Goal: Task Accomplishment & Management: Use online tool/utility

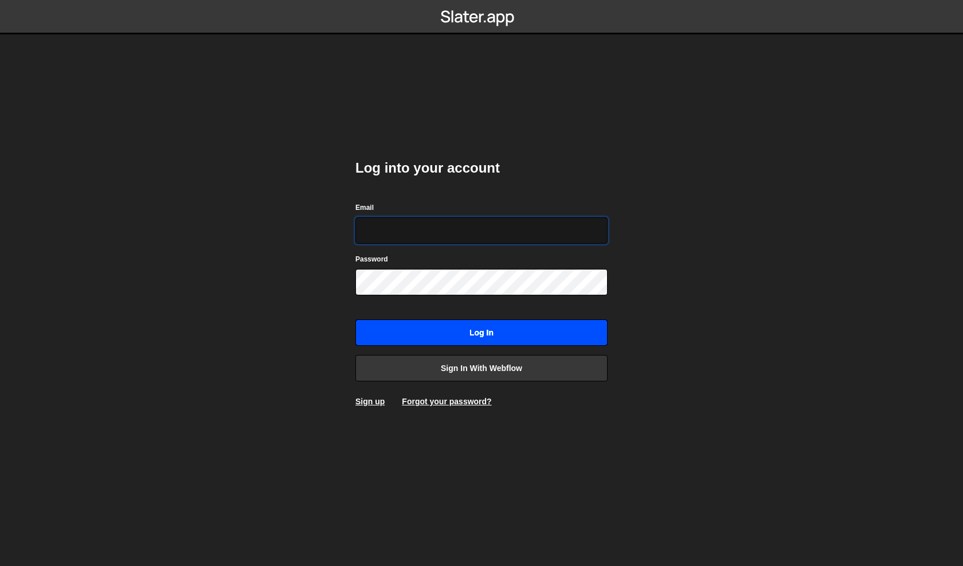
type input "philip@byraladan.se"
click at [439, 324] on input "Log in" at bounding box center [481, 332] width 252 height 26
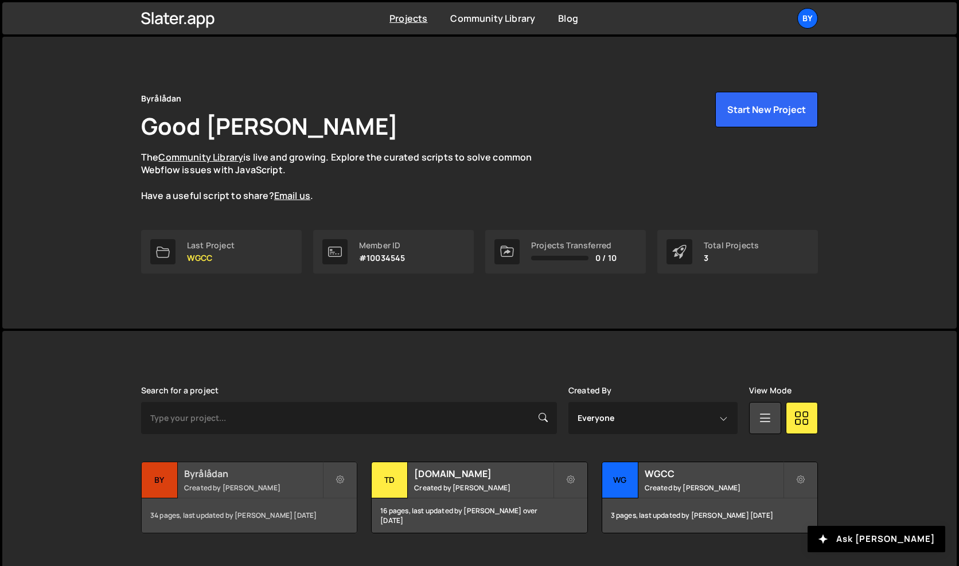
click at [276, 485] on small "Created by Philip Adenskog" at bounding box center [253, 488] width 138 height 10
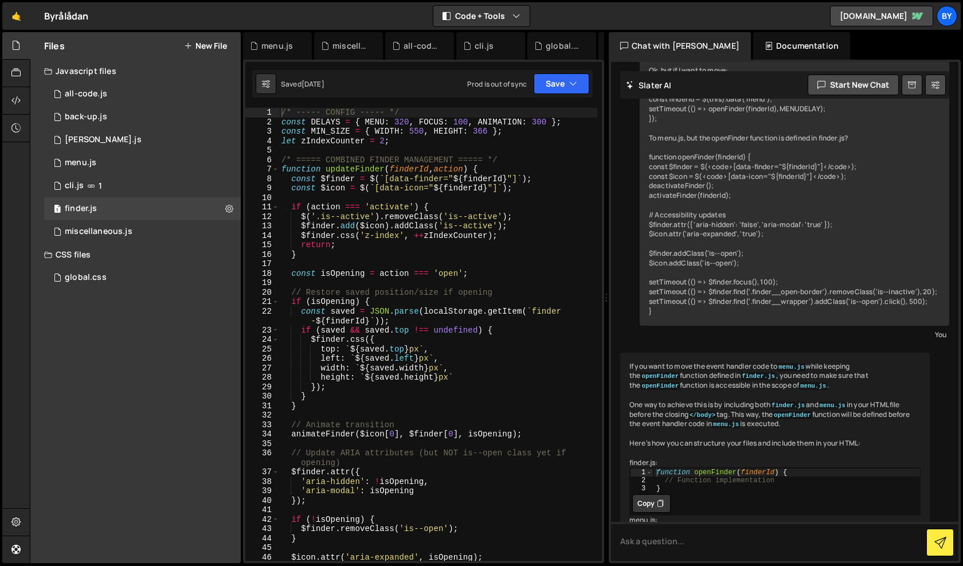
scroll to position [1019, 0]
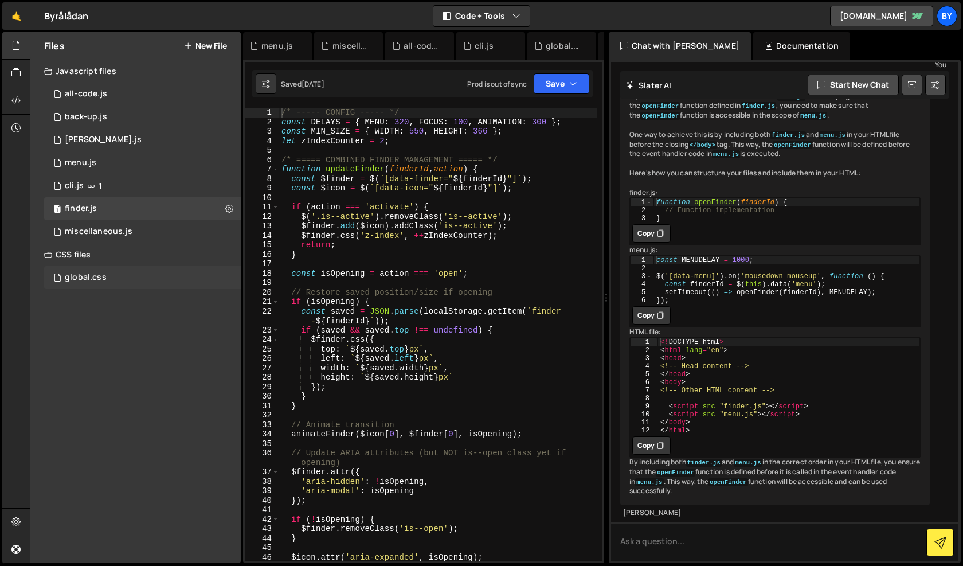
click at [130, 270] on div "global.css 0" at bounding box center [142, 277] width 197 height 23
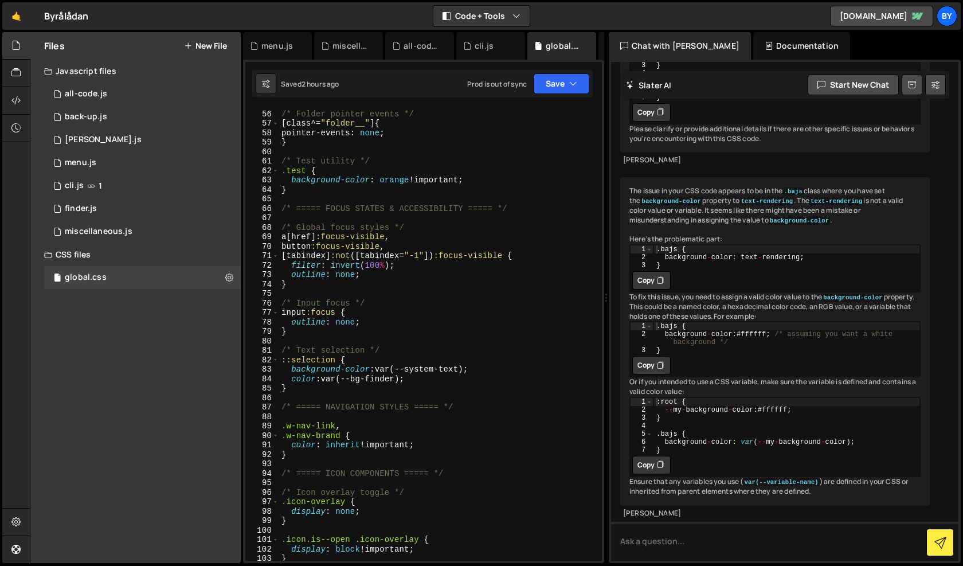
scroll to position [960, 0]
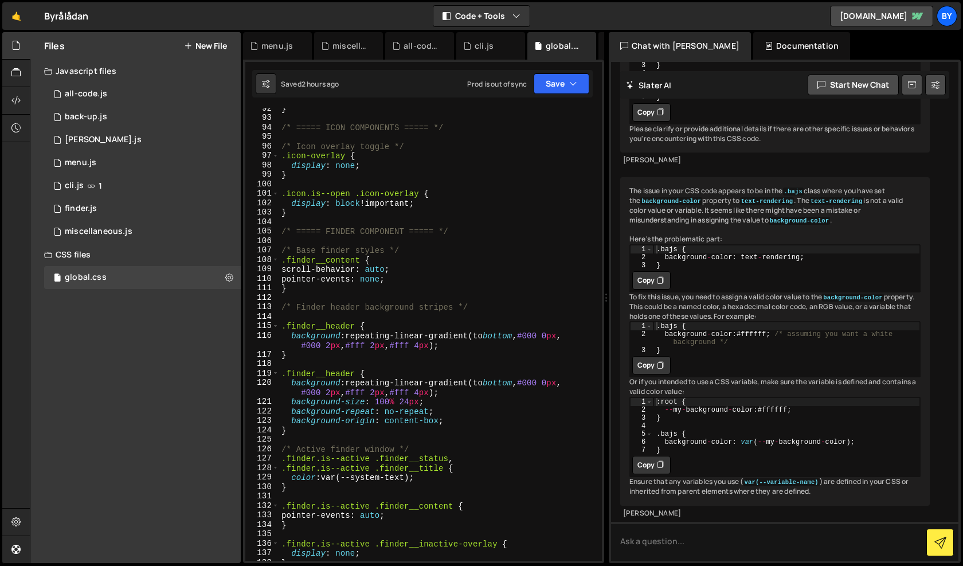
click at [339, 326] on div "} /* ===== ICON COMPONENTS ===== */ /* Icon overlay toggle */ .icon-overlay { d…" at bounding box center [438, 340] width 318 height 472
click at [340, 326] on div "} /* ===== ICON COMPONENTS ===== */ /* Icon overlay toggle */ .icon-overlay { d…" at bounding box center [438, 340] width 318 height 472
click at [339, 326] on div "} /* ===== ICON COMPONENTS ===== */ /* Icon overlay toggle */ .icon-overlay { d…" at bounding box center [438, 340] width 318 height 472
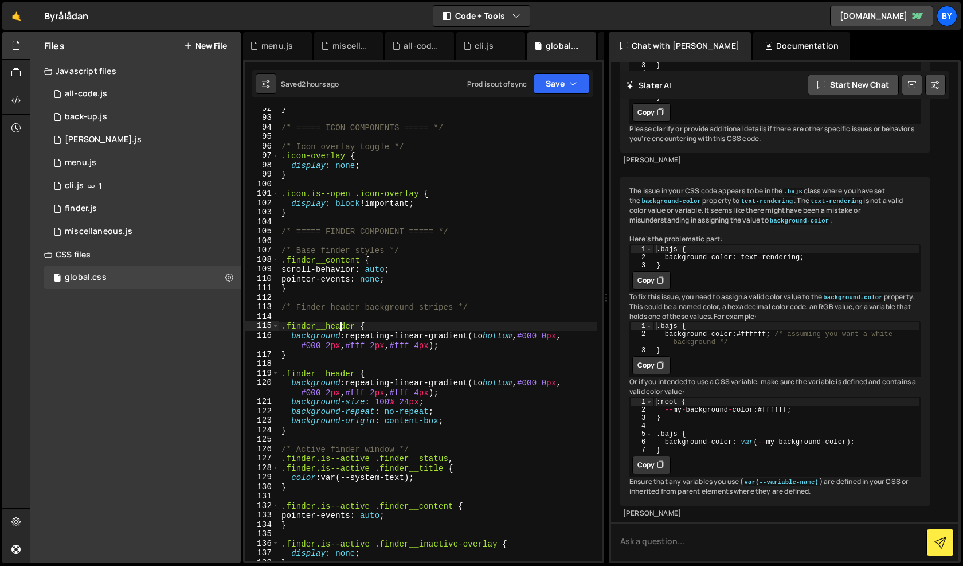
click at [342, 326] on div "} /* ===== ICON COMPONENTS ===== */ /* Icon overlay toggle */ .icon-overlay { d…" at bounding box center [438, 340] width 318 height 472
click at [391, 356] on div "} /* ===== ICON COMPONENTS ===== */ /* Icon overlay toggle */ .icon-overlay { d…" at bounding box center [438, 340] width 318 height 472
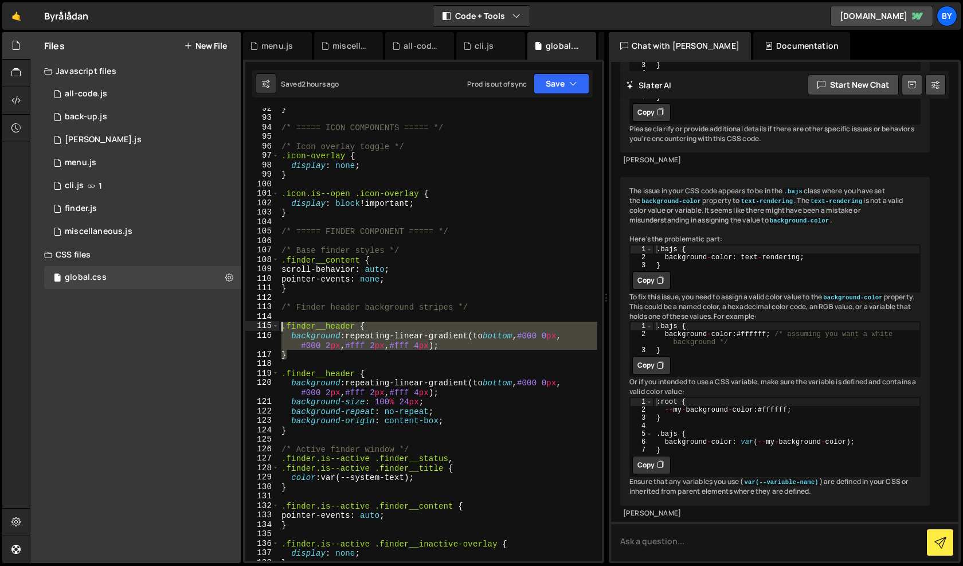
drag, startPoint x: 386, startPoint y: 357, endPoint x: 283, endPoint y: 325, distance: 108.1
click at [283, 325] on div "} /* ===== ICON COMPONENTS ===== */ /* Icon overlay toggle */ .icon-overlay { d…" at bounding box center [438, 340] width 318 height 472
type textarea ".finder__header { background: repeating-linear-gradient(to bottom, #000 0px, #0…"
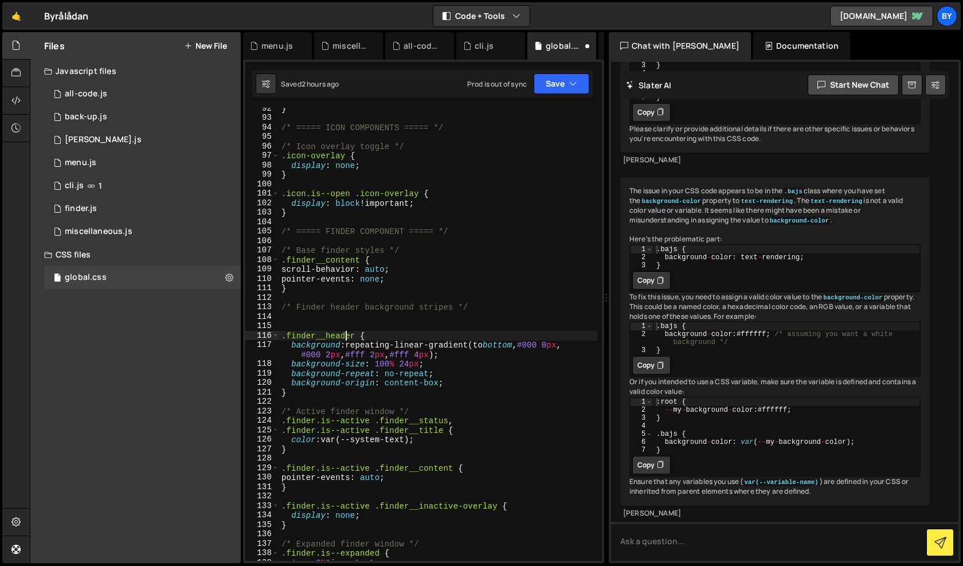
click at [346, 338] on div "} /* ===== ICON COMPONENTS ===== */ /* Icon overlay toggle */ .icon-overlay { d…" at bounding box center [438, 340] width 318 height 472
type textarea ".finder__titlebar {"
click at [577, 74] on button "Save" at bounding box center [562, 83] width 56 height 21
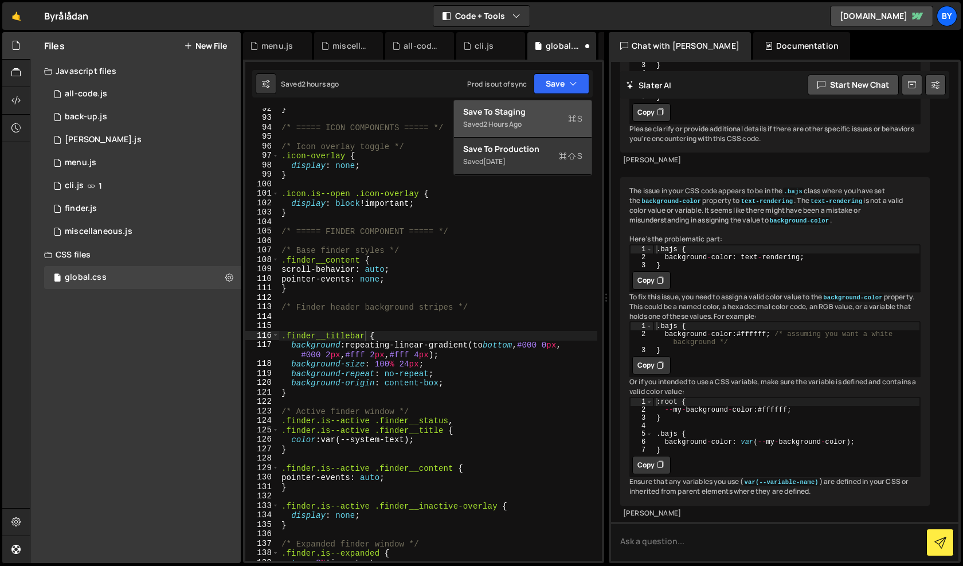
click at [568, 112] on div "Save to Staging S" at bounding box center [522, 111] width 119 height 11
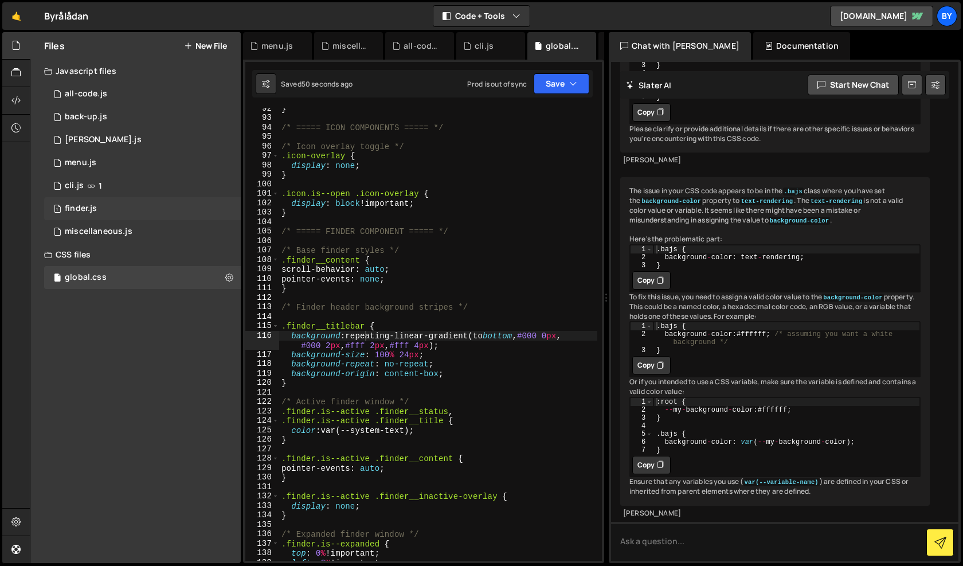
click at [127, 216] on div "1 finder.js 0" at bounding box center [142, 208] width 197 height 23
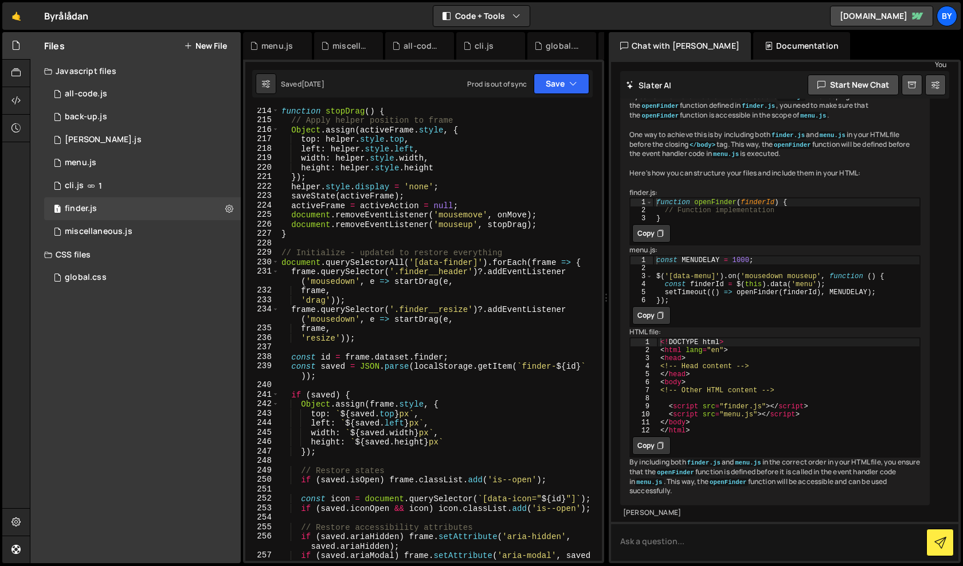
scroll to position [2208, 0]
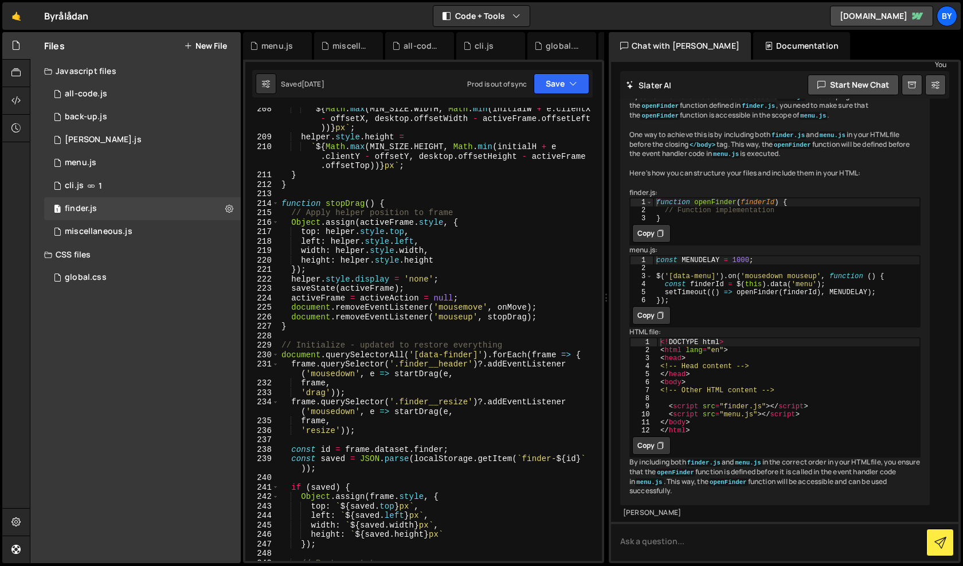
type textarea "frame.querySelector('.finder__header')?.addEventListener('mousedown', e => star…"
click at [460, 366] on div "` ${ Math . max ( MIN_SIZE . WIDTH , Math . min ( initialW + e . clientX - offs…" at bounding box center [438, 349] width 318 height 491
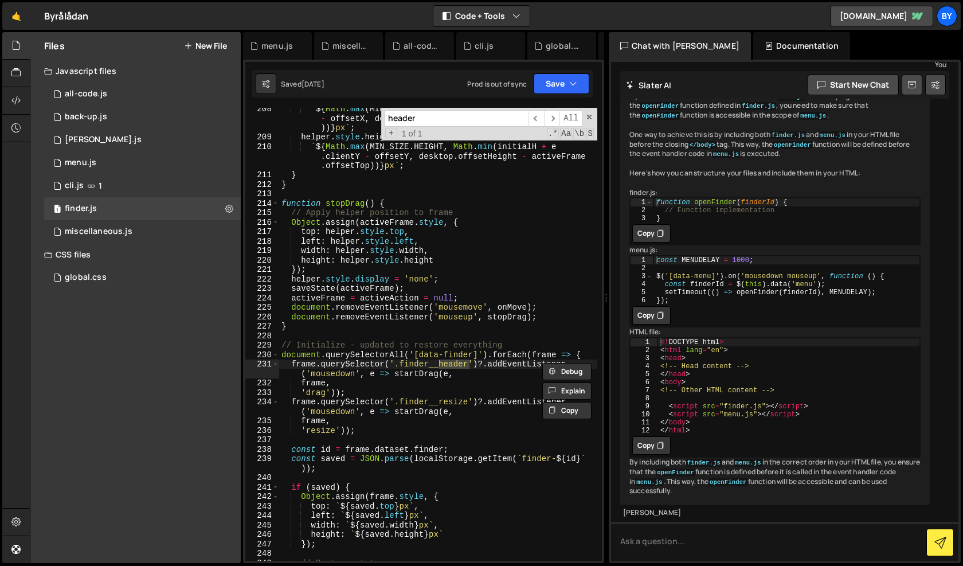
type input "header"
click at [469, 363] on div "` ${ Math . max ( MIN_SIZE . WIDTH , Math . min ( initialW + e . clientX - offs…" at bounding box center [438, 349] width 318 height 491
click at [462, 365] on div "` ${ Math . max ( MIN_SIZE . WIDTH , Math . min ( initialW + e . clientX - offs…" at bounding box center [438, 349] width 318 height 491
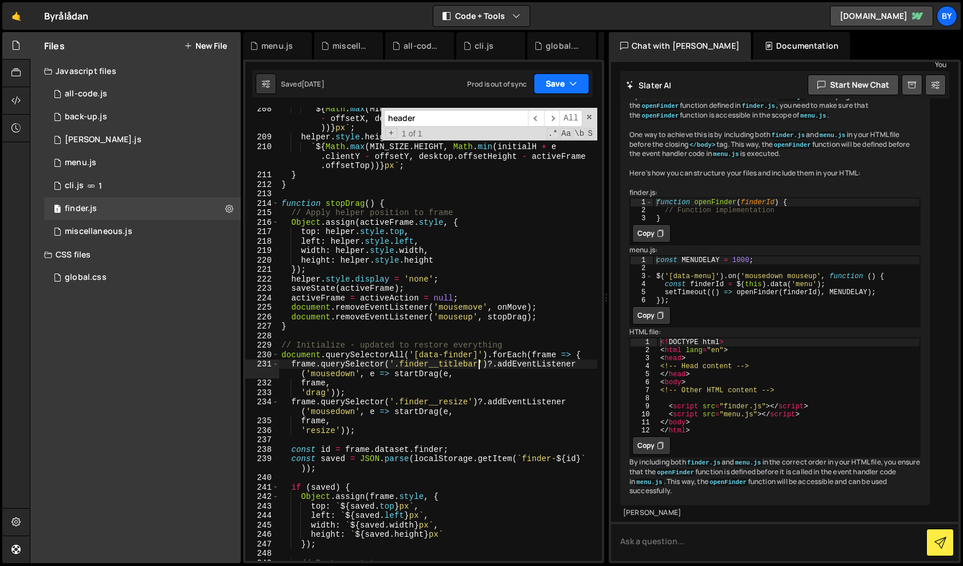
click at [557, 88] on button "Save" at bounding box center [562, 83] width 56 height 21
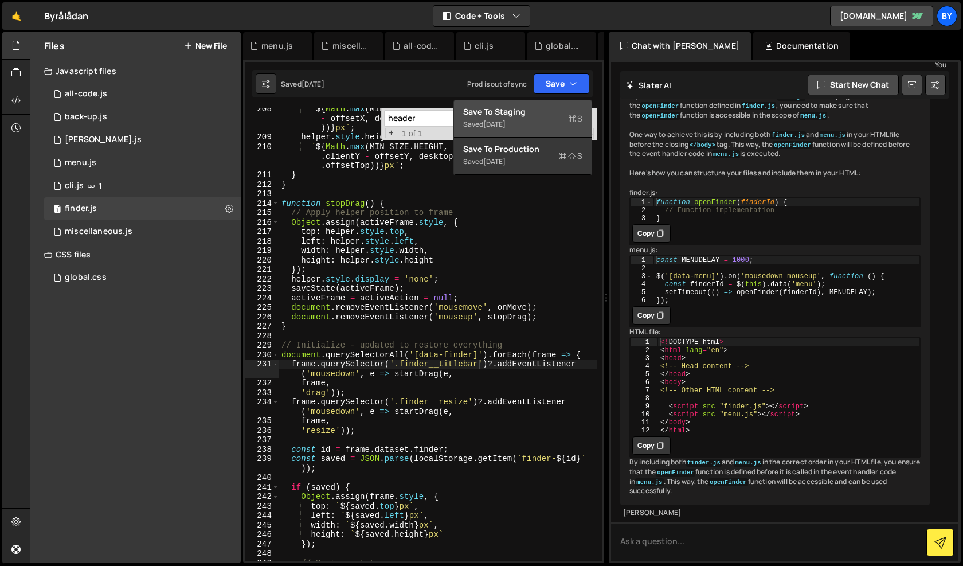
click at [537, 119] on div "Saved [DATE]" at bounding box center [522, 125] width 119 height 14
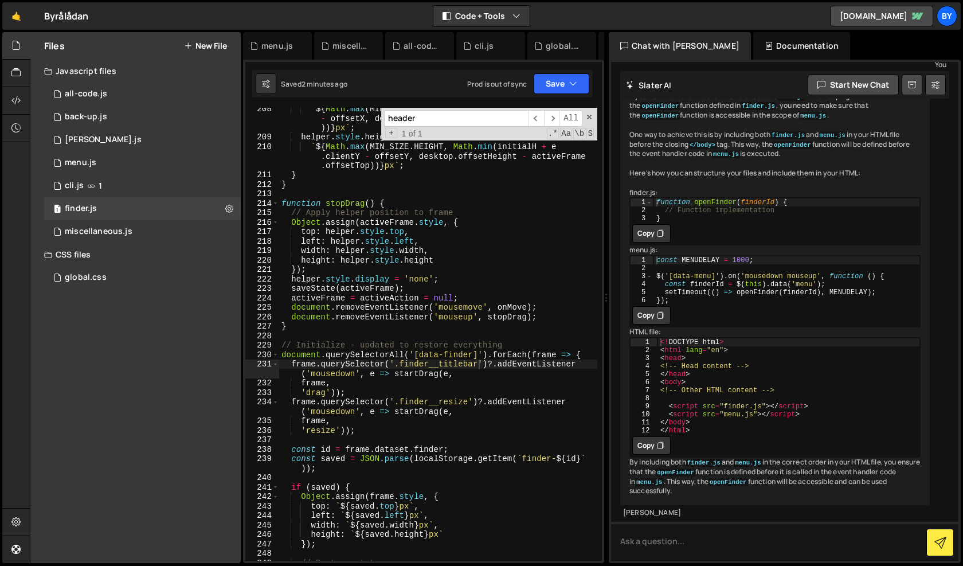
click at [471, 368] on div "` ${ Math . max ( MIN_SIZE . WIDTH , Math . min ( initialW + e . clientX - offs…" at bounding box center [438, 349] width 318 height 491
paste textarea "-"
type textarea "frame.querySelector('.finder__title-bar')?.addEventListener('mousedown', e => s…"
click at [545, 85] on button "Save" at bounding box center [562, 83] width 56 height 21
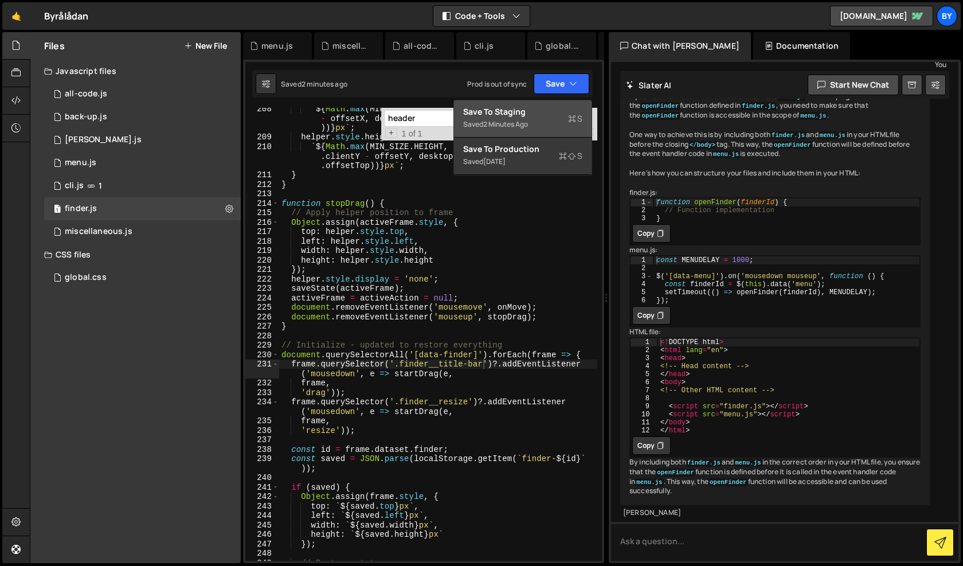
click at [545, 110] on div "Save to Staging S" at bounding box center [522, 111] width 119 height 11
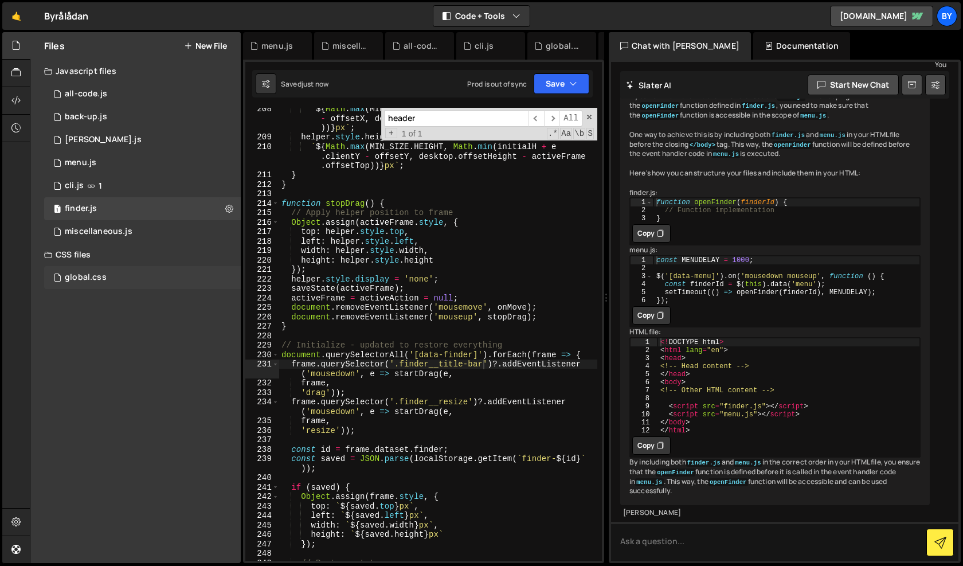
click at [91, 277] on div "global.css" at bounding box center [86, 277] width 42 height 10
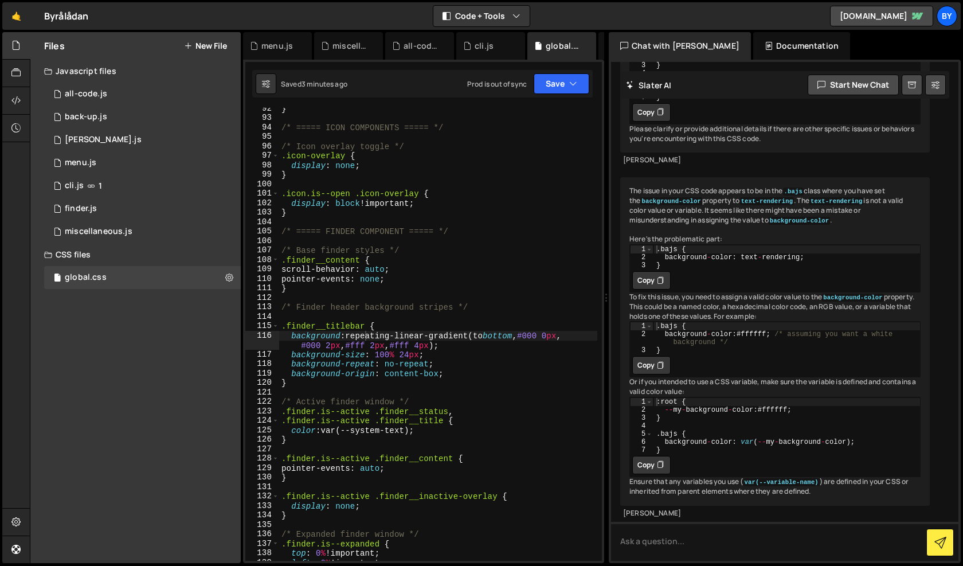
scroll to position [7260, 0]
click at [347, 329] on div "} /* ===== ICON COMPONENTS ===== */ /* Icon overlay toggle */ .icon-overlay { d…" at bounding box center [438, 340] width 318 height 472
paste textarea "-"
click at [568, 81] on button "Save" at bounding box center [562, 83] width 56 height 21
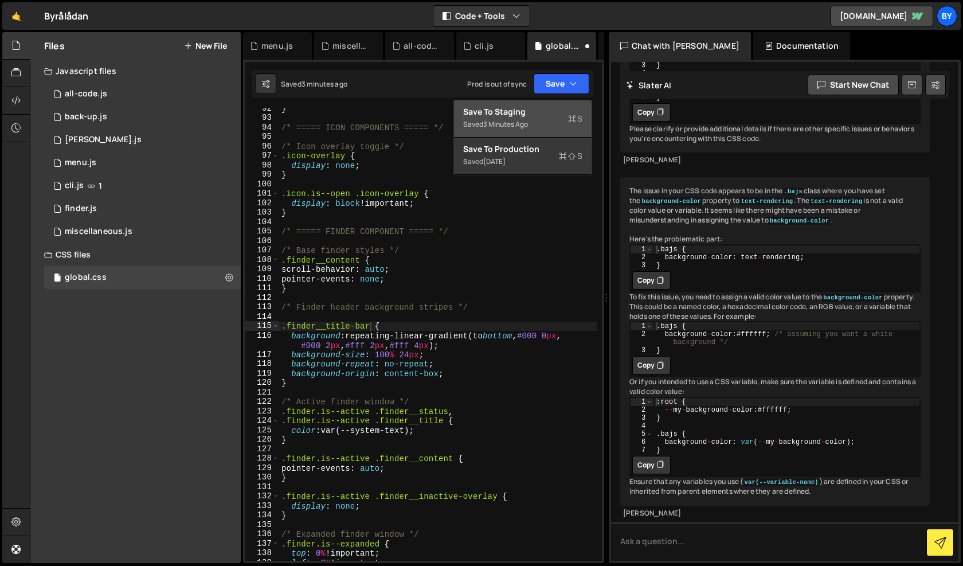
click at [553, 115] on div "Save to Staging S" at bounding box center [522, 111] width 119 height 11
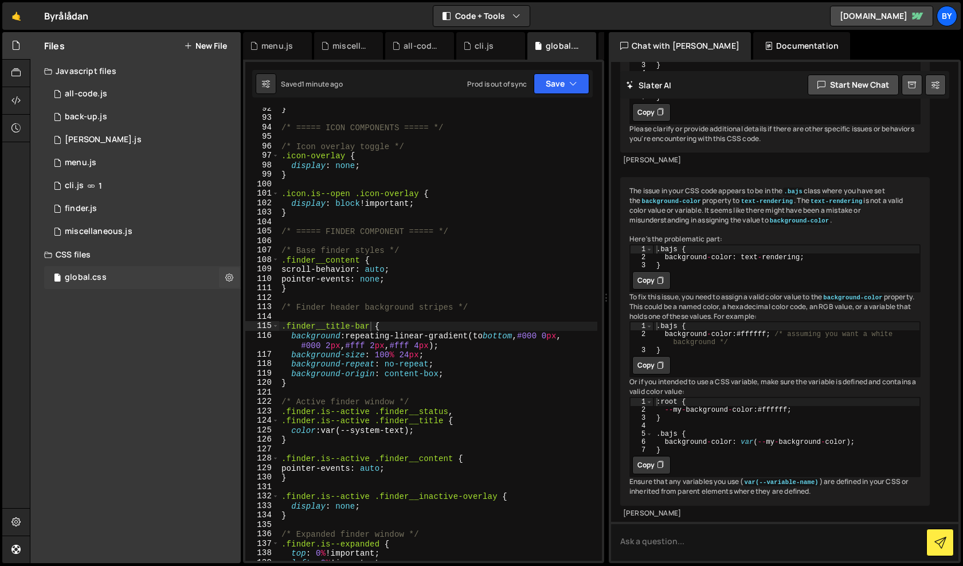
click at [110, 276] on div "global.css 0" at bounding box center [142, 277] width 197 height 23
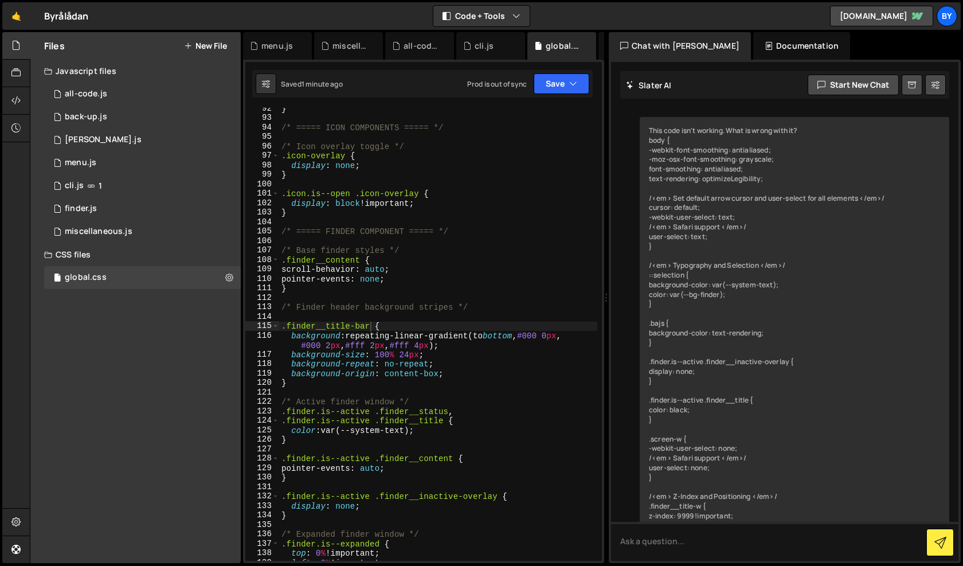
scroll to position [3474, 0]
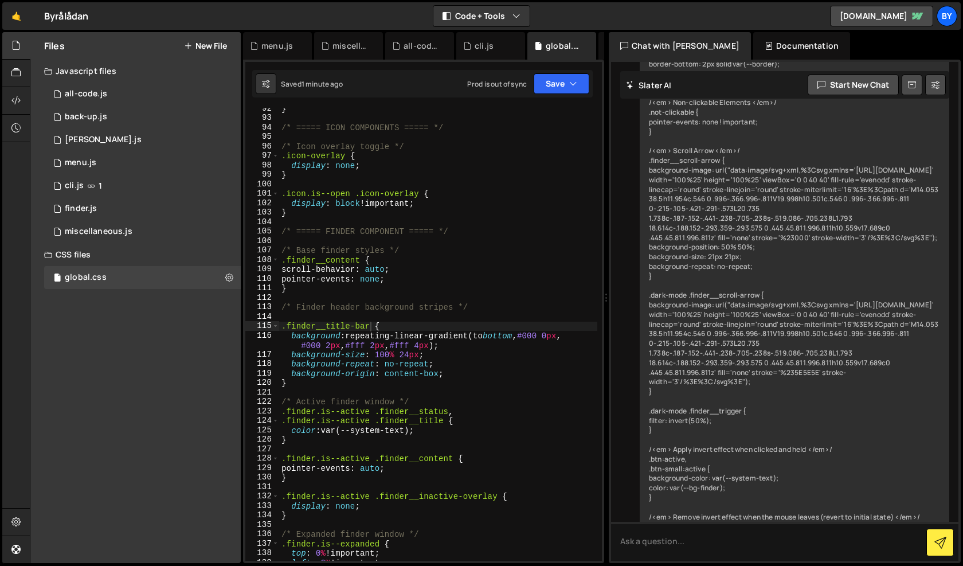
type textarea "}"
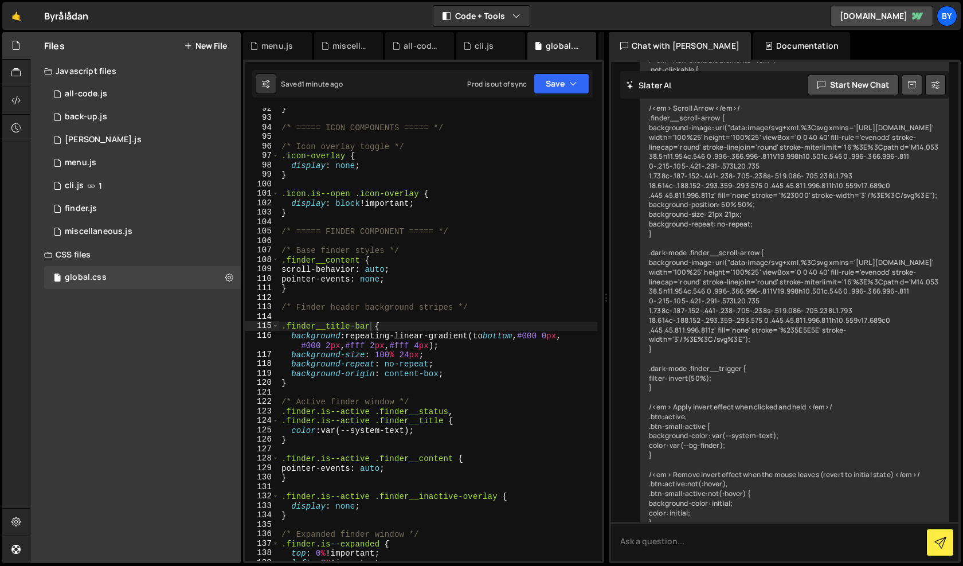
click at [440, 288] on div "} /* ===== ICON COMPONENTS ===== */ /* Icon overlay toggle */ .icon-overlay { d…" at bounding box center [438, 340] width 318 height 472
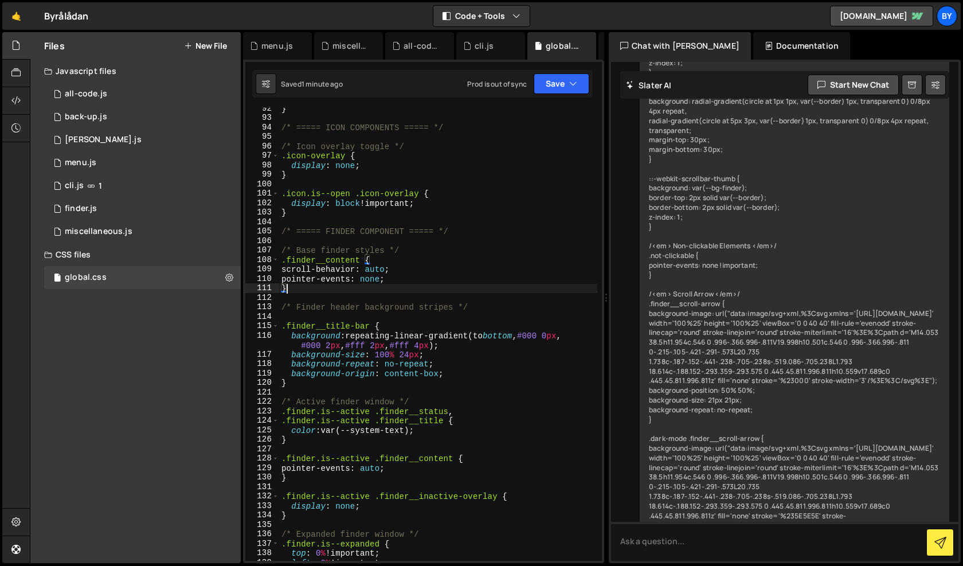
scroll to position [7260, 0]
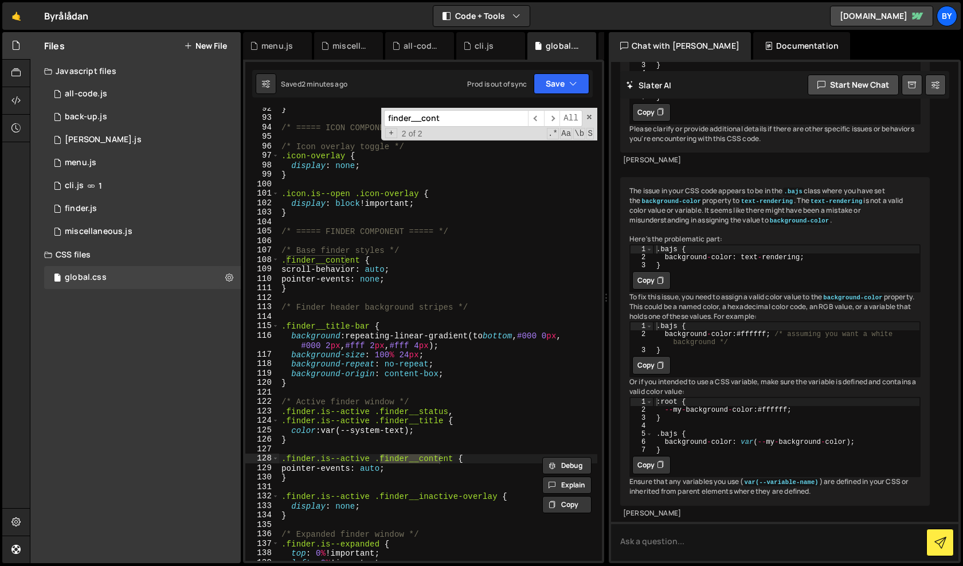
type input "finder__cont"
drag, startPoint x: 361, startPoint y: 260, endPoint x: 283, endPoint y: 259, distance: 78.6
click at [283, 259] on div "} /* ===== ICON COMPONENTS ===== */ /* Icon overlay toggle */ .icon-overlay { d…" at bounding box center [438, 340] width 318 height 472
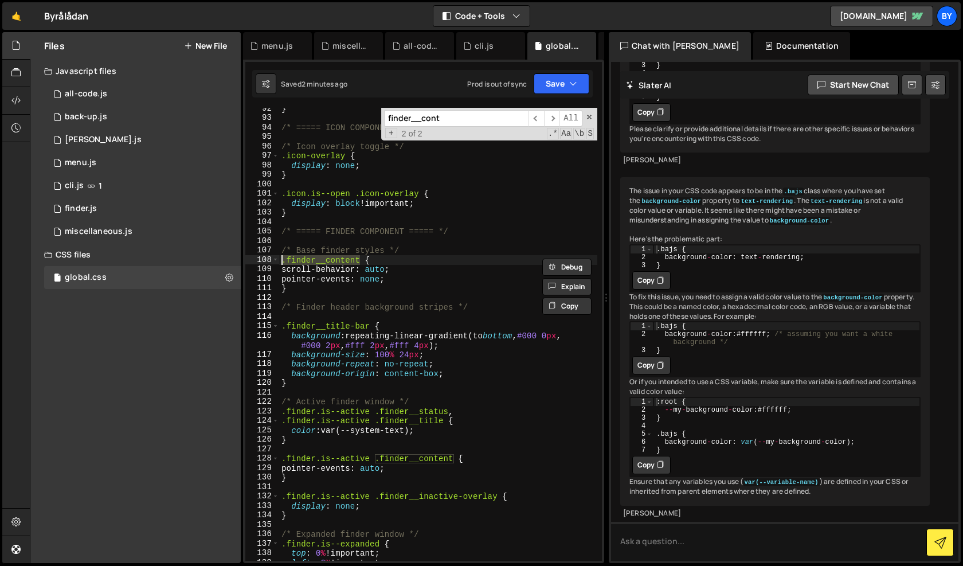
click at [368, 266] on div "} /* ===== ICON COMPONENTS ===== */ /* Icon overlay toggle */ .icon-overlay { d…" at bounding box center [438, 340] width 318 height 472
drag, startPoint x: 359, startPoint y: 261, endPoint x: 286, endPoint y: 262, distance: 73.4
click at [286, 262] on div "} /* ===== ICON COMPONENTS ===== */ /* Icon overlay toggle */ .icon-overlay { d…" at bounding box center [438, 340] width 318 height 472
click at [422, 283] on div "} /* ===== ICON COMPONENTS ===== */ /* Icon overlay toggle */ .icon-overlay { d…" at bounding box center [438, 340] width 318 height 472
drag, startPoint x: 361, startPoint y: 261, endPoint x: 287, endPoint y: 265, distance: 73.5
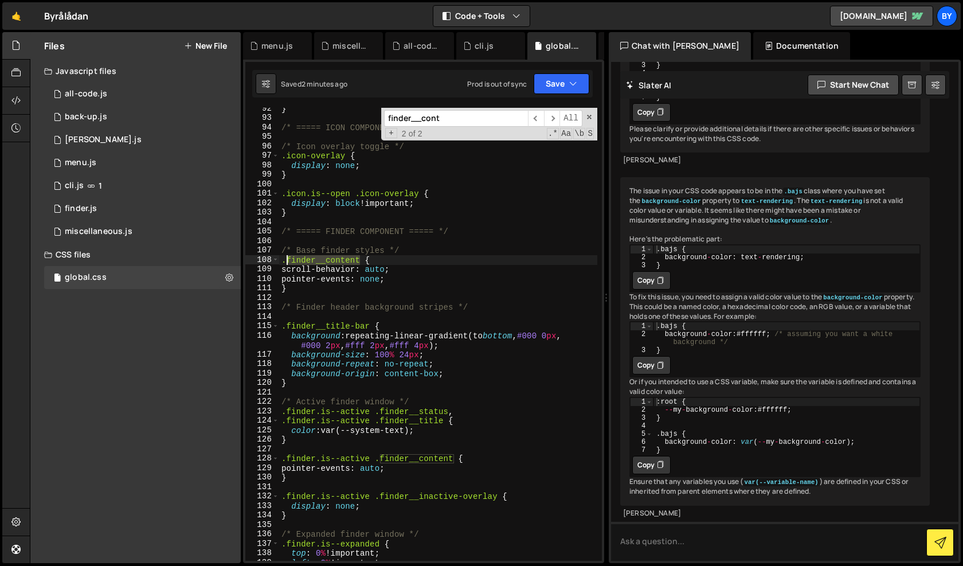
click at [288, 259] on div "} /* ===== ICON COMPONENTS ===== */ /* Icon overlay toggle */ .icon-overlay { d…" at bounding box center [438, 340] width 318 height 472
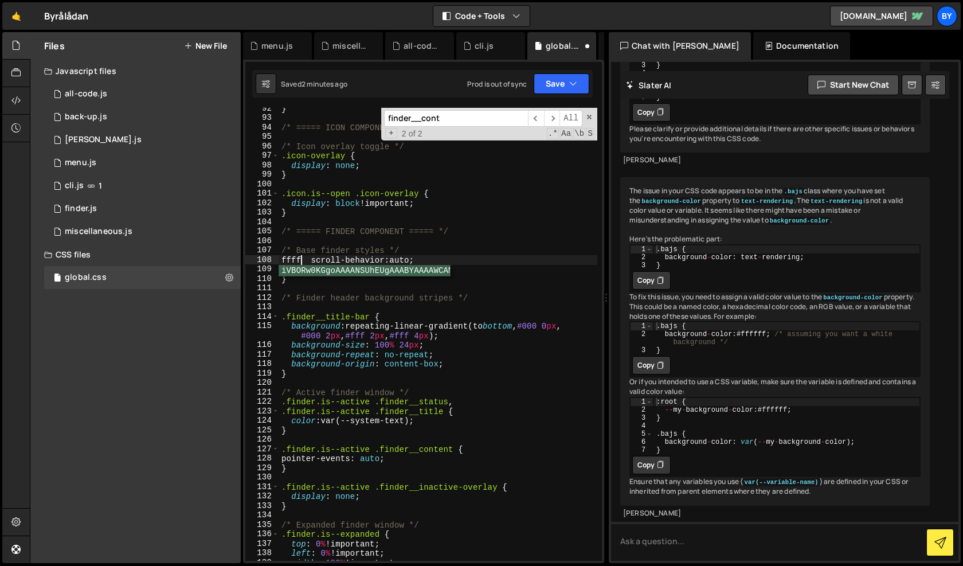
scroll to position [0, 1]
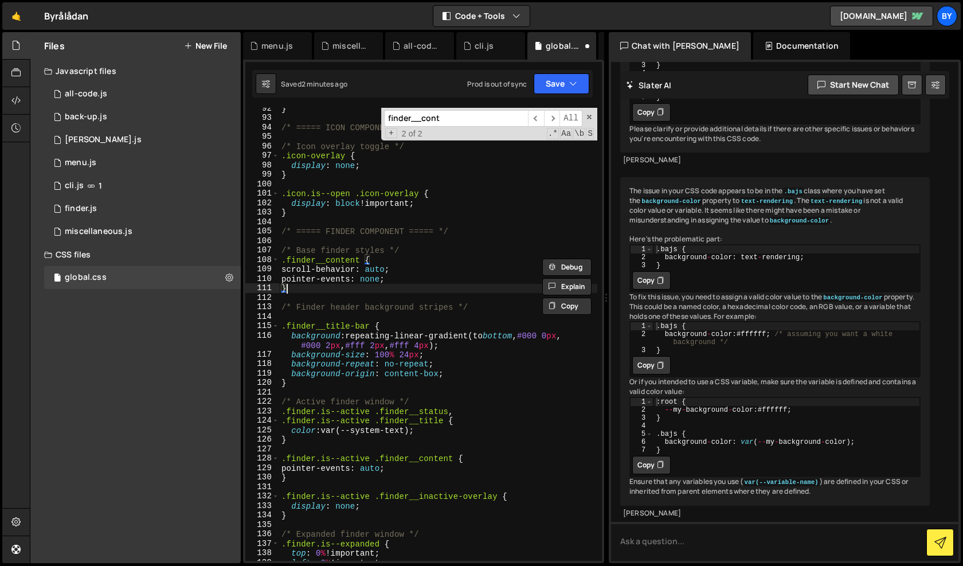
click at [346, 284] on div "} /* ===== ICON COMPONENTS ===== */ /* Icon overlay toggle */ .icon-overlay { d…" at bounding box center [438, 340] width 318 height 472
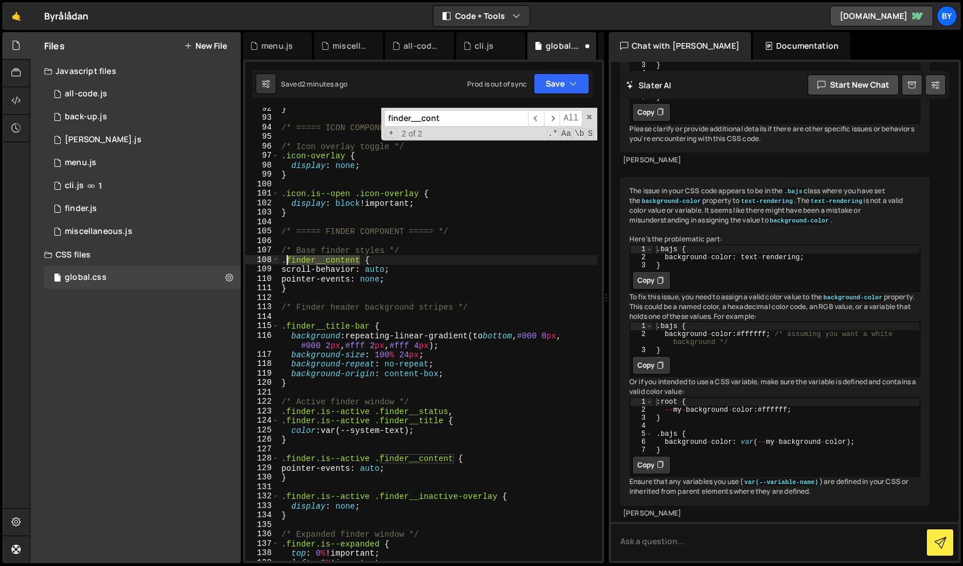
drag, startPoint x: 359, startPoint y: 259, endPoint x: 288, endPoint y: 260, distance: 70.5
click at [288, 260] on div "} /* ===== ICON COMPONENTS ===== */ /* Icon overlay toggle */ .icon-overlay { d…" at bounding box center [438, 340] width 318 height 472
click at [588, 117] on span at bounding box center [589, 117] width 8 height 8
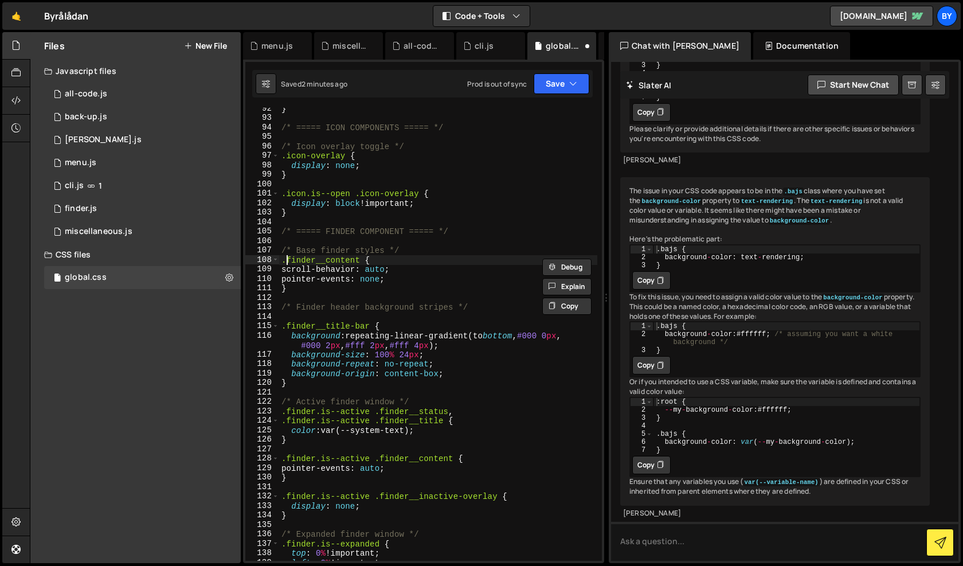
click at [430, 209] on div "} /* ===== ICON COMPONENTS ===== */ /* Icon overlay toggle */ .icon-overlay { d…" at bounding box center [438, 340] width 318 height 472
drag, startPoint x: 361, startPoint y: 260, endPoint x: 287, endPoint y: 257, distance: 73.4
click at [287, 257] on div "} /* ===== ICON COMPONENTS ===== */ /* Icon overlay toggle */ .icon-overlay { d…" at bounding box center [438, 340] width 318 height 472
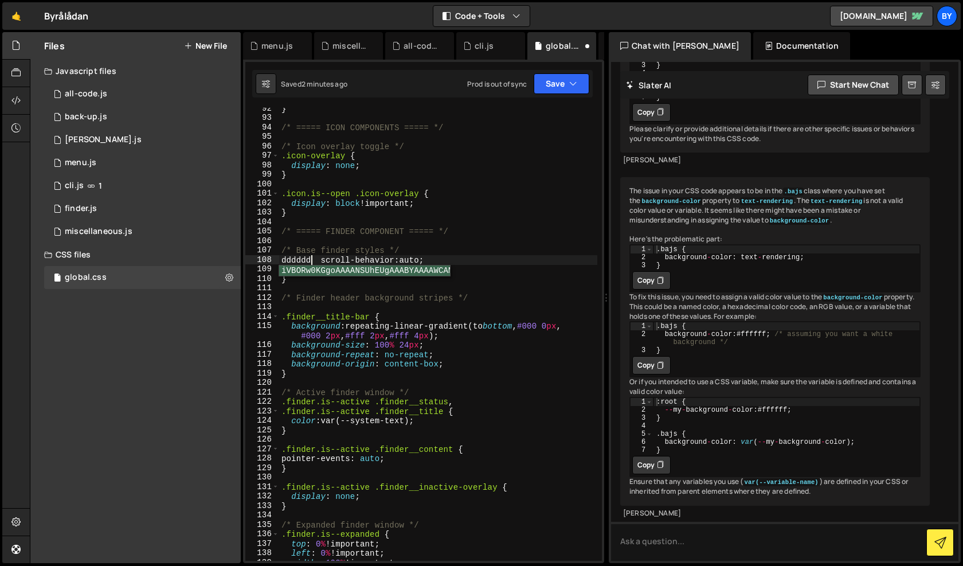
scroll to position [0, 2]
click at [313, 277] on div "} /* ===== ICON COMPONENTS ===== */ /* Icon overlay toggle */ .icon-overlay { d…" at bounding box center [438, 340] width 318 height 472
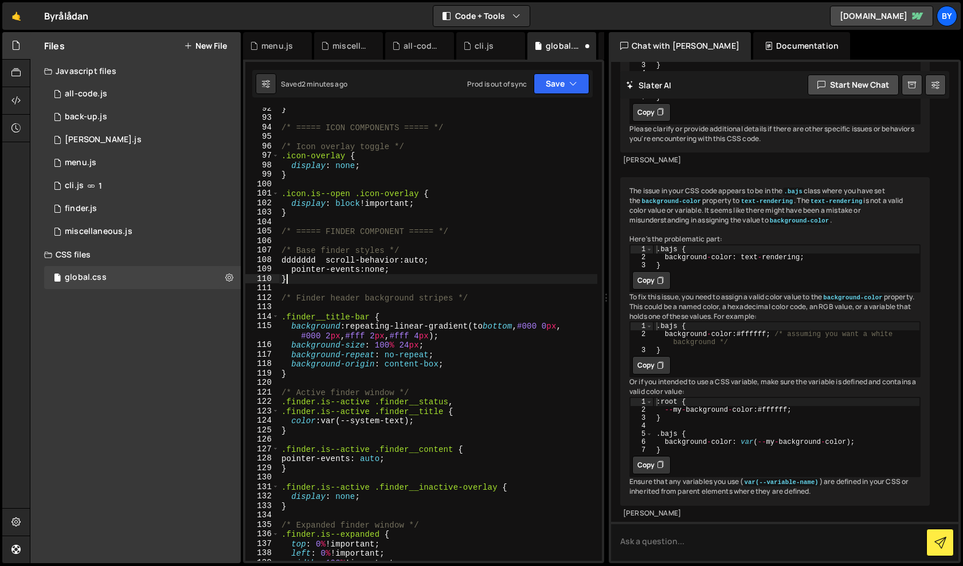
scroll to position [0, 0]
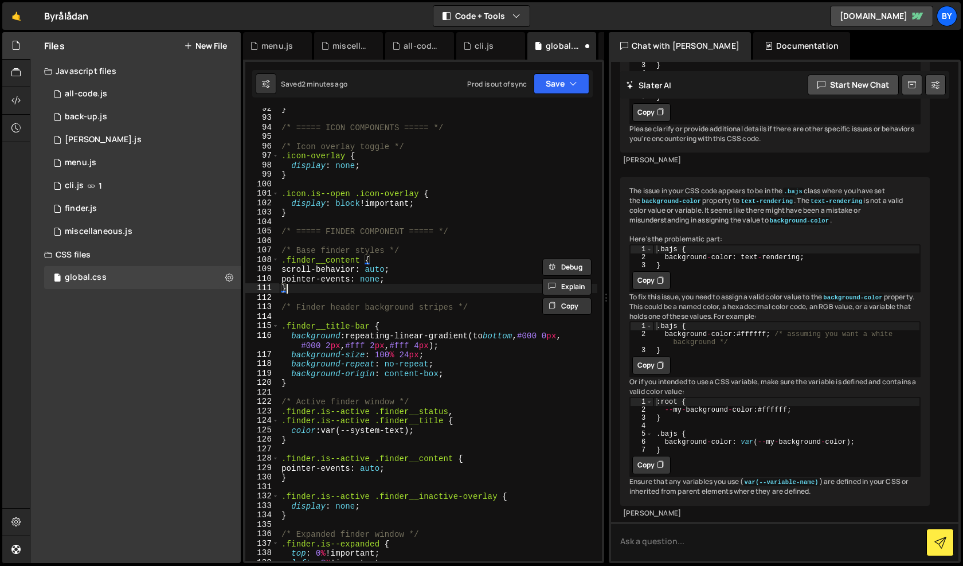
click at [350, 286] on div "} /* ===== ICON COMPONENTS ===== */ /* Icon overlay toggle */ .icon-overlay { d…" at bounding box center [438, 340] width 318 height 472
click at [378, 292] on div "} /* ===== ICON COMPONENTS ===== */ /* Icon overlay toggle */ .icon-overlay { d…" at bounding box center [438, 340] width 318 height 472
click at [336, 263] on div "} /* ===== ICON COMPONENTS ===== */ /* Icon overlay toggle */ .icon-overlay { d…" at bounding box center [438, 340] width 318 height 472
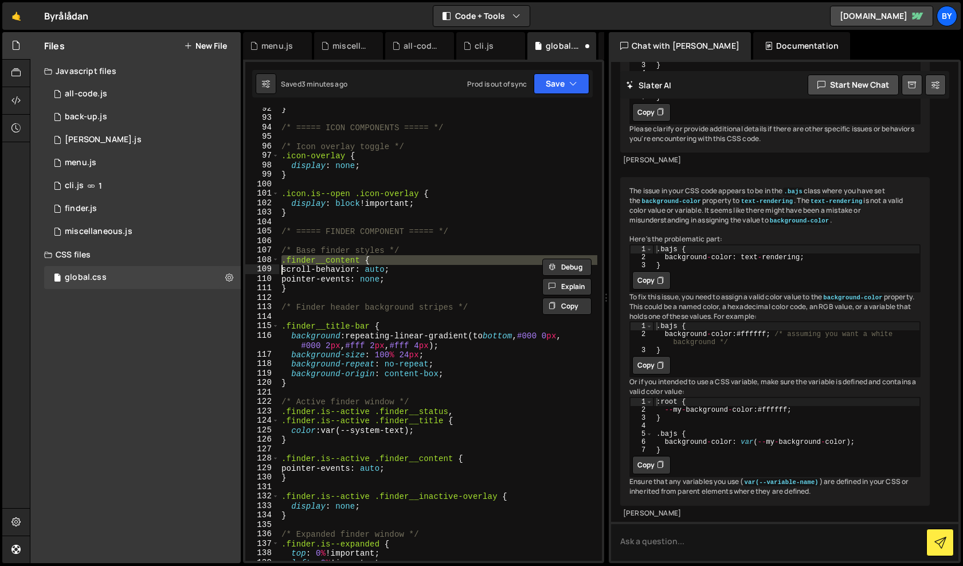
click at [524, 255] on div "} /* ===== ICON COMPONENTS ===== */ /* Icon overlay toggle */ .icon-overlay { d…" at bounding box center [438, 340] width 318 height 472
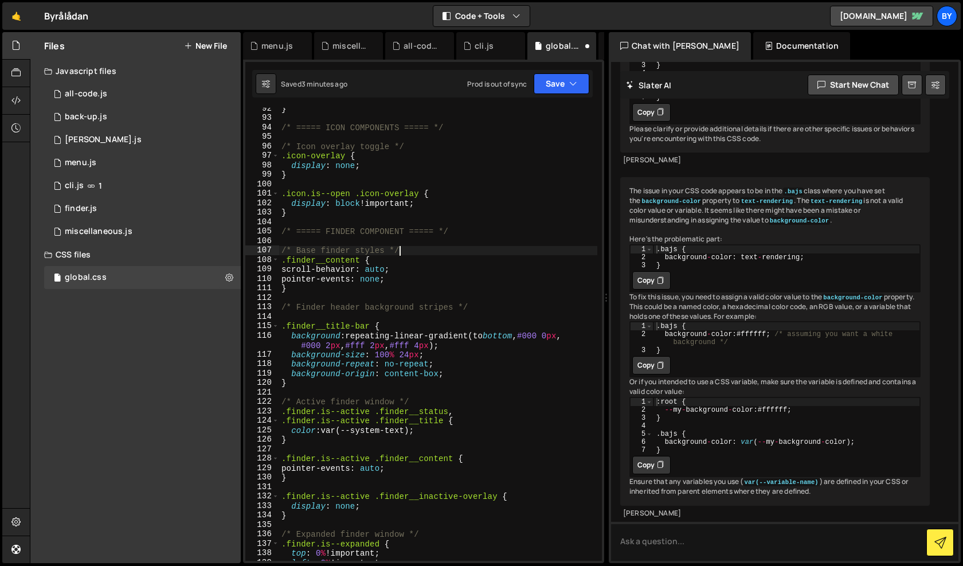
click at [473, 278] on div "} /* ===== ICON COMPONENTS ===== */ /* Icon overlay toggle */ .icon-overlay { d…" at bounding box center [438, 340] width 318 height 472
drag, startPoint x: 360, startPoint y: 263, endPoint x: 326, endPoint y: 261, distance: 34.4
click at [326, 261] on div "} /* ===== ICON COMPONENTS ===== */ /* Icon overlay toggle */ .icon-overlay { d…" at bounding box center [438, 340] width 318 height 472
drag, startPoint x: 371, startPoint y: 264, endPoint x: 287, endPoint y: 264, distance: 84.3
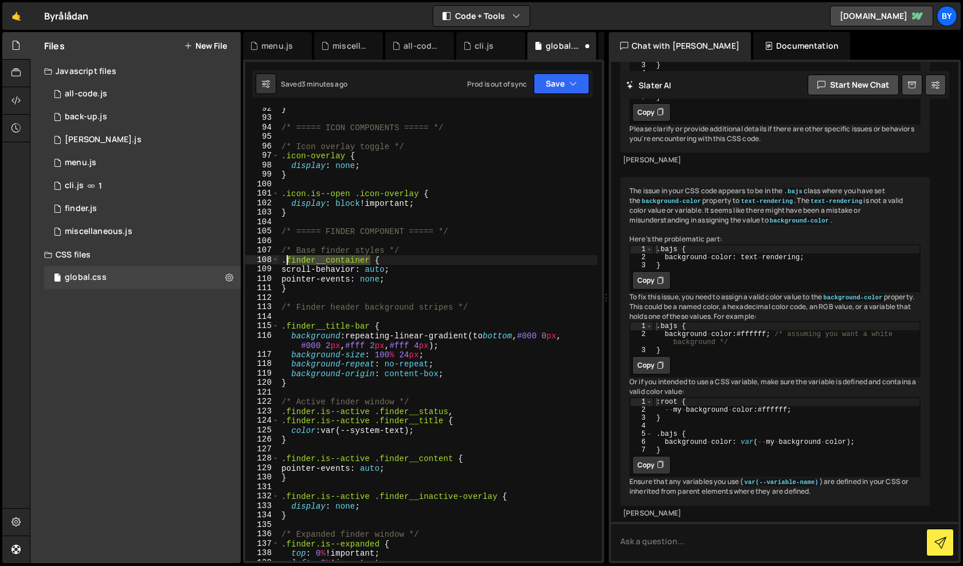
click at [287, 264] on div "} /* ===== ICON COMPONENTS ===== */ /* Icon overlay toggle */ .icon-overlay { d…" at bounding box center [438, 340] width 318 height 472
type textarea ".finder__container {"
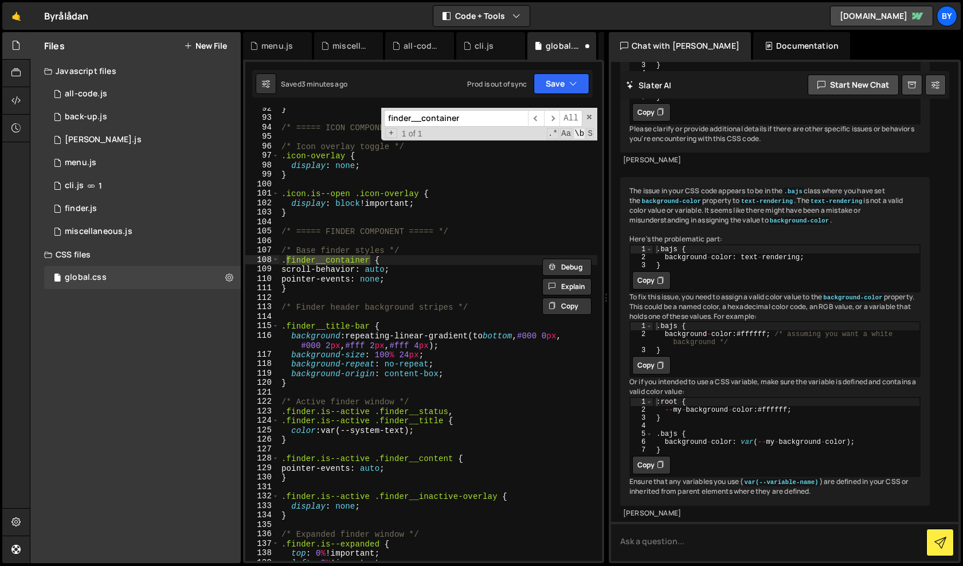
click at [581, 132] on span "\b" at bounding box center [579, 133] width 12 height 11
click at [501, 129] on div "+ 1 of 1 .* Aa \b S" at bounding box center [489, 134] width 210 height 10
click at [506, 123] on input "finder__container" at bounding box center [456, 118] width 144 height 17
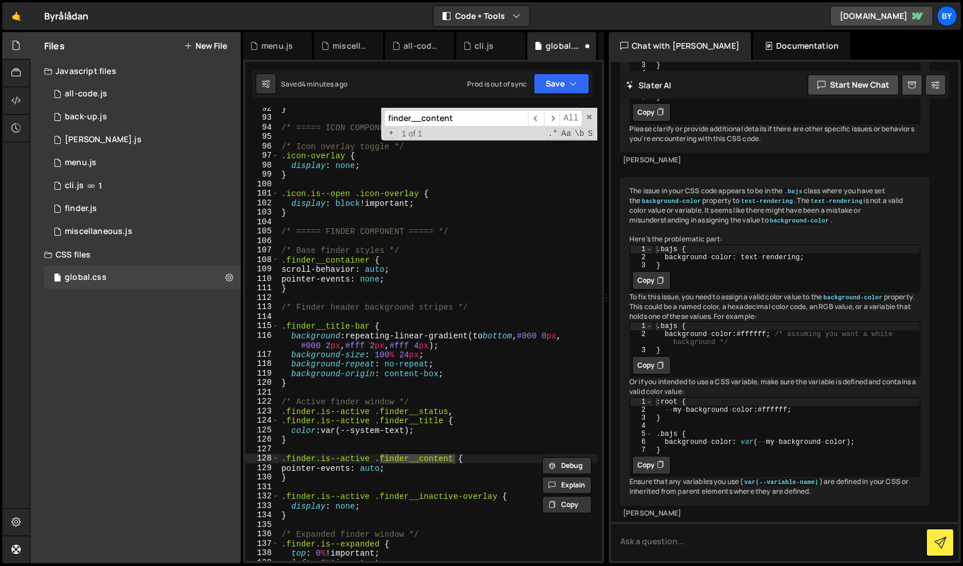
type input "finder__content"
click at [417, 447] on div "} /* ===== ICON COMPONENTS ===== */ /* Icon overlay toggle */ .icon-overlay { d…" at bounding box center [438, 340] width 318 height 472
drag, startPoint x: 456, startPoint y: 460, endPoint x: 377, endPoint y: 471, distance: 79.9
click at [376, 463] on div "} /* ===== ICON COMPONENTS ===== */ /* Icon overlay toggle */ .icon-overlay { d…" at bounding box center [438, 340] width 318 height 472
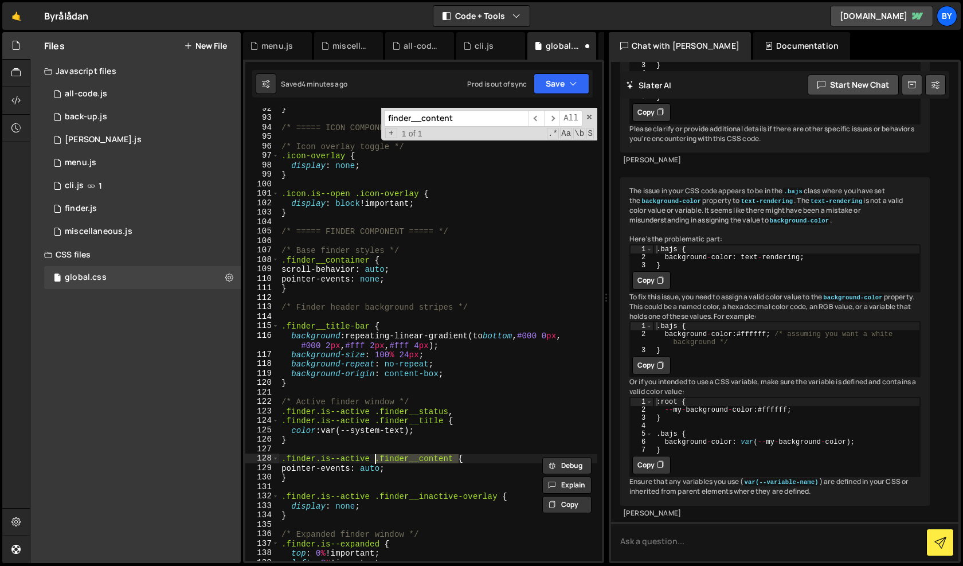
paste textarea "finder__container"
type textarea ".finder.is--active .finder__container {"
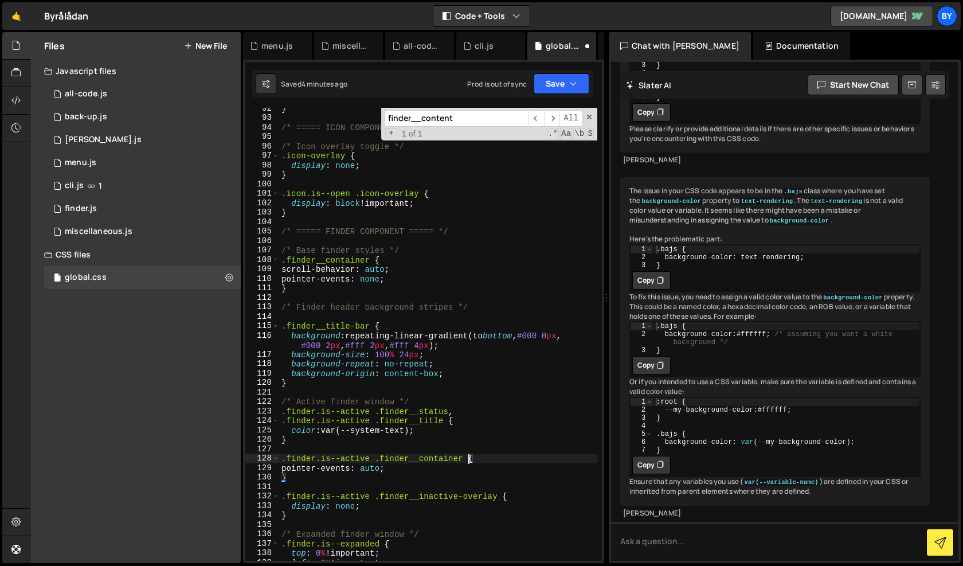
click at [454, 449] on div "} /* ===== ICON COMPONENTS ===== */ /* Icon overlay toggle */ .icon-overlay { d…" at bounding box center [438, 340] width 318 height 472
click at [578, 88] on button "Save" at bounding box center [562, 83] width 56 height 21
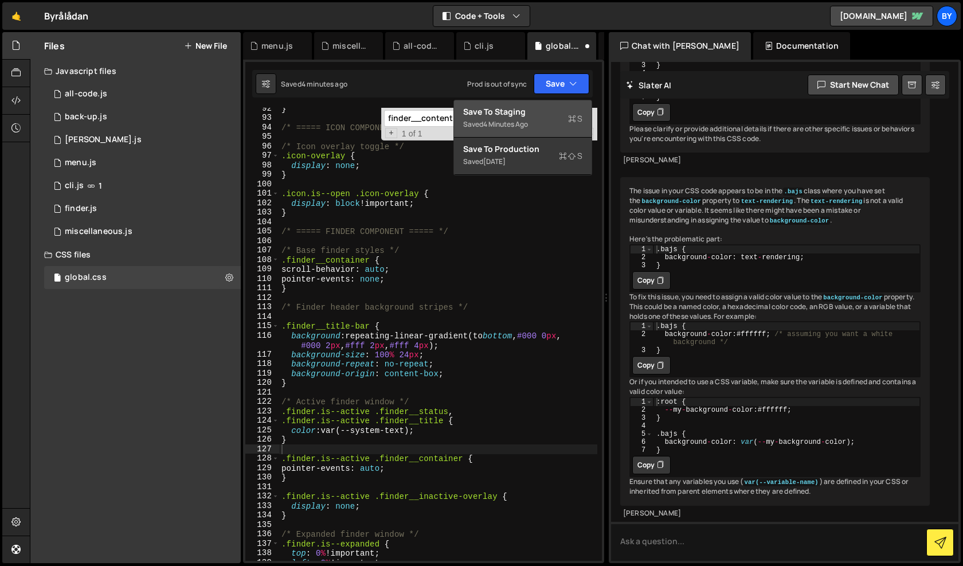
click at [566, 107] on div "Save to Staging S" at bounding box center [522, 111] width 119 height 11
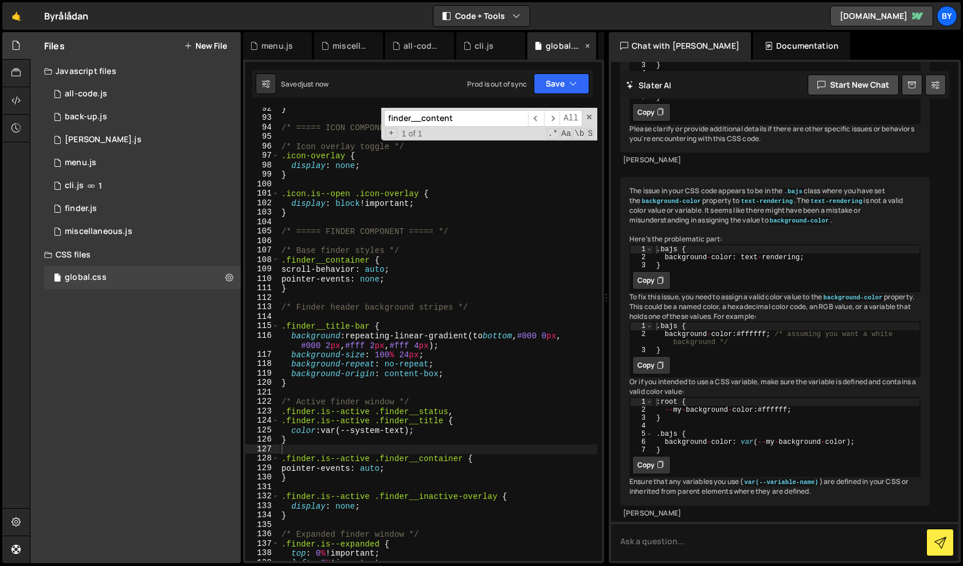
click at [568, 50] on div "global.css" at bounding box center [564, 45] width 37 height 11
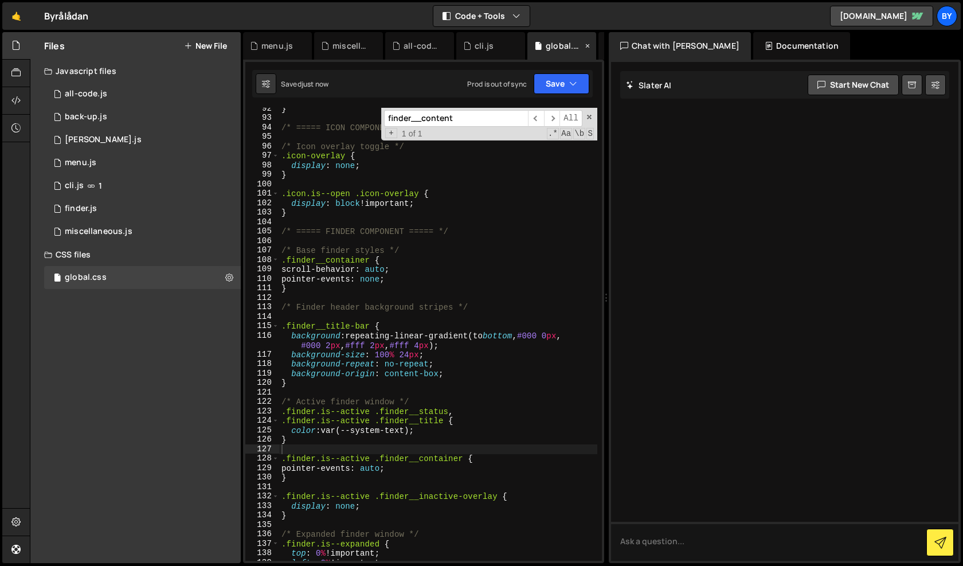
click at [568, 50] on div "global.css" at bounding box center [564, 45] width 37 height 11
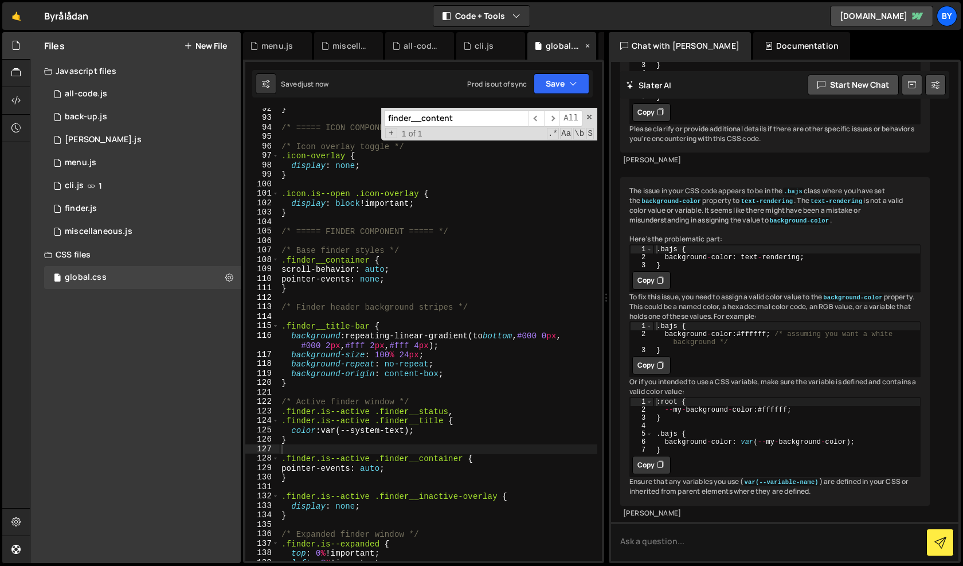
click at [585, 46] on icon at bounding box center [588, 45] width 8 height 11
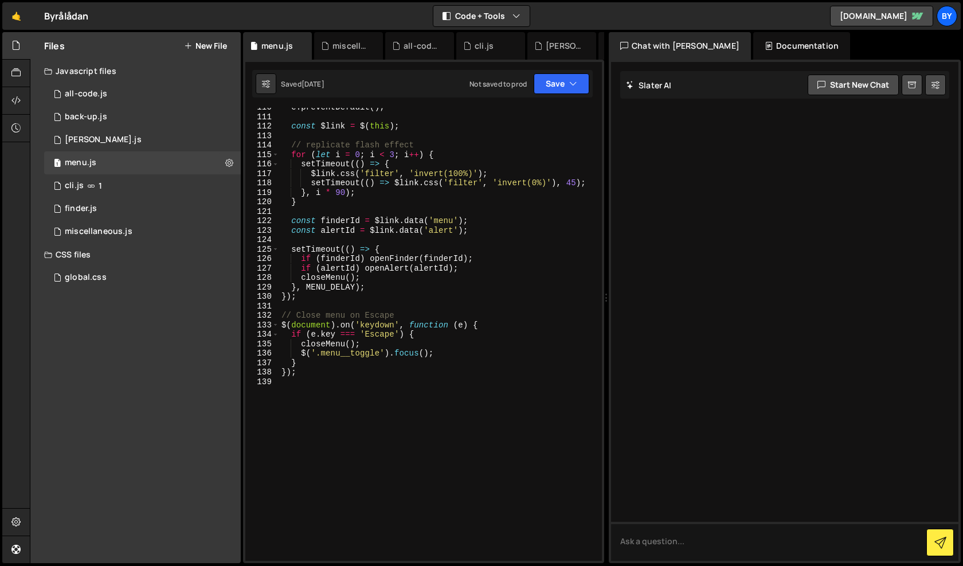
scroll to position [1159, 0]
click at [301, 43] on icon at bounding box center [303, 45] width 8 height 11
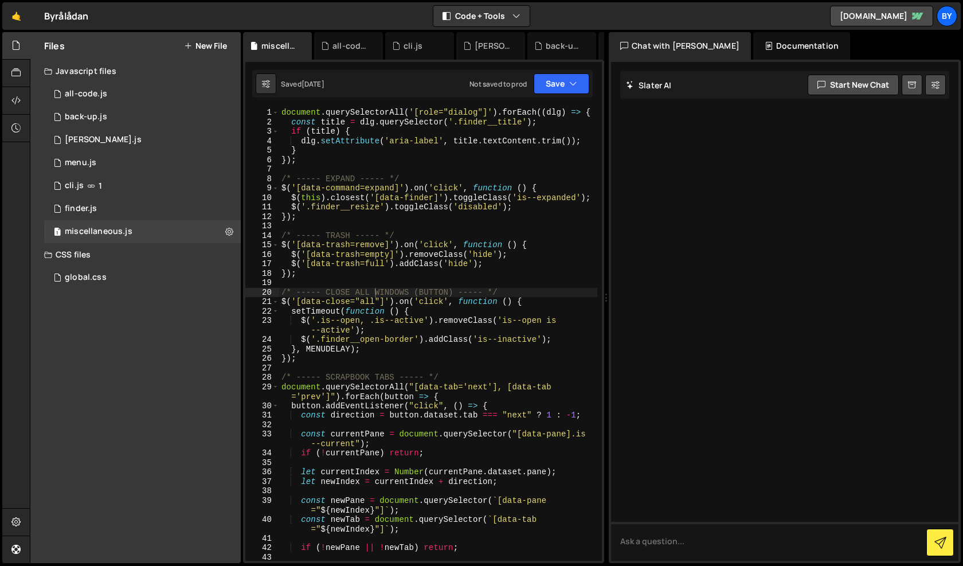
click at [0, 0] on icon at bounding box center [0, 0] width 0 height 0
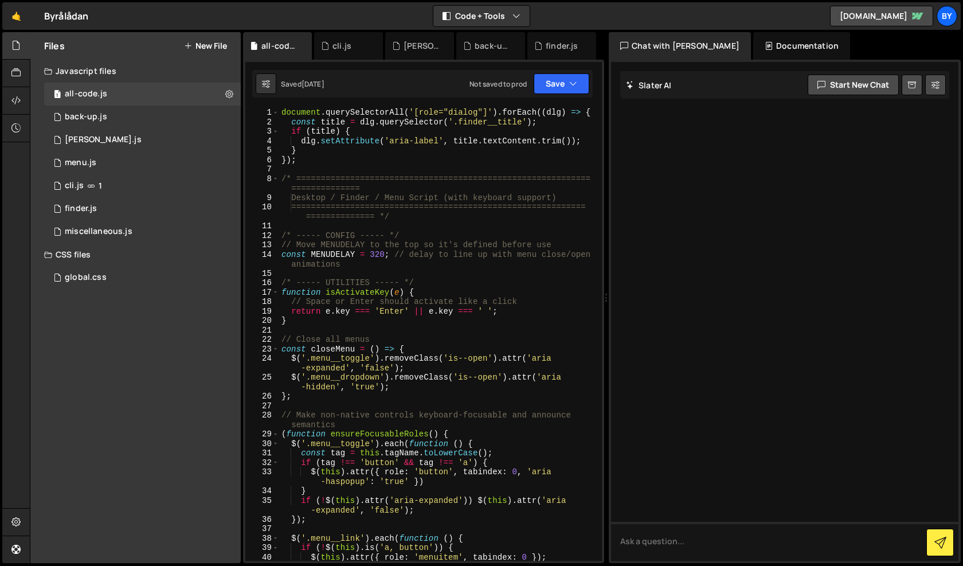
click at [0, 0] on icon at bounding box center [0, 0] width 0 height 0
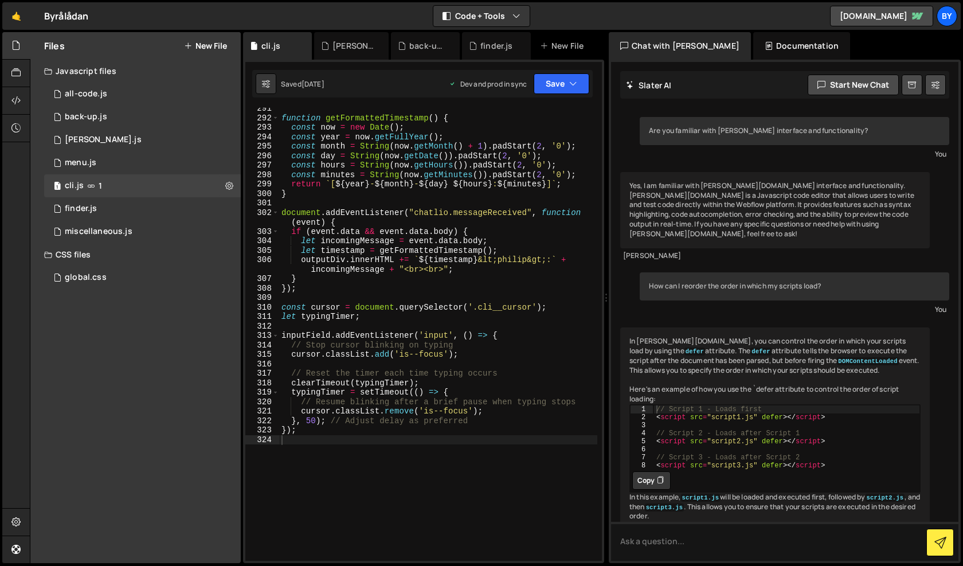
click at [0, 0] on icon at bounding box center [0, 0] width 0 height 0
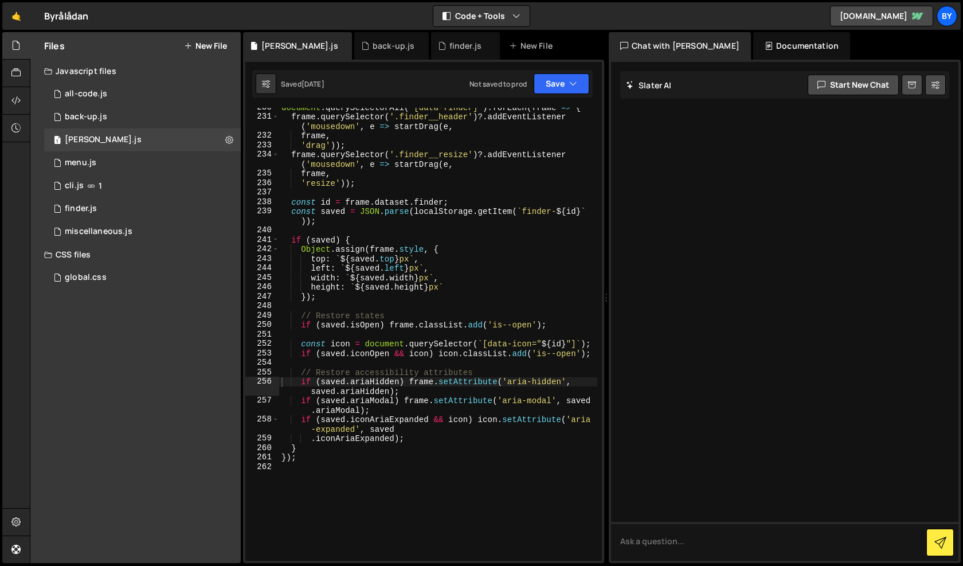
click at [0, 0] on icon at bounding box center [0, 0] width 0 height 0
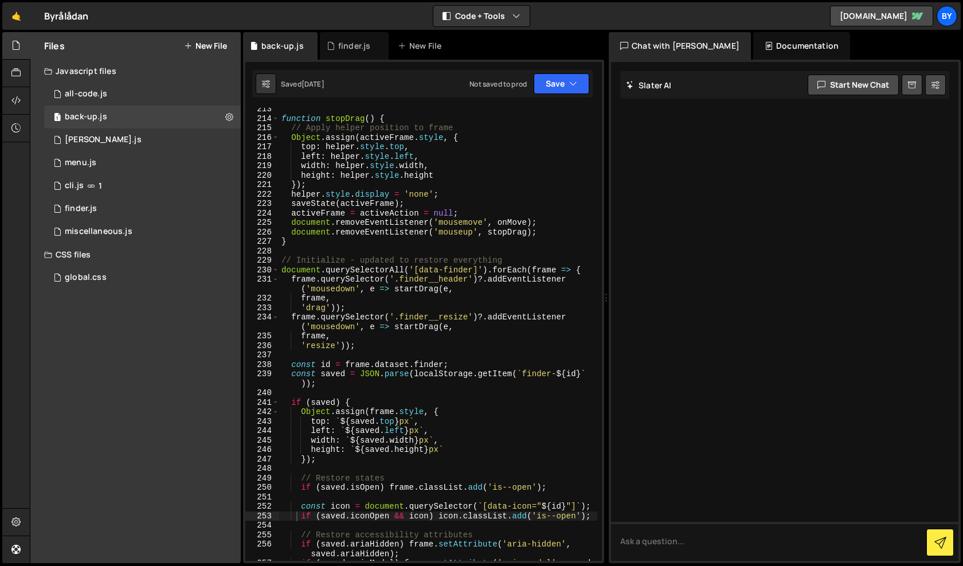
click at [301, 43] on div "back-up.js" at bounding box center [282, 45] width 42 height 11
click at [310, 43] on icon at bounding box center [309, 45] width 8 height 11
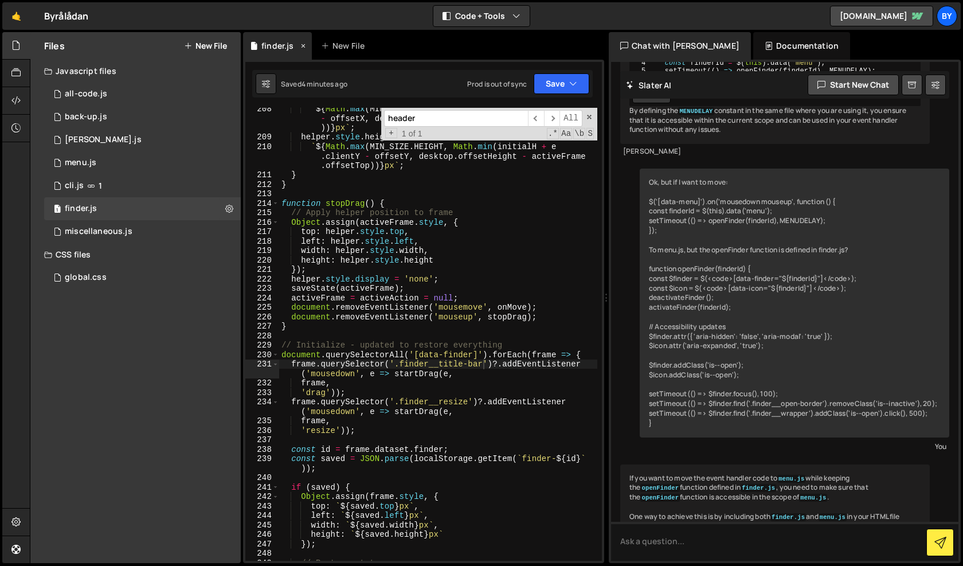
scroll to position [0, 0]
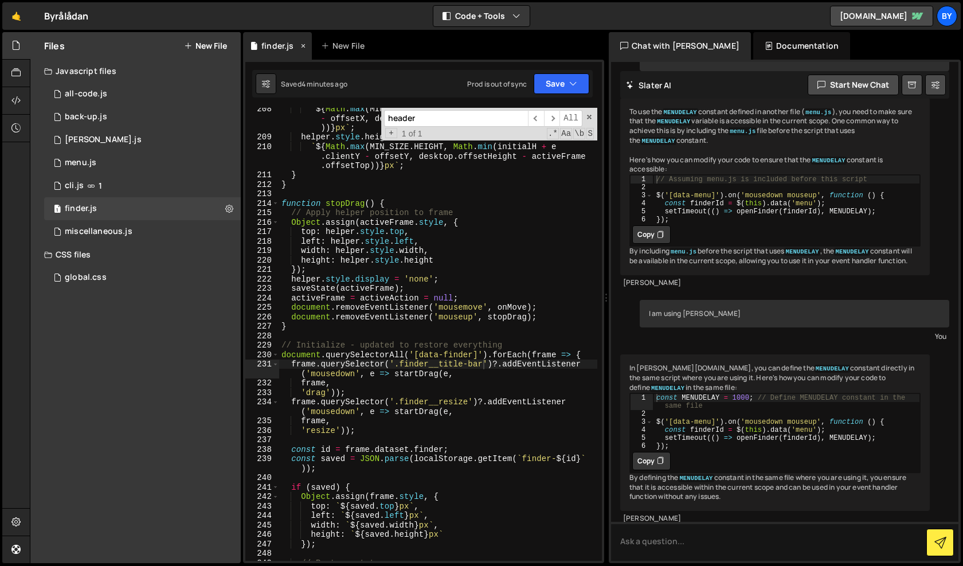
click at [302, 46] on icon at bounding box center [303, 45] width 8 height 11
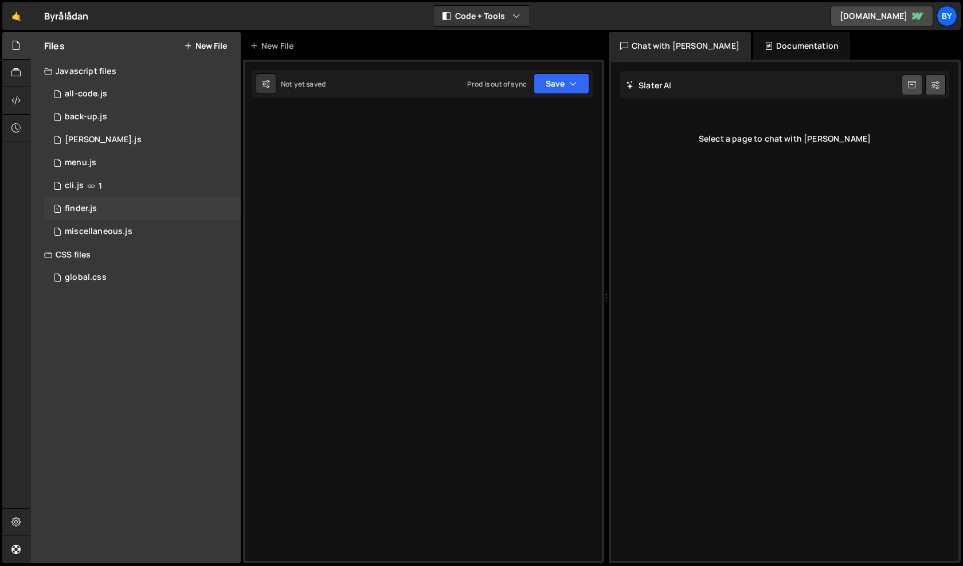
click at [161, 207] on div "1 finder.js 0" at bounding box center [142, 208] width 197 height 23
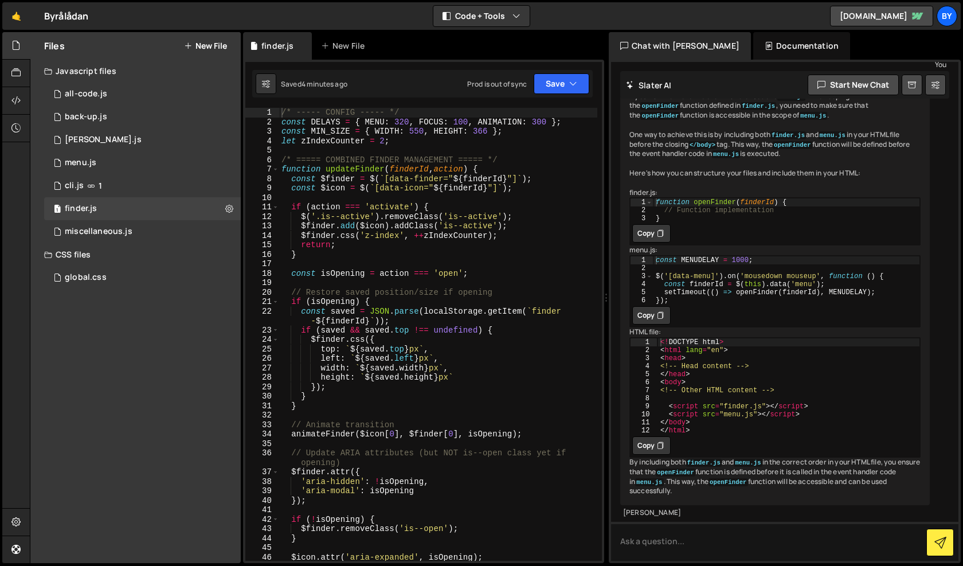
scroll to position [1019, 0]
click at [398, 239] on div "/* ----- CONFIG ----- */ const DELAYS = { MENU : 320 , FOCUS : 100 , ANIMATION …" at bounding box center [438, 344] width 318 height 472
type textarea "$finder.css('z-index', ++zIndexCounter);"
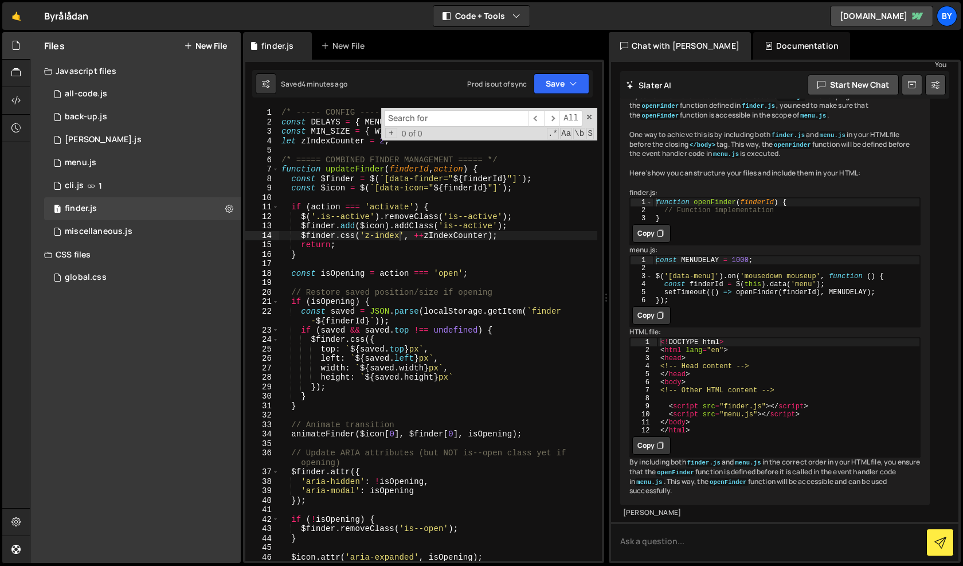
type input "f"
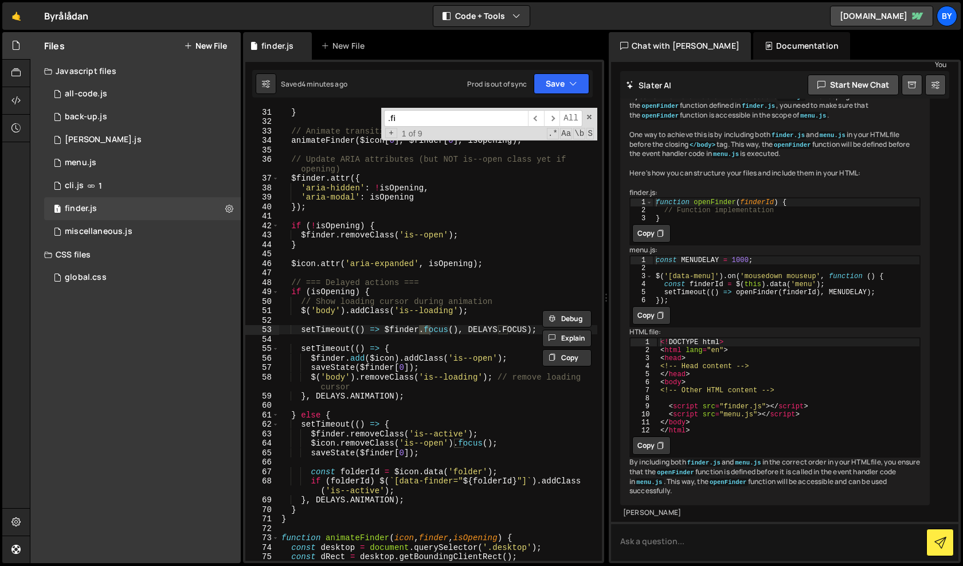
scroll to position [1647, 0]
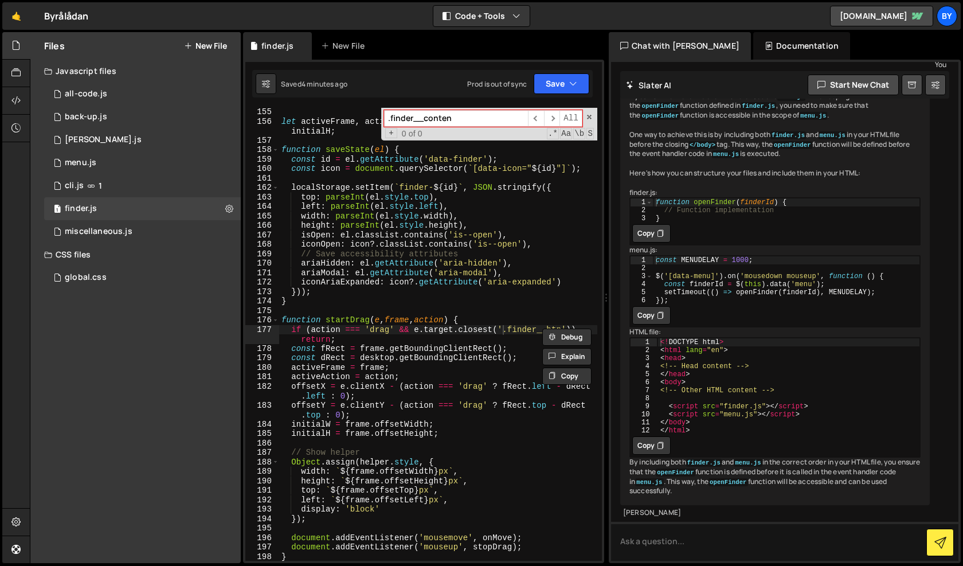
type input ".finder__content"
click at [136, 232] on div "1 miscellaneous.js 0" at bounding box center [142, 231] width 197 height 23
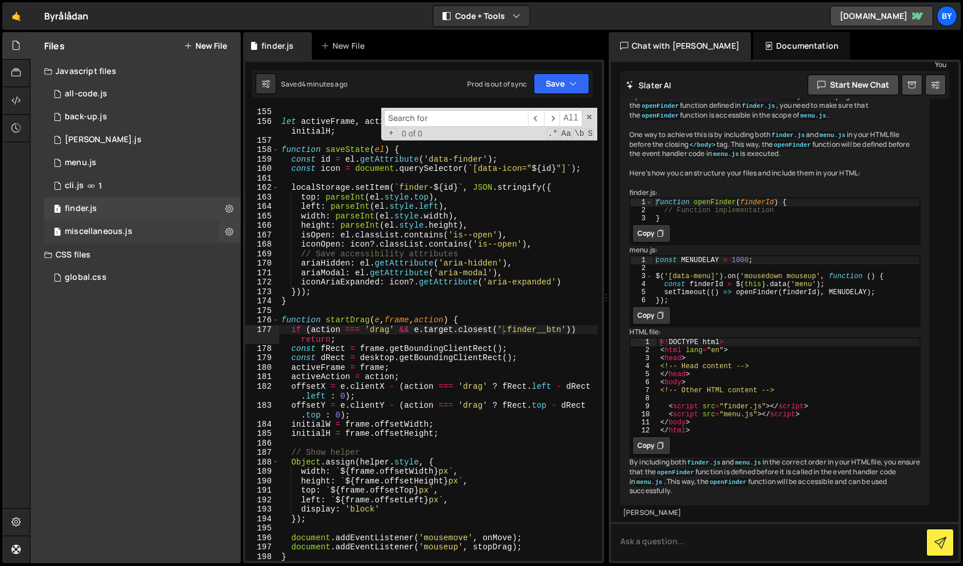
scroll to position [0, 0]
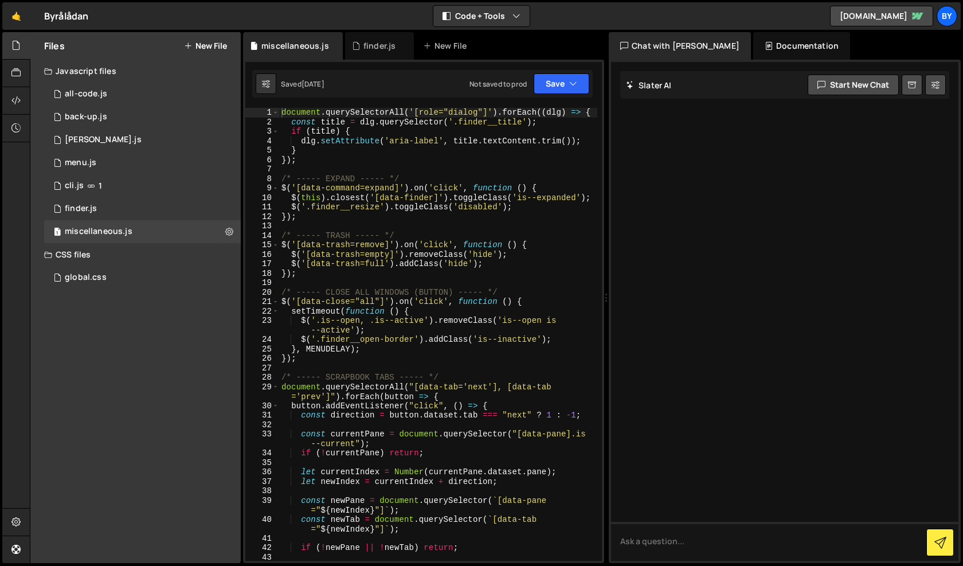
click at [397, 212] on div "document . querySelectorAll ( '[role="dialog"]' ) . forEach (( dlg ) => { const…" at bounding box center [438, 349] width 318 height 482
type textarea "});"
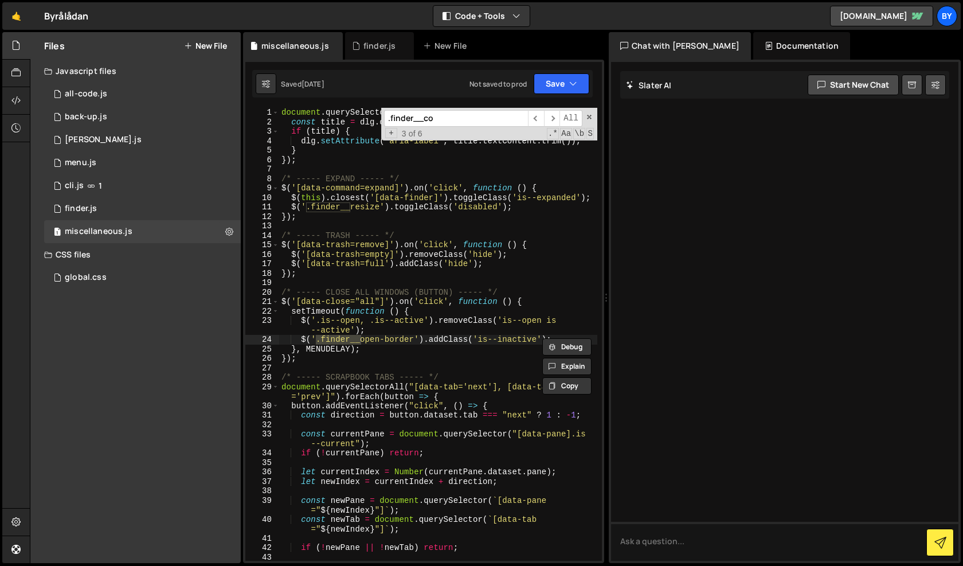
scroll to position [814, 0]
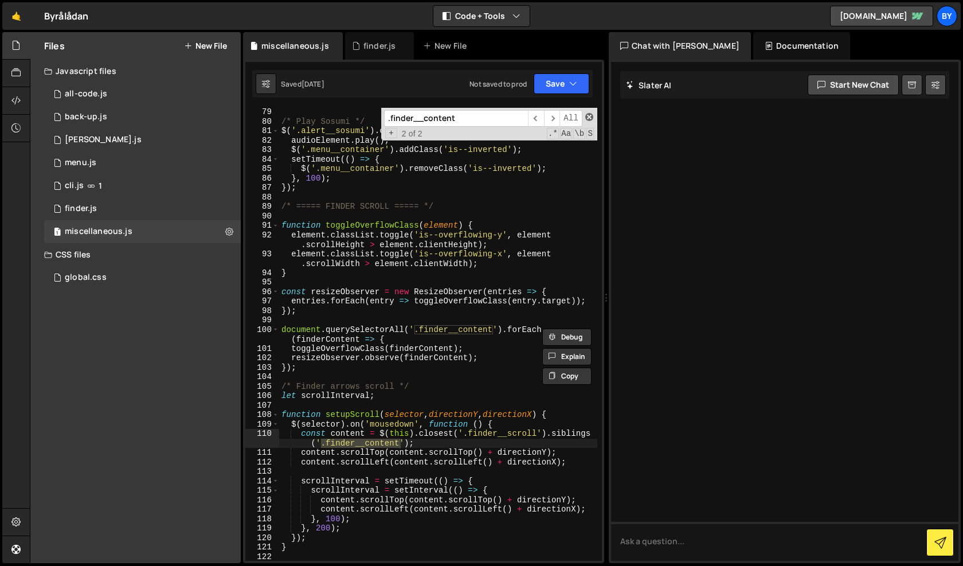
type input ".finder__content"
click at [591, 116] on span at bounding box center [589, 117] width 8 height 8
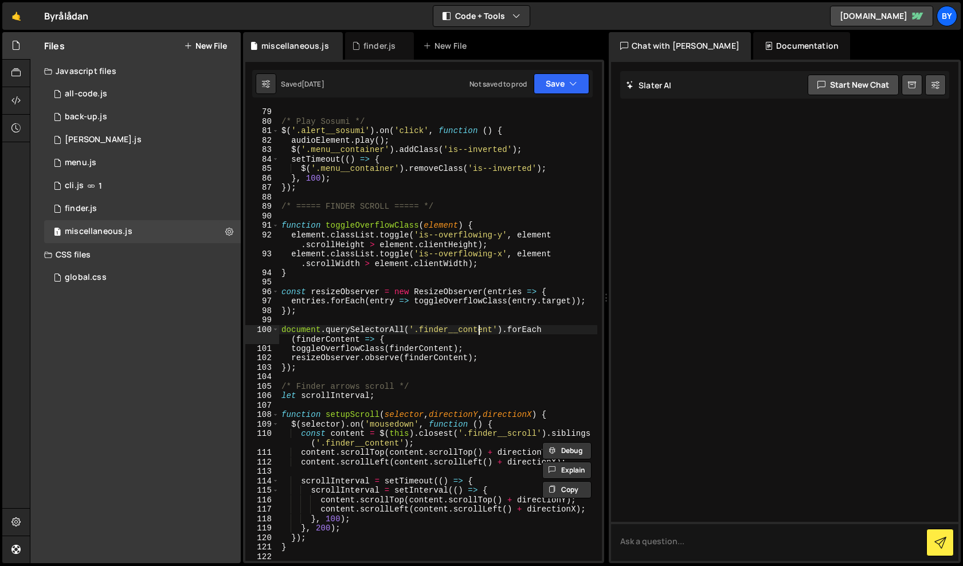
click at [480, 327] on div "/* Play Sosumi */ $ ( '.alert__sosumi' ) . on ( 'click' , function ( ) { audioE…" at bounding box center [438, 343] width 318 height 472
type textarea "document.querySelectorAll('.finder__content').forEach(finderContent => { toggle…"
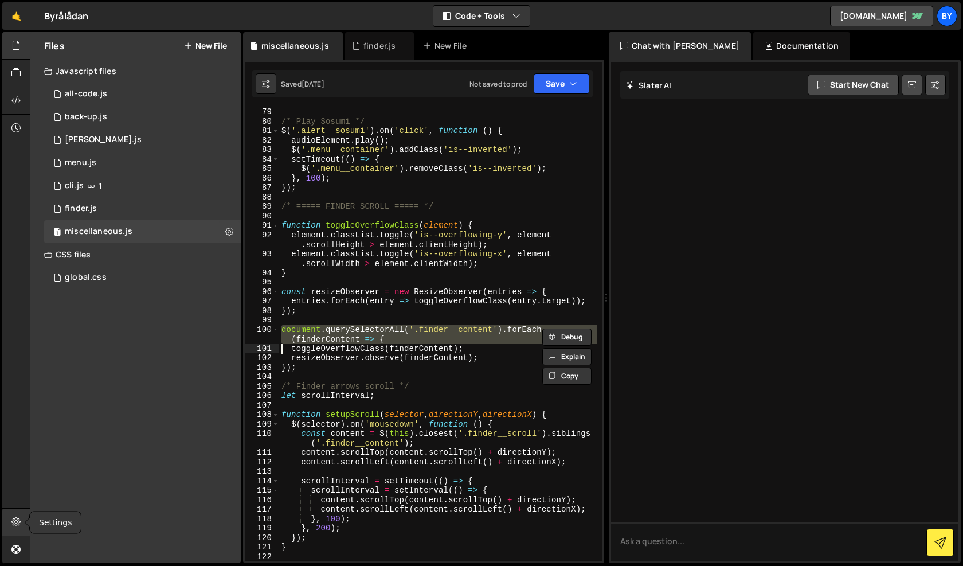
click at [14, 525] on icon at bounding box center [15, 521] width 9 height 13
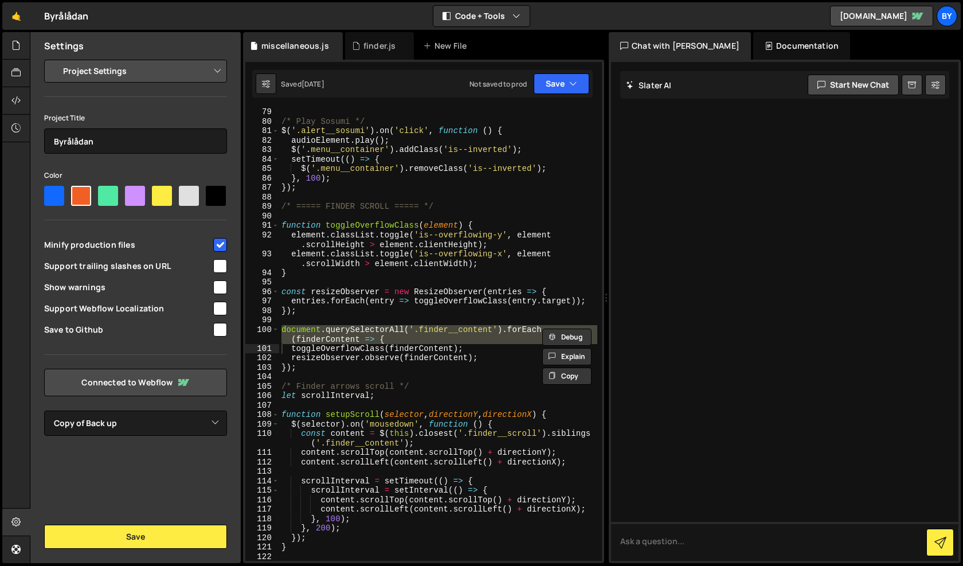
click at [140, 81] on select "Project Settings Code Editor Settings Chat Settings" at bounding box center [138, 70] width 168 height 25
select select "editor"
click at [54, 58] on select "Project Settings Code Editor Settings Chat Settings" at bounding box center [138, 70] width 168 height 25
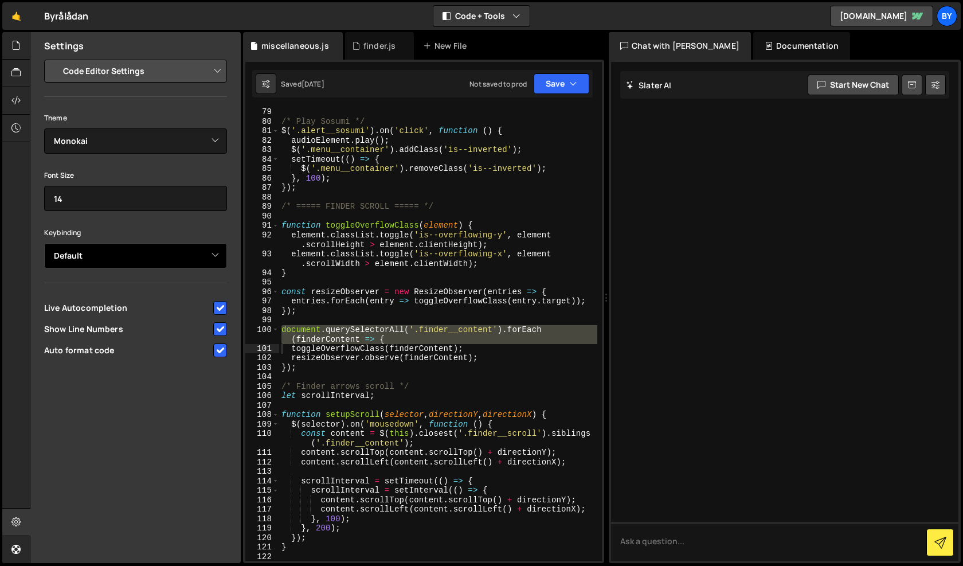
click at [151, 261] on select "Default Vim Emacs Sublime VSCode" at bounding box center [135, 255] width 183 height 25
select select "ace/keyboard/vscode"
click at [44, 243] on select "Default Vim Emacs Sublime VSCode" at bounding box center [135, 255] width 183 height 25
click at [408, 303] on div "/* Play Sosumi */ $ ( '.alert__sosumi' ) . on ( 'click' , function ( ) { audioE…" at bounding box center [438, 343] width 318 height 472
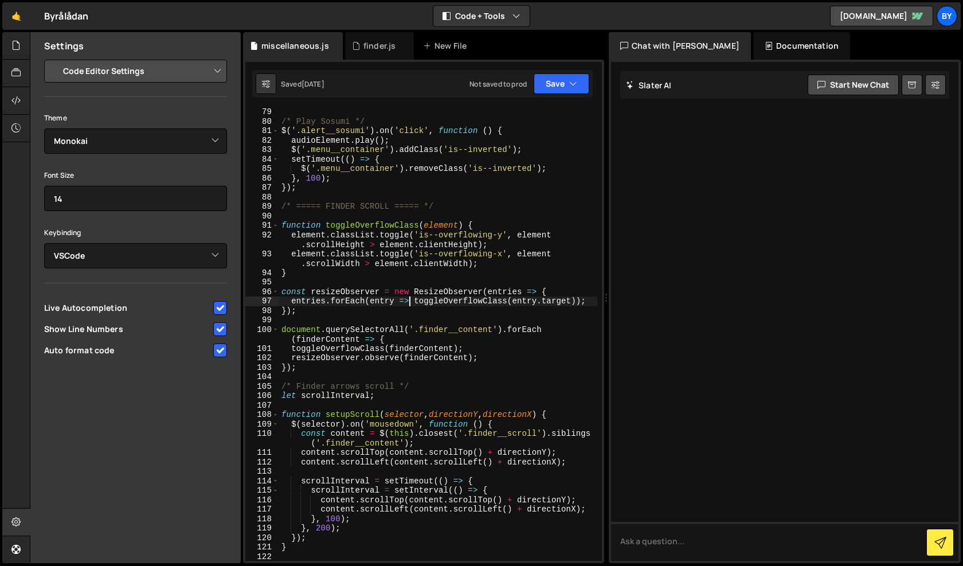
click at [380, 260] on div "/* Play Sosumi */ $ ( '.alert__sosumi' ) . on ( 'click' , function ( ) { audioE…" at bounding box center [438, 343] width 318 height 472
click at [481, 332] on div "/* Play Sosumi */ $ ( '.alert__sosumi' ) . on ( 'click' , function ( ) { audioE…" at bounding box center [438, 343] width 318 height 472
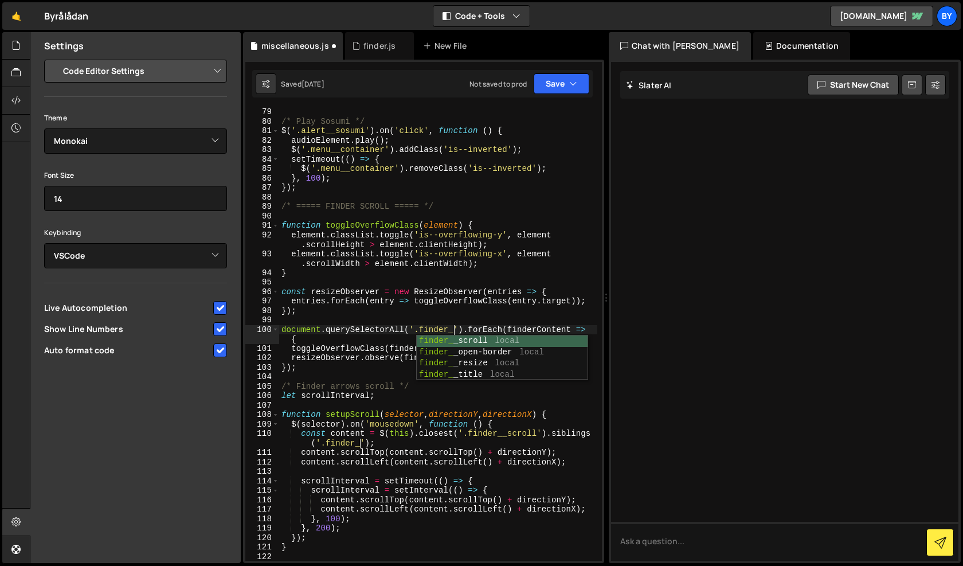
scroll to position [0, 11]
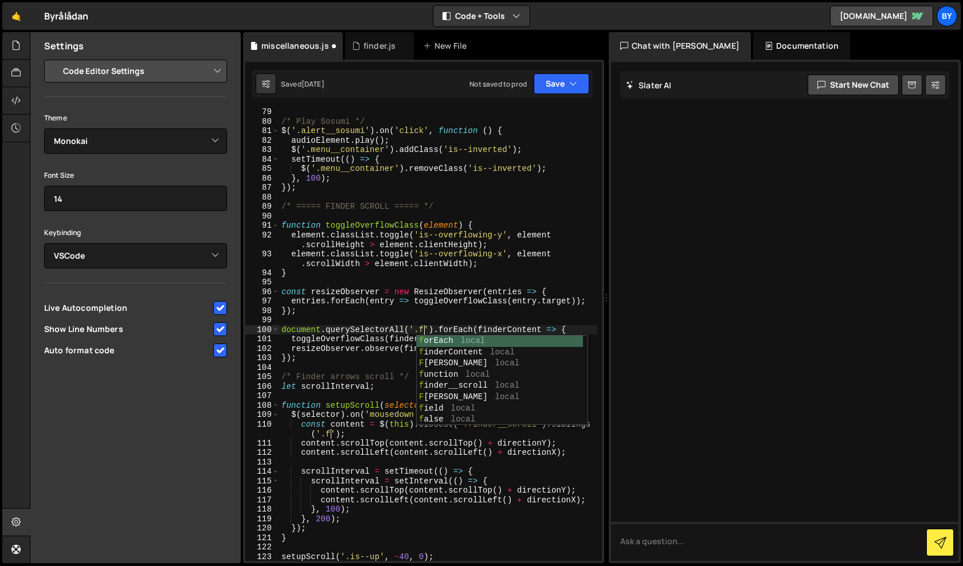
paste textarea "finder__container"
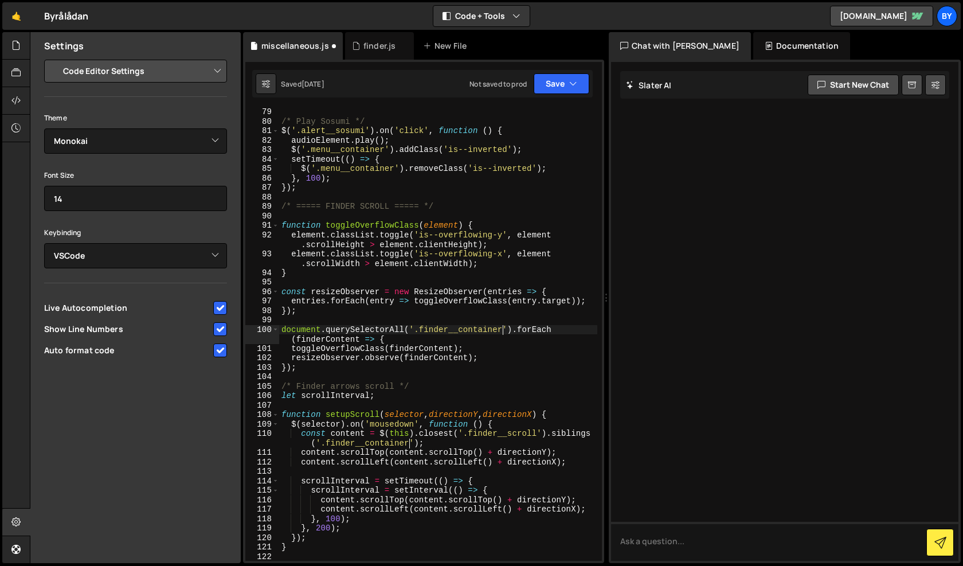
click at [502, 226] on div "/* Play Sosumi */ $ ( '.alert__sosumi' ) . on ( 'click' , function ( ) { audioE…" at bounding box center [438, 343] width 318 height 472
type textarea "function toggleOverflowClass(element) {"
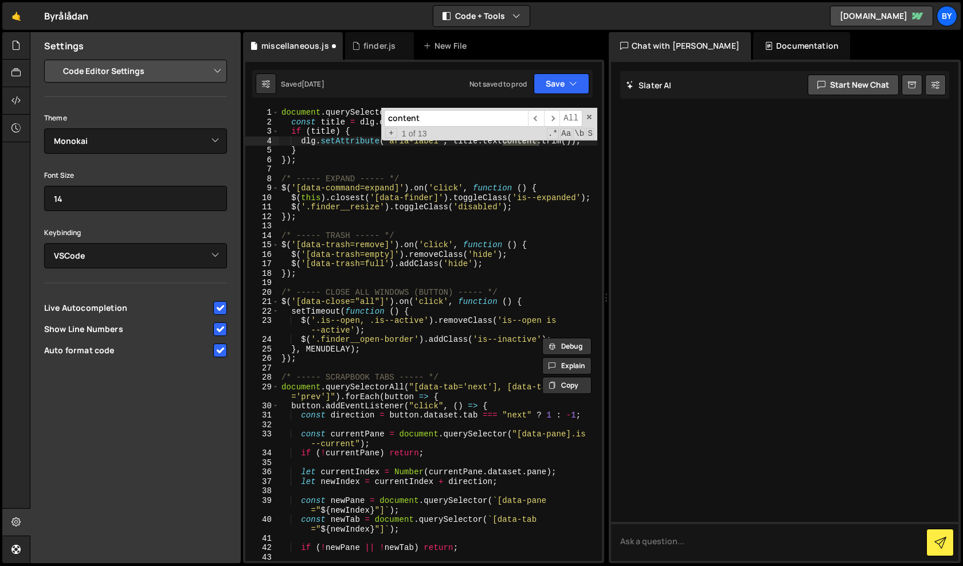
scroll to position [823, 0]
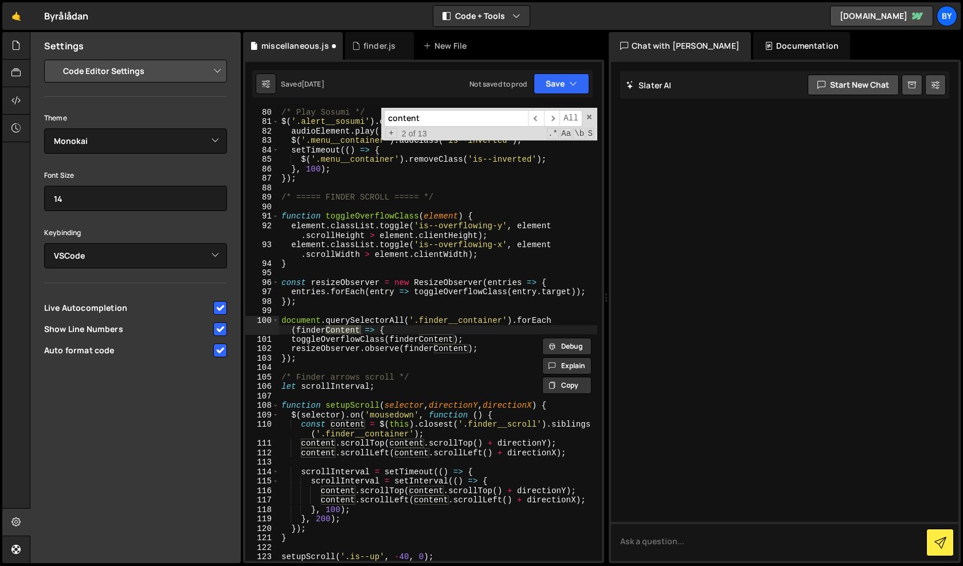
type input "content"
click at [354, 332] on div "/* Play Sosumi */ $ ( '.alert__sosumi' ) . on ( 'click' , function ( ) { audioE…" at bounding box center [438, 343] width 318 height 472
click at [382, 351] on div "/* Play Sosumi */ $ ( '.alert__sosumi' ) . on ( 'click' , function ( ) { audioE…" at bounding box center [438, 343] width 318 height 472
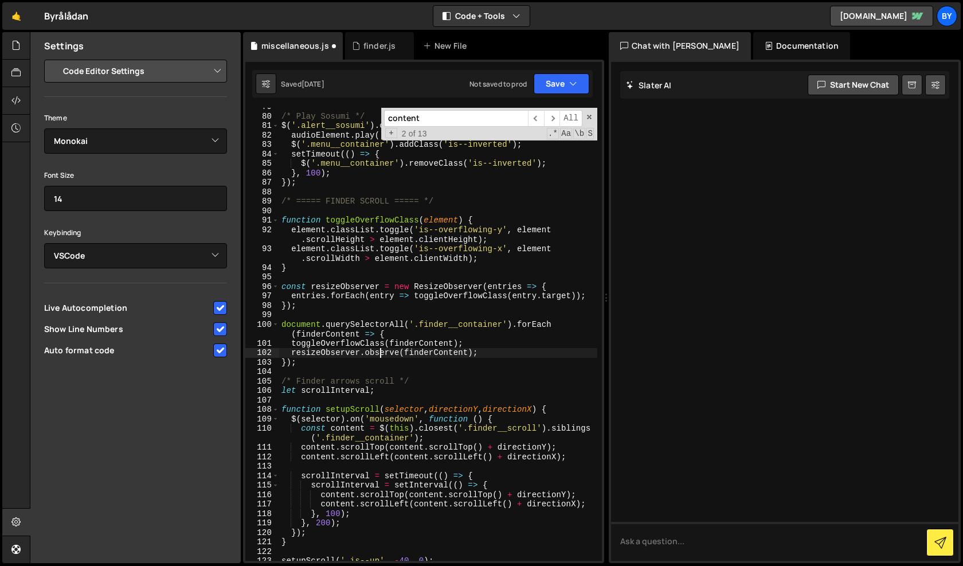
scroll to position [819, 0]
click at [351, 341] on div "/* Play Sosumi */ $ ( '.alert__sosumi' ) . on ( 'click' , function ( ) { audioE…" at bounding box center [438, 338] width 318 height 472
click at [344, 331] on div "/* Play Sosumi */ $ ( '.alert__sosumi' ) . on ( 'click' , function ( ) { audioE…" at bounding box center [438, 338] width 318 height 472
type textarea "document.querySelectorAll('.finder__container').forEach(finderContent => {"
click at [344, 331] on div "/* Play Sosumi */ $ ( '.alert__sosumi' ) . on ( 'click' , function ( ) { audioE…" at bounding box center [438, 338] width 318 height 472
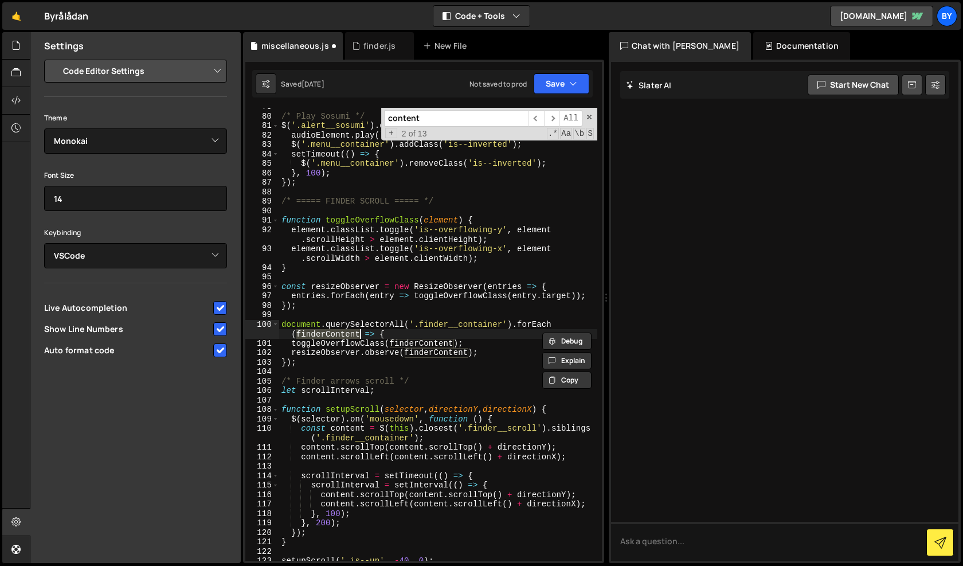
click at [466, 123] on input "content" at bounding box center [456, 118] width 144 height 17
type input "finderContent"
click at [332, 334] on div "/* Play Sosumi */ $ ( '.alert__sosumi' ) . on ( 'click' , function ( ) { audioE…" at bounding box center [438, 338] width 318 height 472
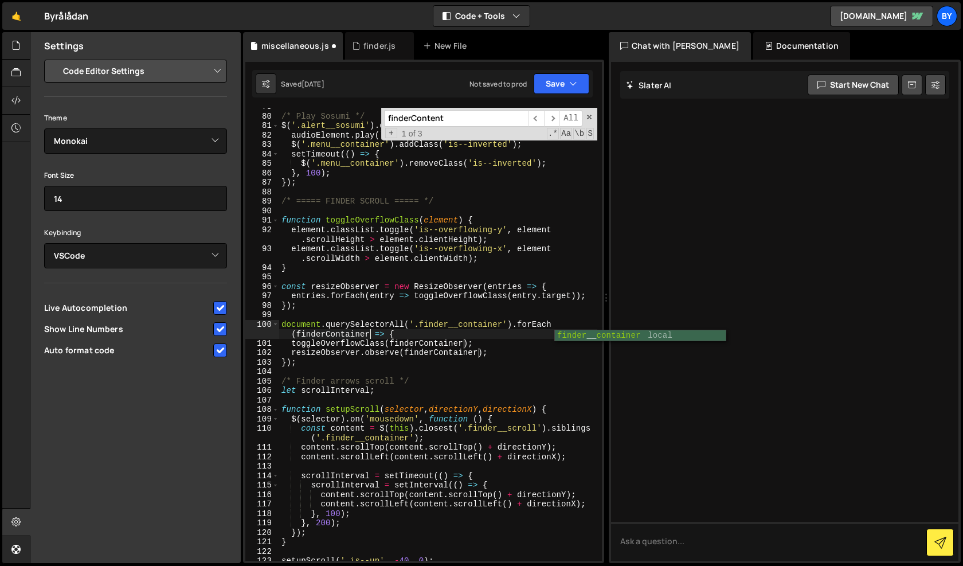
click at [421, 354] on div "/* Play Sosumi */ $ ( '.alert__sosumi' ) . on ( 'click' , function ( ) { audioE…" at bounding box center [438, 338] width 318 height 472
click at [566, 85] on button "Save" at bounding box center [562, 83] width 56 height 21
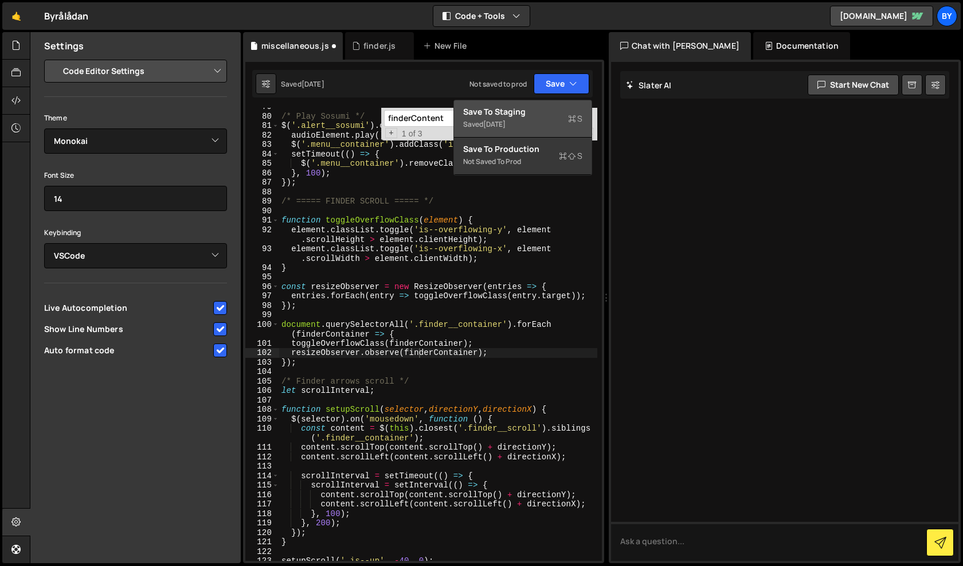
click at [552, 114] on div "Save to Staging S" at bounding box center [522, 111] width 119 height 11
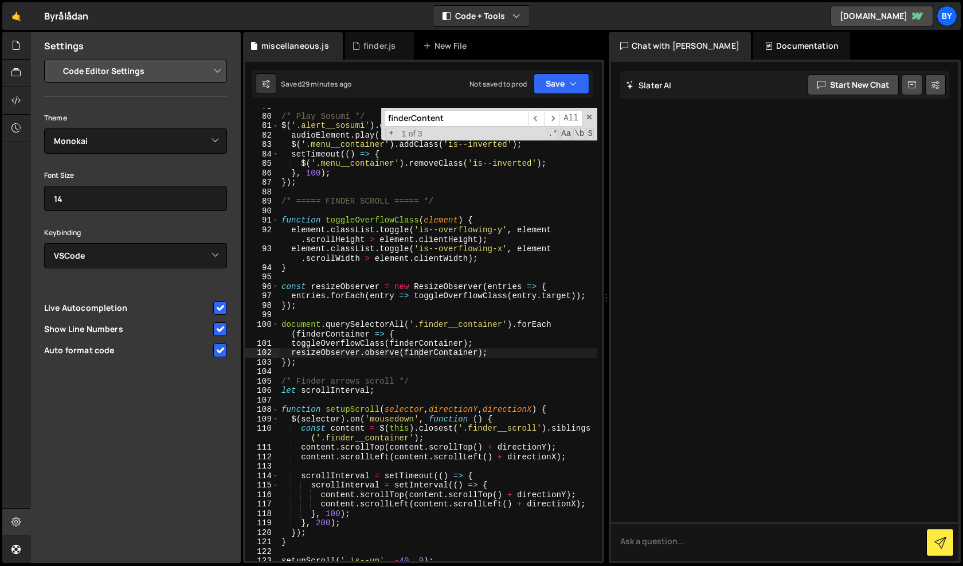
click at [520, 220] on div "/* Play Sosumi */ $ ( '.alert__sosumi' ) . on ( 'click' , function ( ) { audioE…" at bounding box center [438, 338] width 318 height 472
type textarea "function toggleOverflowClass(element) {"
click at [315, 47] on div "miscellaneous.js" at bounding box center [295, 45] width 68 height 11
click at [331, 46] on icon at bounding box center [334, 45] width 8 height 11
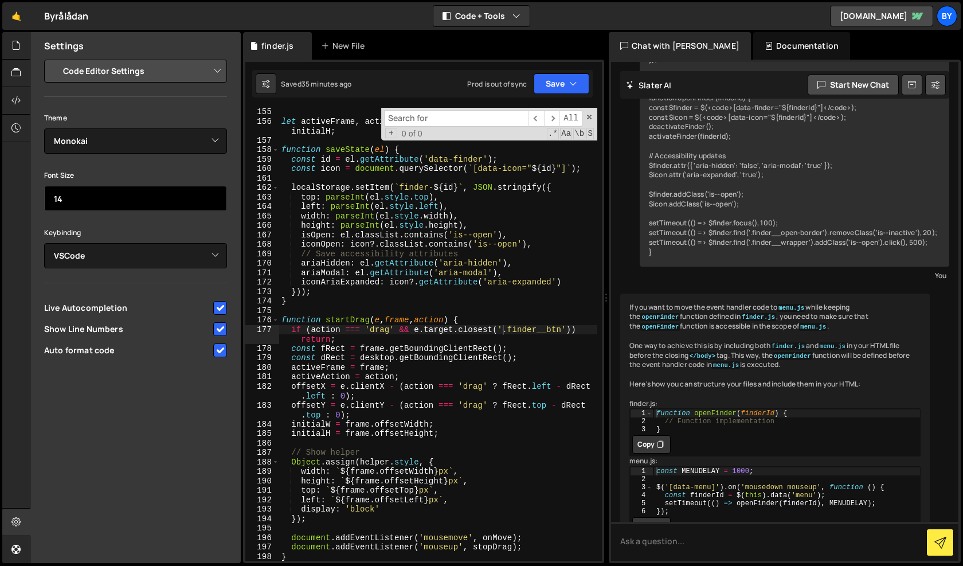
scroll to position [1019, 0]
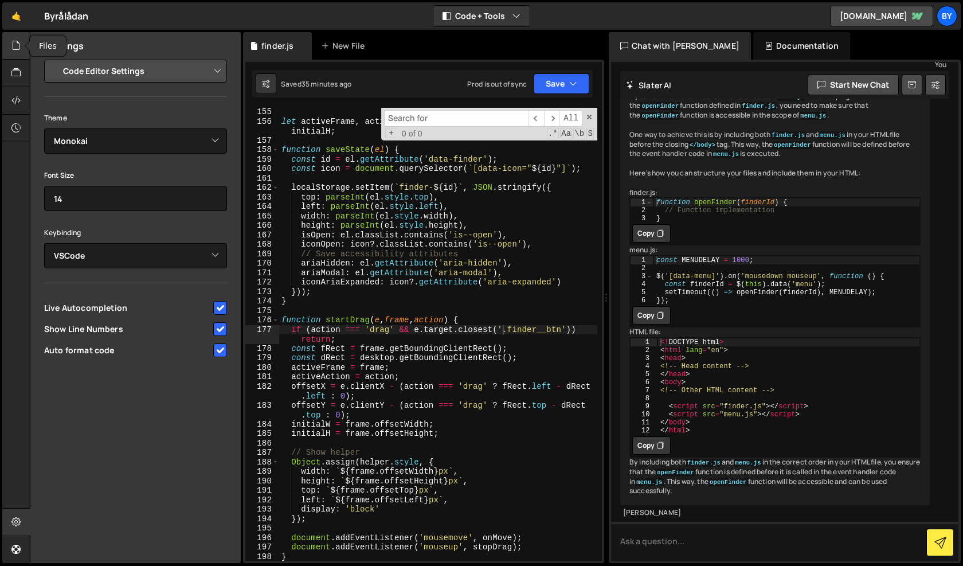
click at [8, 41] on div at bounding box center [16, 46] width 28 height 28
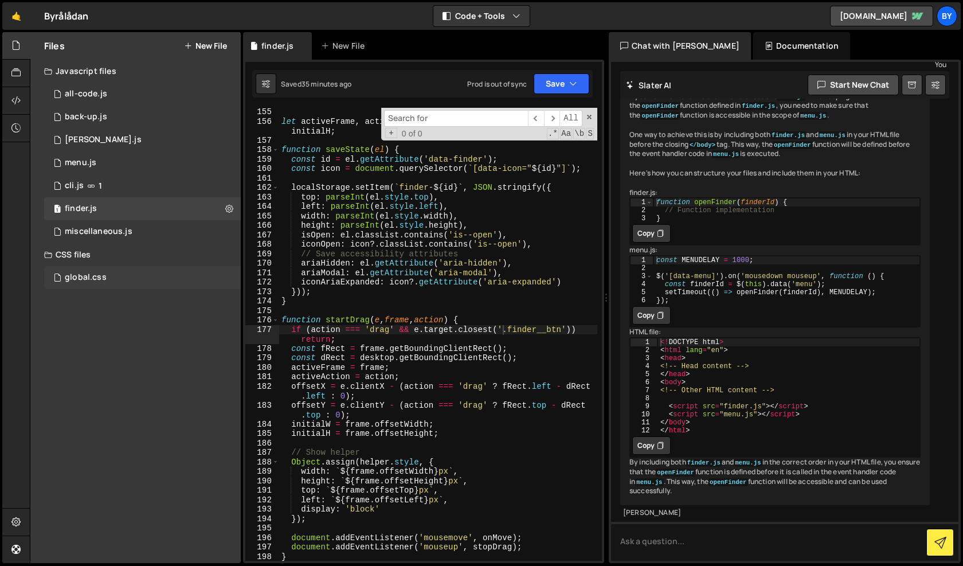
click at [111, 276] on div "global.css 0" at bounding box center [142, 277] width 197 height 23
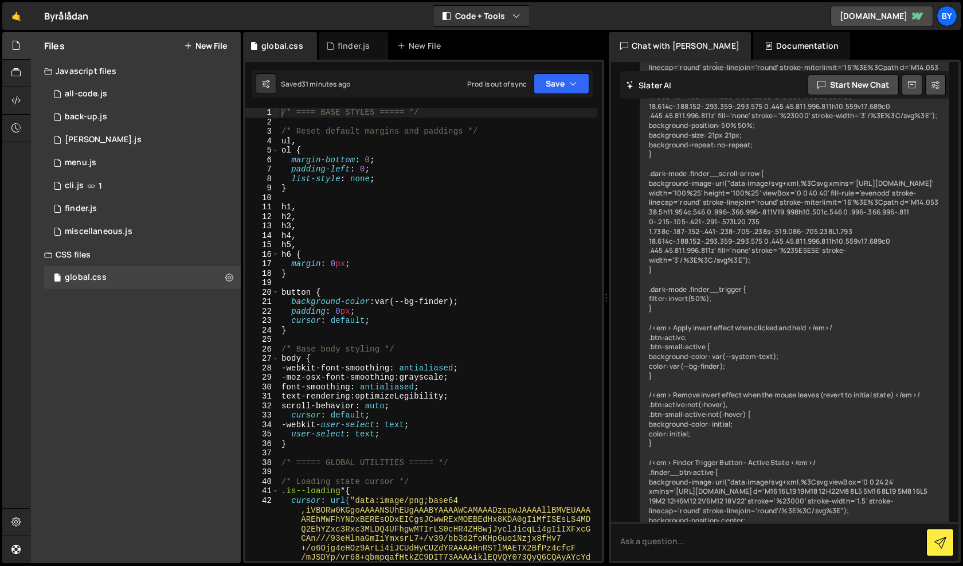
scroll to position [7260, 0]
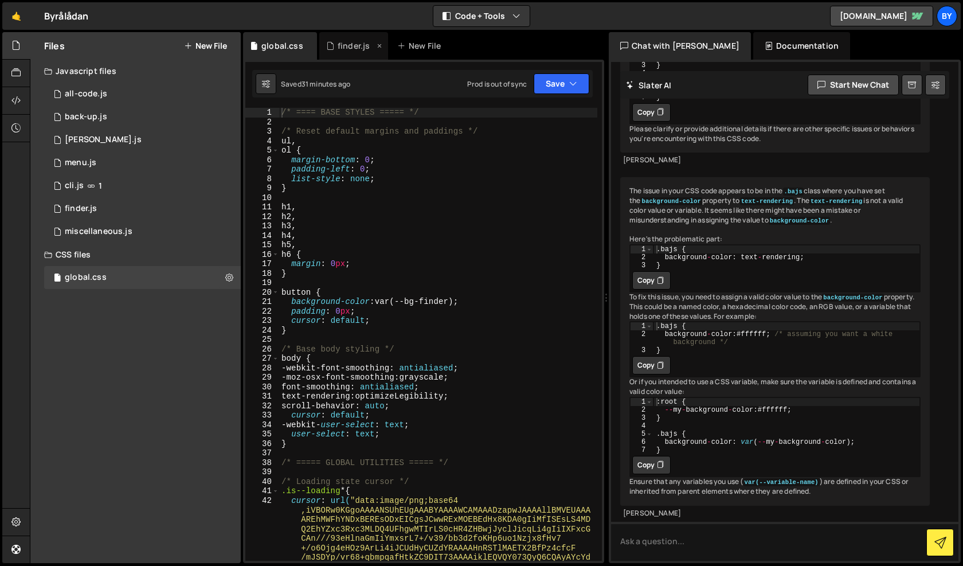
click at [356, 45] on div "finder.js" at bounding box center [354, 45] width 32 height 11
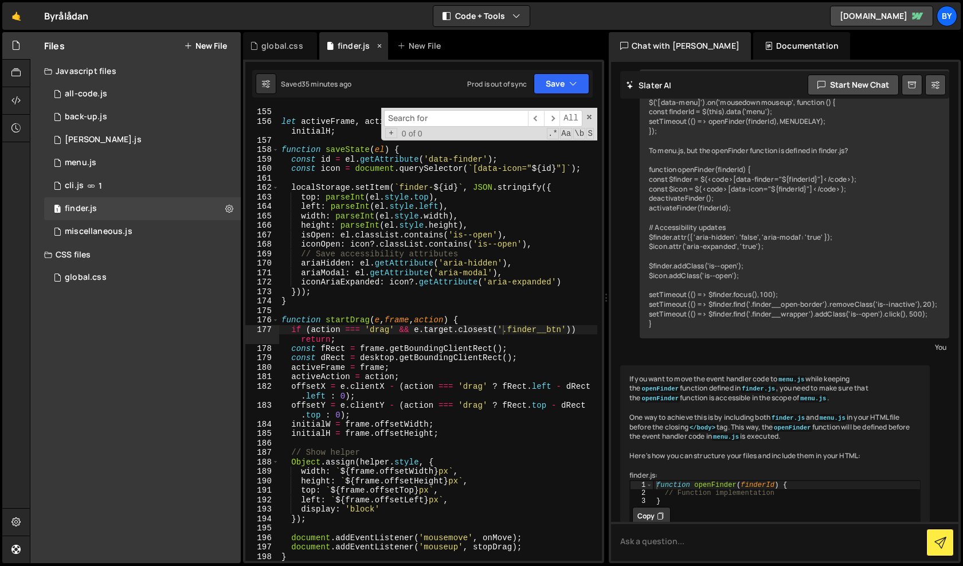
scroll to position [942, 0]
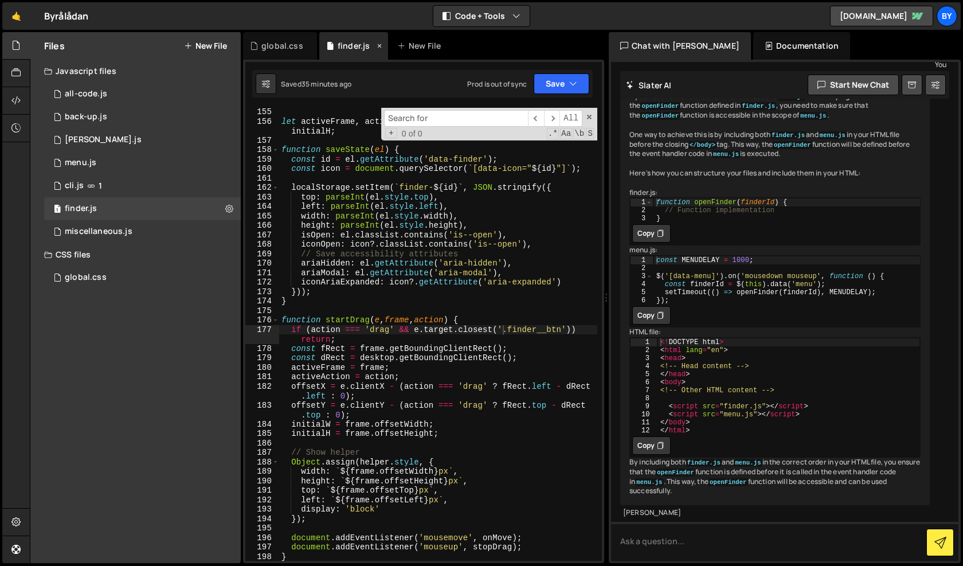
click at [378, 44] on icon at bounding box center [380, 45] width 8 height 11
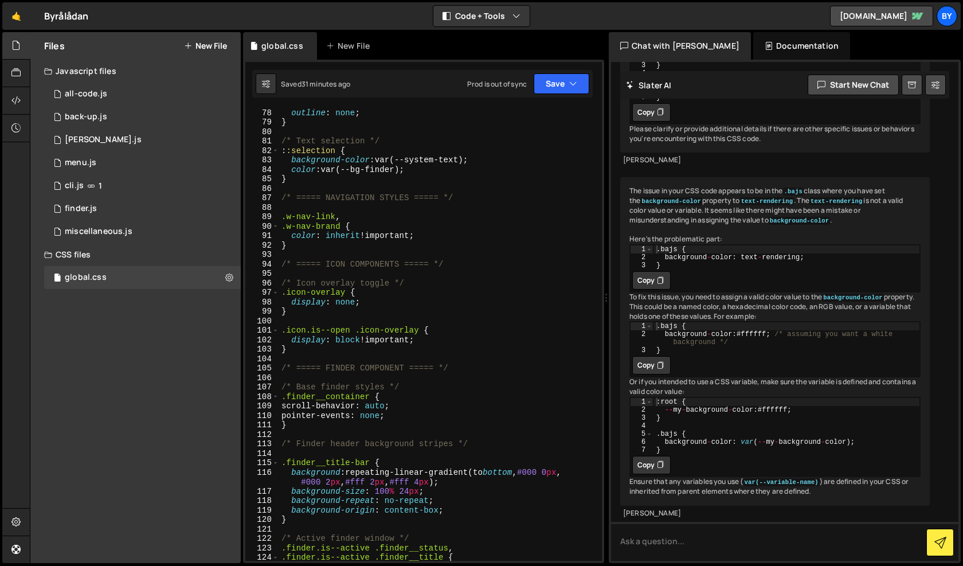
scroll to position [855, 0]
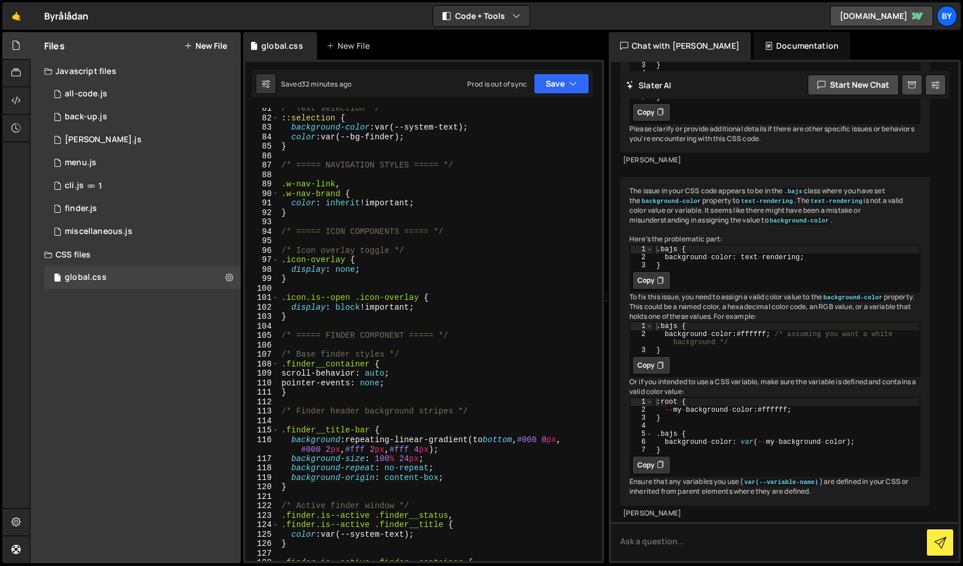
type textarea "background: repeating-linear-gradient(to bottom, #000 0px, #000 2px, #fff 2px, …"
click at [545, 443] on div "/* Text selection */ : :selection { background-color : var(--system-text) ; col…" at bounding box center [438, 340] width 318 height 472
click at [520, 446] on div "/* Text selection */ : :selection { background-color : var(--system-text) ; col…" at bounding box center [438, 340] width 318 height 472
click at [550, 438] on div "/* Text selection */ : :selection { background-color : var(--system-text) ; col…" at bounding box center [438, 340] width 318 height 472
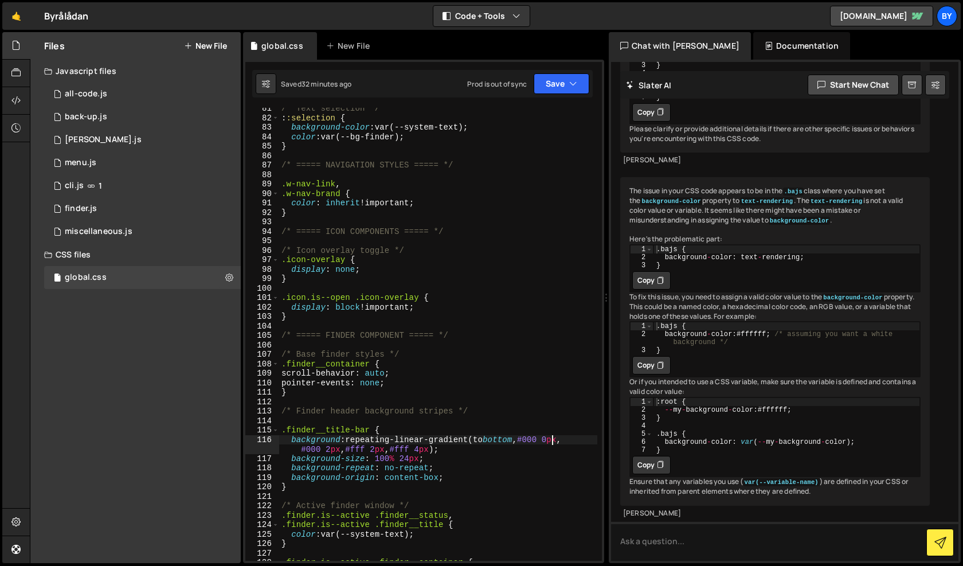
click at [550, 438] on div "/* Text selection */ : :selection { background-color : var(--system-text) ; col…" at bounding box center [438, 340] width 318 height 472
click at [537, 420] on div "/* Text selection */ : :selection { background-color : var(--system-text) ; col…" at bounding box center [438, 340] width 318 height 472
click at [549, 439] on div "/* Text selection */ : :selection { background-color : var(--system-text) ; col…" at bounding box center [438, 340] width 318 height 472
click at [459, 448] on div "/* Text selection */ : :selection { background-color : var(--system-text) ; col…" at bounding box center [438, 340] width 318 height 472
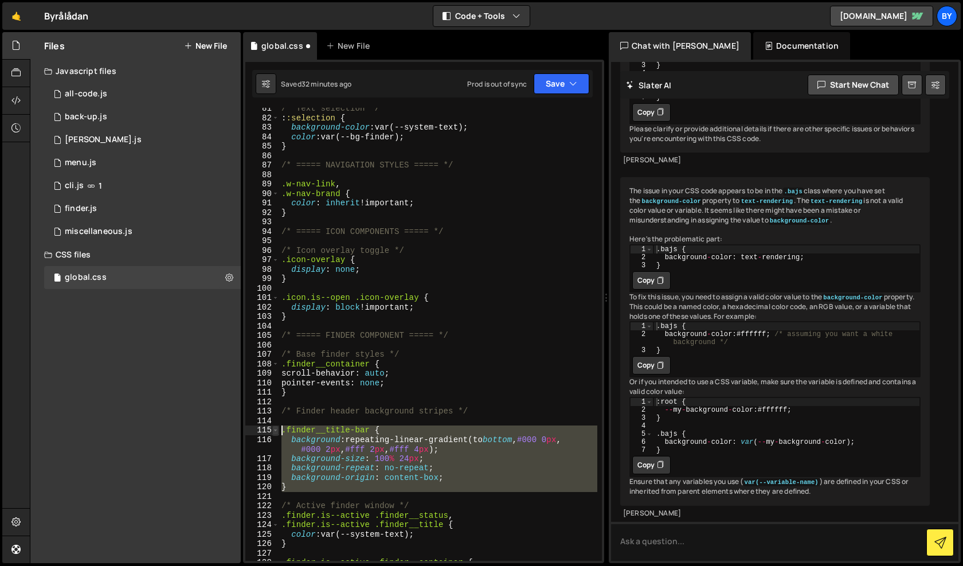
drag, startPoint x: 327, startPoint y: 492, endPoint x: 273, endPoint y: 429, distance: 82.1
click at [273, 429] on div "background: repeating-linear-gradient(to bottom, #000 0px, #000 2px, #fff 2px, …" at bounding box center [423, 334] width 357 height 453
click at [455, 471] on div "/* Text selection */ : :selection { background-color : var(--system-text) ; col…" at bounding box center [438, 340] width 318 height 472
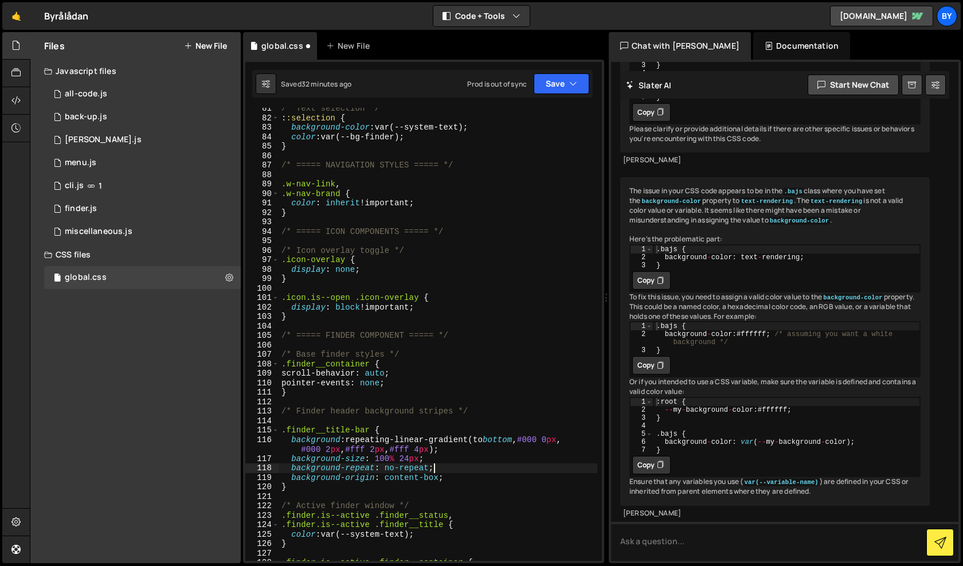
click at [540, 440] on div "/* Text selection */ : :selection { background-color : var(--system-text) ; col…" at bounding box center [438, 340] width 318 height 472
click at [394, 469] on div "/* Text selection */ : :selection { background-color : var(--system-text) ; col…" at bounding box center [438, 340] width 318 height 472
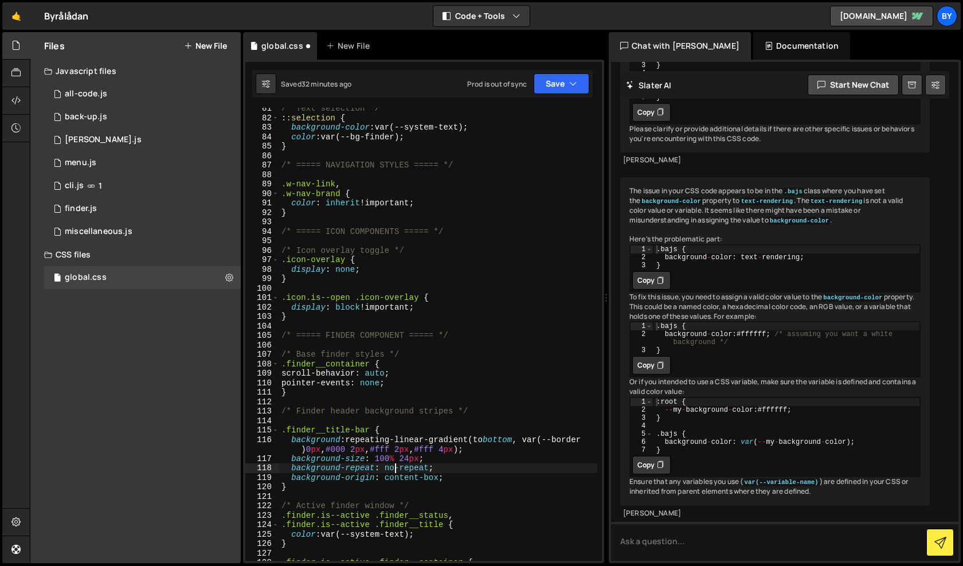
click at [342, 447] on div "/* Text selection */ : :selection { background-color : var(--system-text) ; col…" at bounding box center [438, 340] width 318 height 472
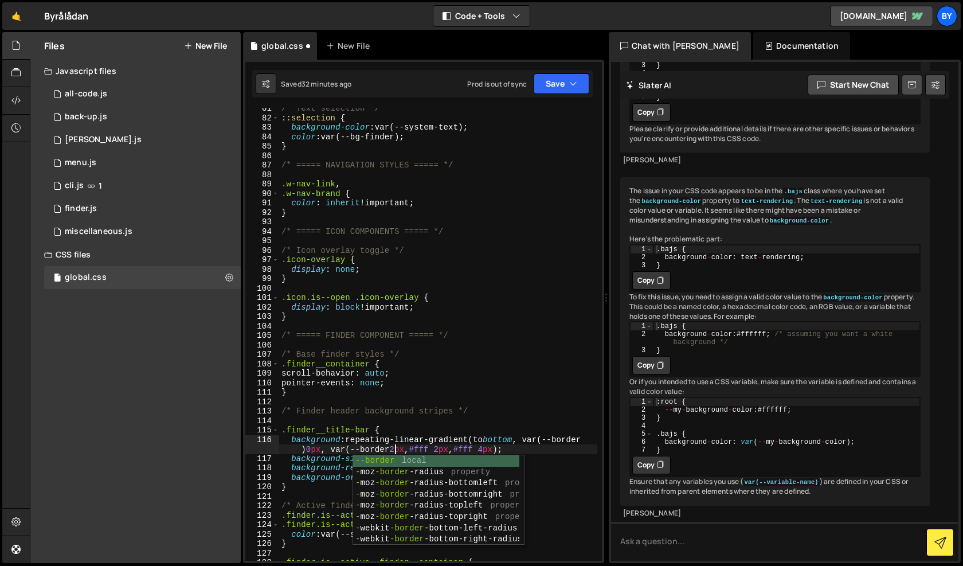
type textarea "background: repeating-linear-gradient(to bottom, var(--border) 0px, var(--borde…"
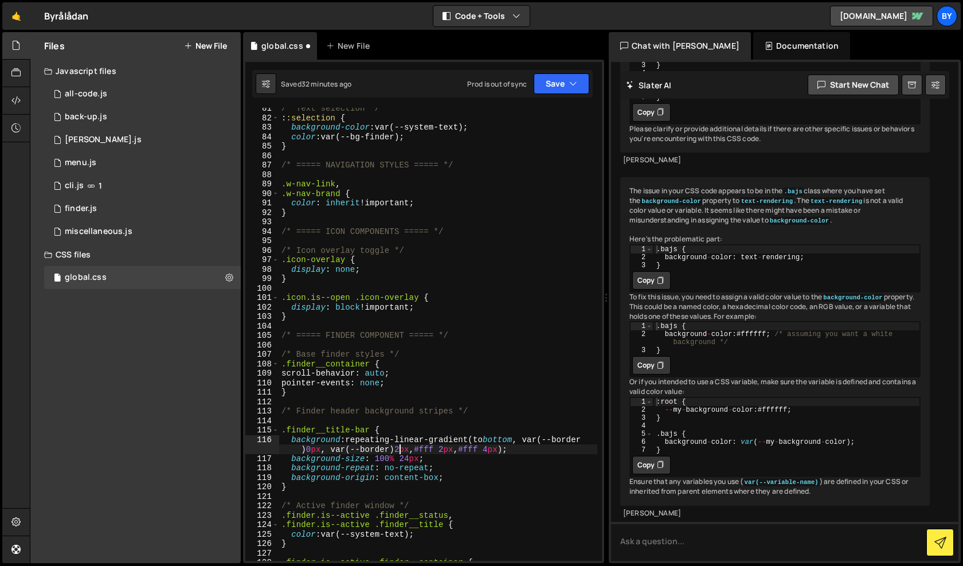
scroll to position [0, 28]
click at [510, 325] on div "/* Text selection */ : :selection { background-color : var(--system-text) ; col…" at bounding box center [438, 340] width 318 height 472
click at [376, 441] on div "/* Text selection */ : :selection { background-color : var(--system-text) ; col…" at bounding box center [438, 340] width 318 height 472
click at [583, 440] on div "/* Text selection */ : :selection { background-color : var(--system-text) ; col…" at bounding box center [438, 340] width 318 height 472
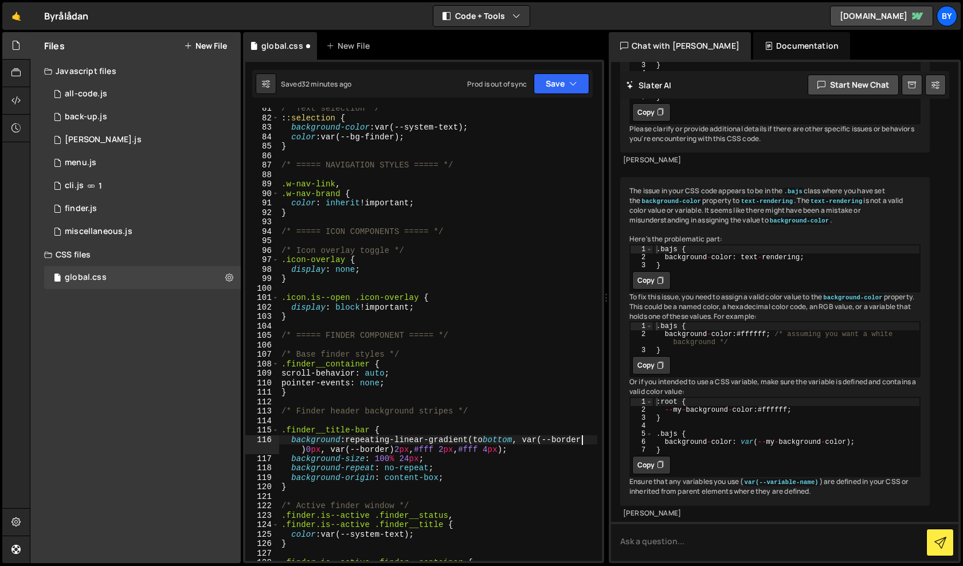
click at [547, 445] on div "/* Text selection */ : :selection { background-color : var(--system-text) ; col…" at bounding box center [438, 340] width 318 height 472
click at [546, 441] on div "/* Text selection */ : :selection { background-color : var(--system-text) ; col…" at bounding box center [438, 340] width 318 height 472
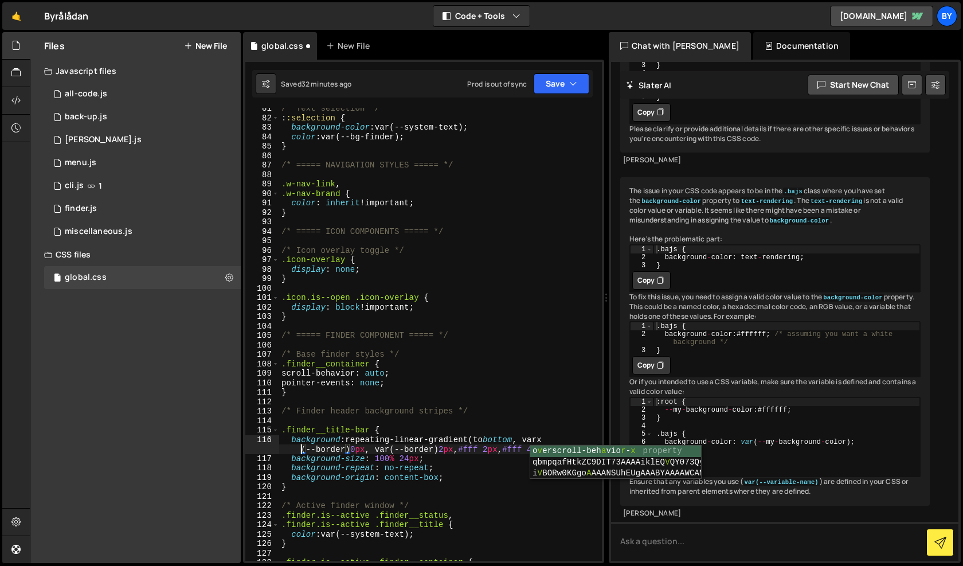
click at [417, 448] on div "/* Text selection */ : :selection { background-color : var(--system-text) ; col…" at bounding box center [438, 340] width 318 height 472
click at [392, 447] on div "/* Text selection */ : :selection { background-color : var(--system-text) ; col…" at bounding box center [438, 340] width 318 height 472
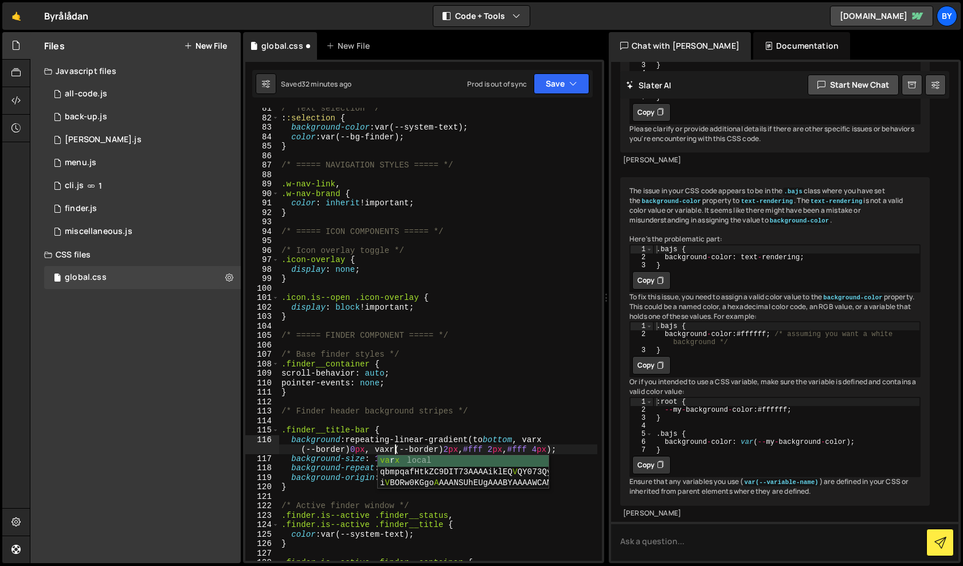
click at [525, 231] on div "/* Text selection */ : :selection { background-color : var(--system-text) ; col…" at bounding box center [438, 340] width 318 height 472
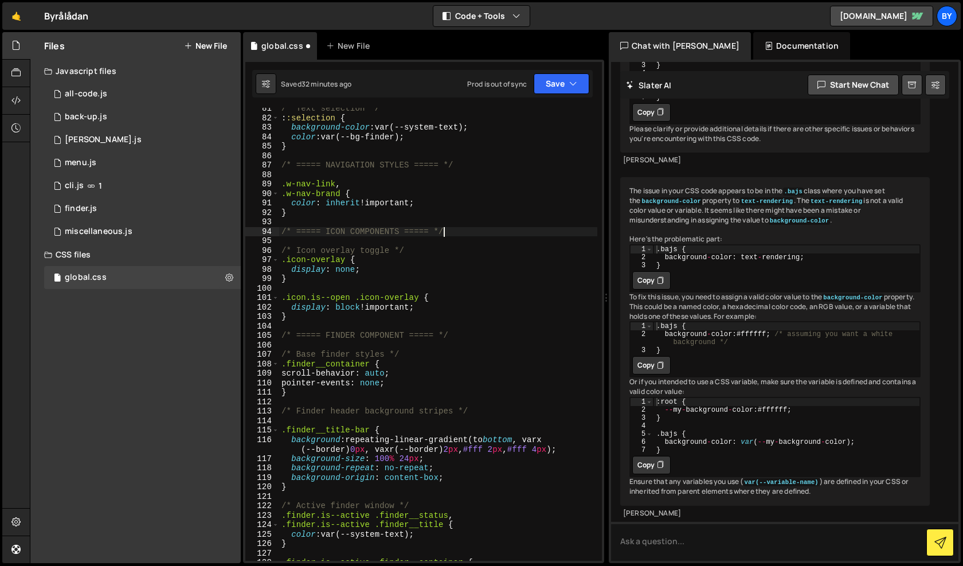
scroll to position [0, 11]
click at [578, 79] on button "Save" at bounding box center [562, 83] width 56 height 21
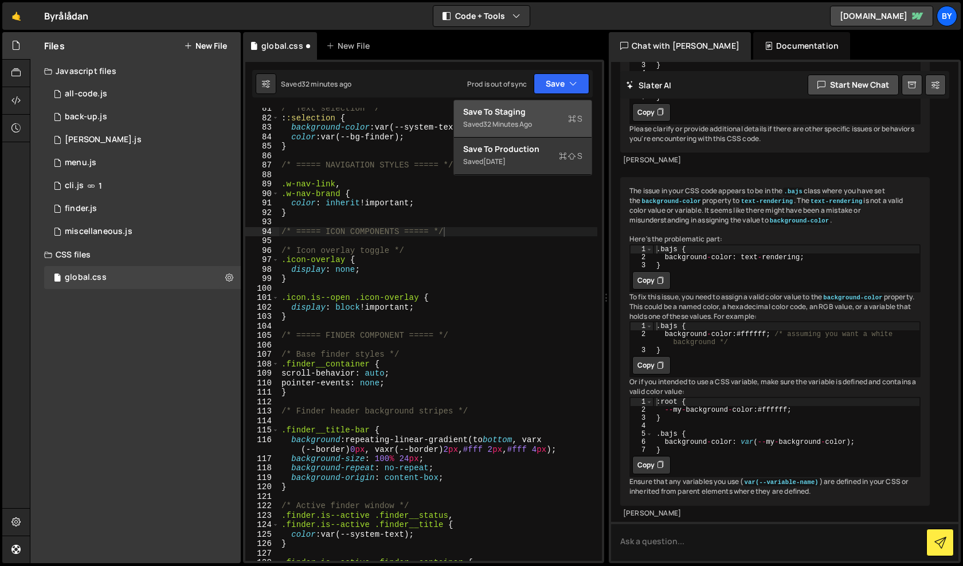
click at [550, 122] on div "Saved 32 minutes ago" at bounding box center [522, 125] width 119 height 14
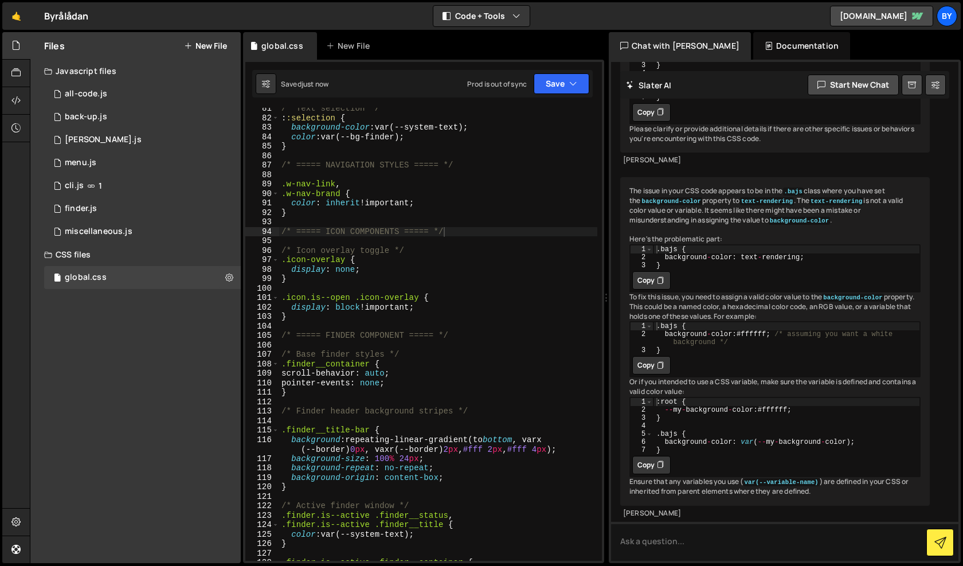
click at [401, 450] on div "/* Text selection */ : :selection { background-color : var(--system-text) ; col…" at bounding box center [438, 340] width 318 height 472
click at [549, 442] on div "/* Text selection */ : :selection { background-color : var(--system-text) ; col…" at bounding box center [438, 340] width 318 height 472
type textarea "background: repeating-linear-gradient(to bottom, var(--border) 0px, var(--borde…"
click at [506, 329] on div "/* Text selection */ : :selection { background-color : var(--system-text) ; col…" at bounding box center [438, 340] width 318 height 472
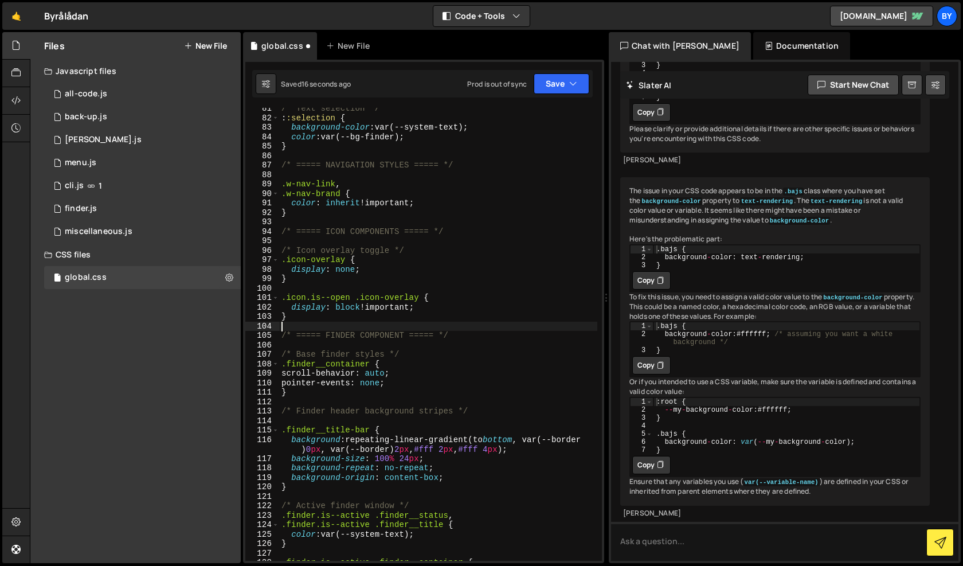
click at [530, 83] on div "Prod is out of sync Upgrade to Edit Save Save to Staging S Saved 16 seconds ago…" at bounding box center [528, 83] width 122 height 21
click at [543, 88] on button "Save" at bounding box center [562, 83] width 56 height 21
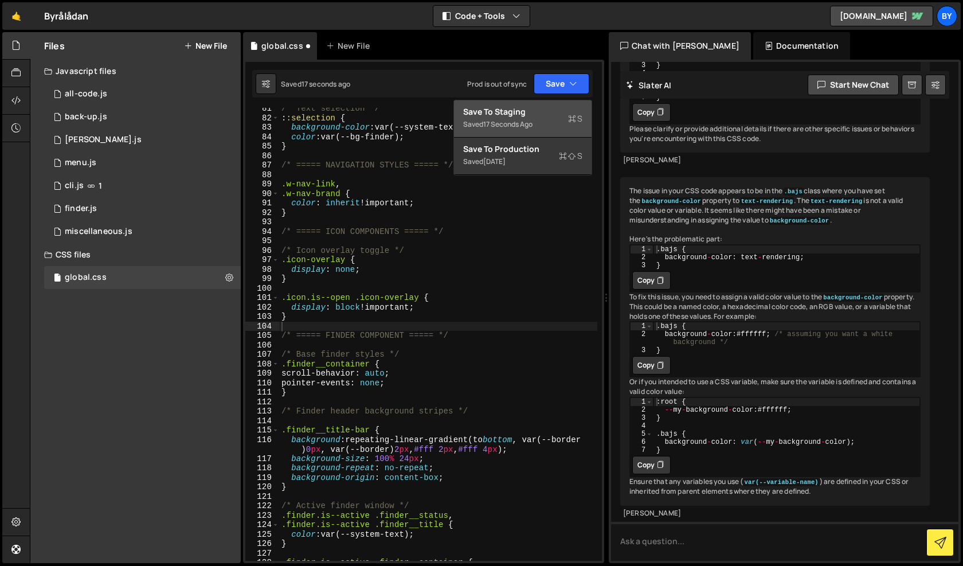
click at [530, 115] on div "Save to Staging S" at bounding box center [522, 111] width 119 height 11
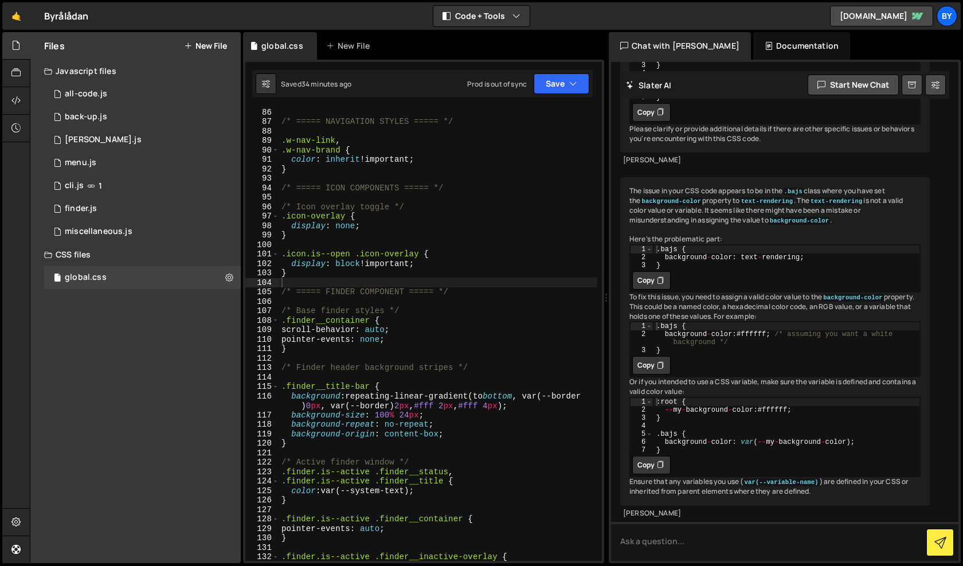
scroll to position [899, 0]
click at [396, 451] on div "/* ===== NAVIGATION STYLES ===== */ .w-nav-link , .w-nav-brand { color : inheri…" at bounding box center [438, 343] width 318 height 472
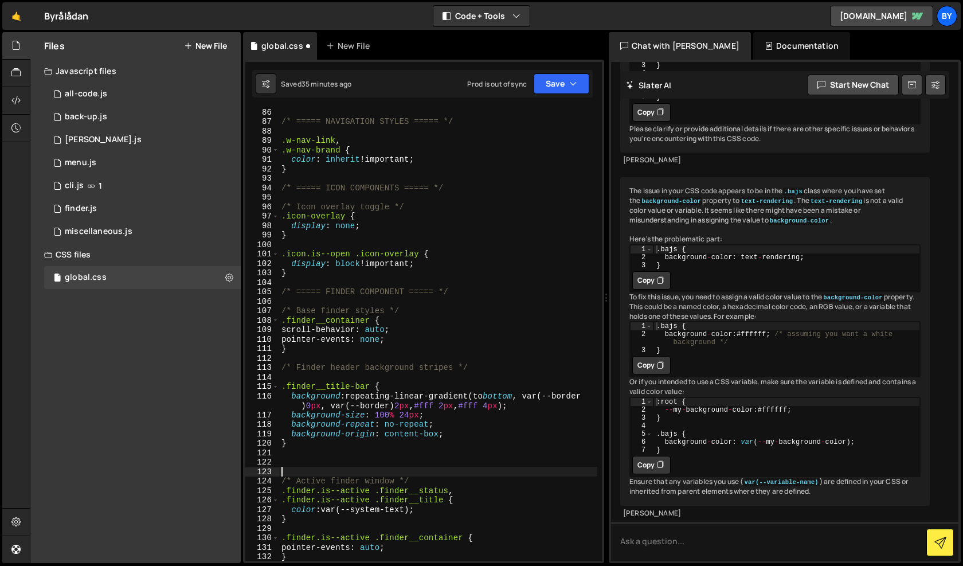
paste textarea "}"
type textarea "}"
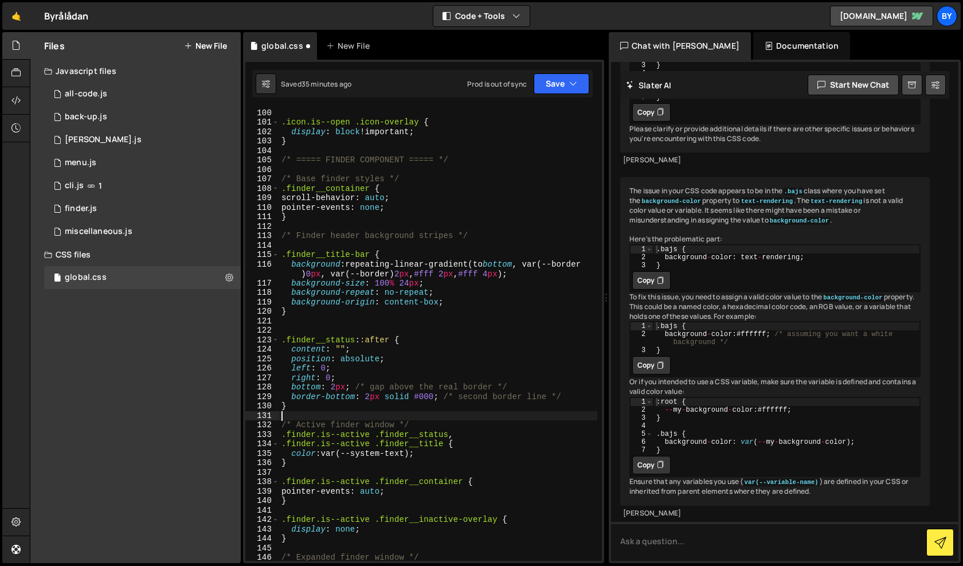
scroll to position [1031, 0]
click at [559, 79] on button "Save" at bounding box center [562, 83] width 56 height 21
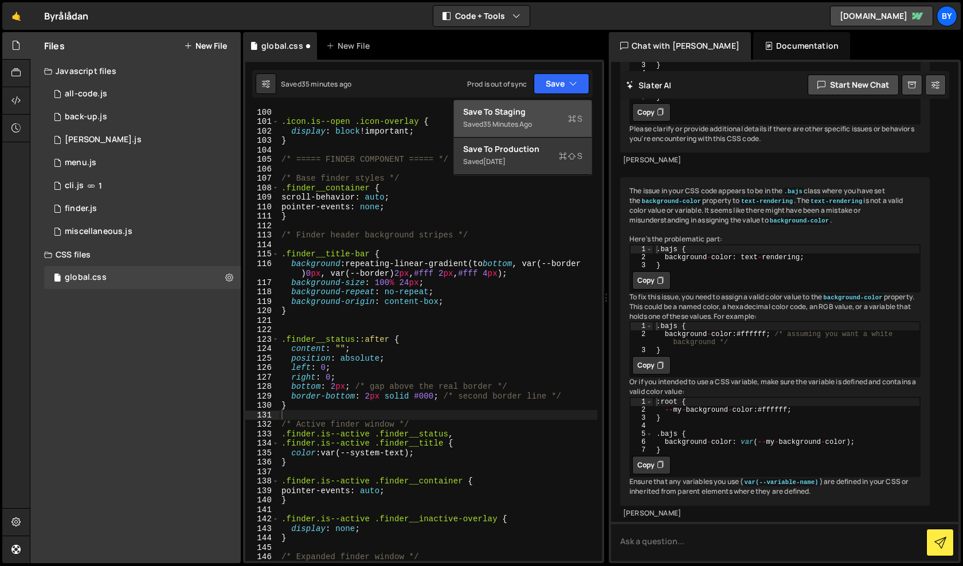
click at [539, 130] on div "Saved 35 minutes ago" at bounding box center [522, 125] width 119 height 14
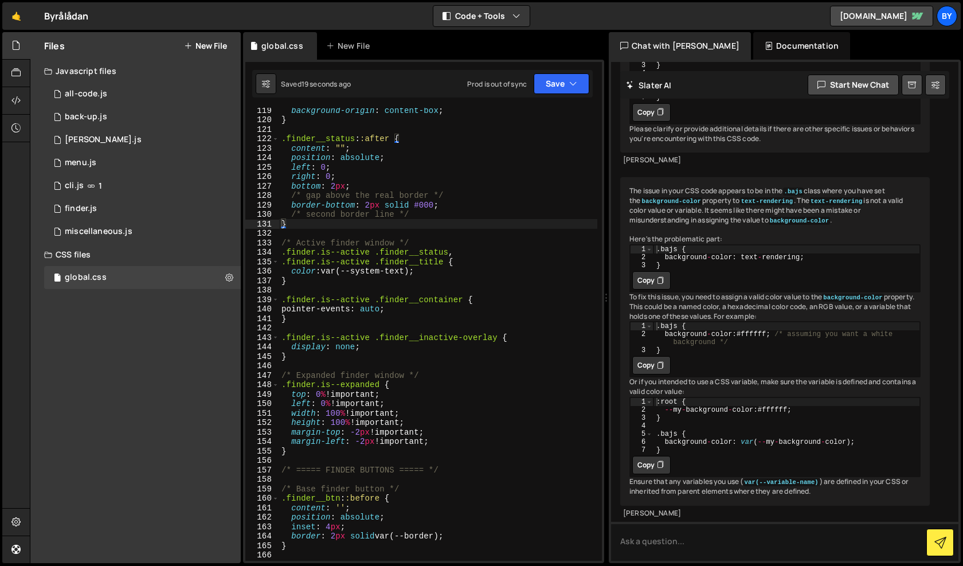
scroll to position [1222, 0]
click at [412, 244] on div "background-origin : content-box ; } .finder__status : :after { content : " " ; …" at bounding box center [438, 341] width 318 height 472
click at [339, 198] on div "background-origin : content-box ; } .finder__status : :after { content : " " ; …" at bounding box center [438, 341] width 318 height 472
click at [425, 206] on div "background-origin : content-box ; } .finder__status : :after { content : " " ; …" at bounding box center [438, 341] width 318 height 472
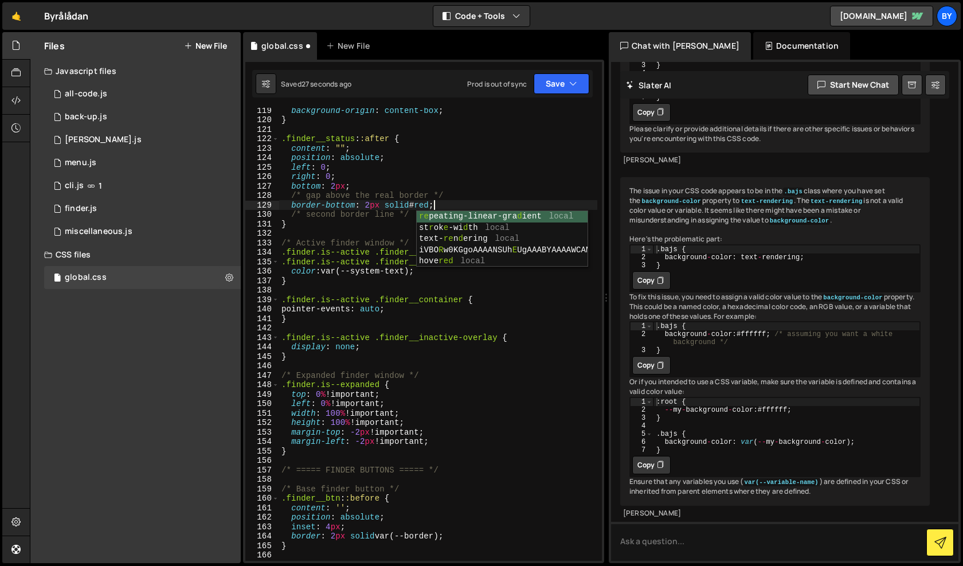
scroll to position [0, 10]
click at [562, 87] on button "Save" at bounding box center [562, 83] width 56 height 21
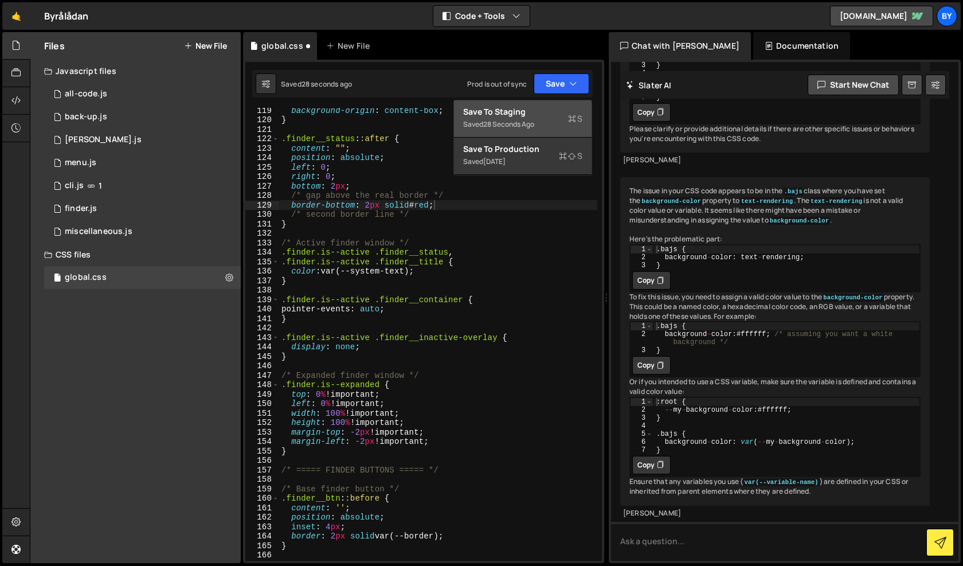
click at [550, 111] on div "Save to Staging S" at bounding box center [522, 111] width 119 height 11
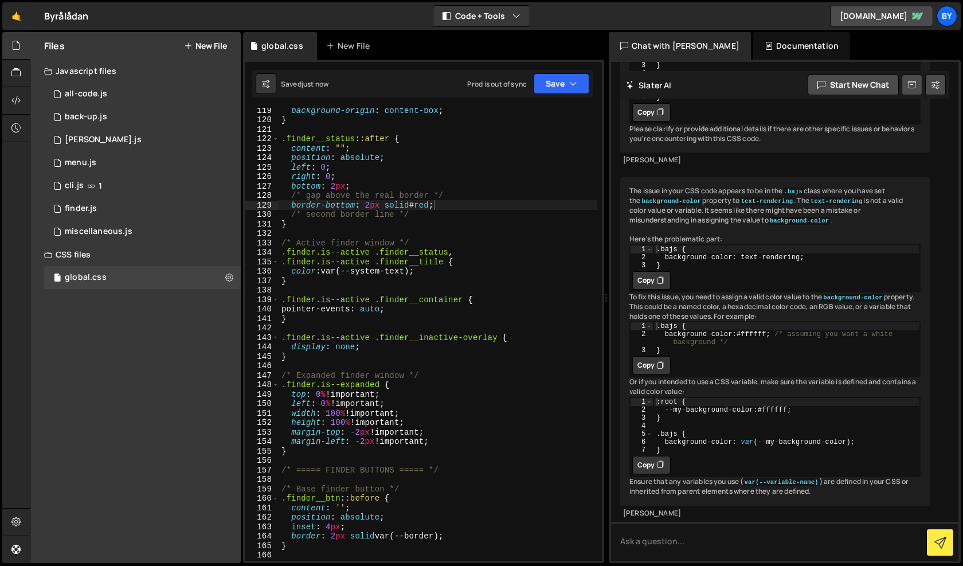
click at [423, 208] on div "background-origin : content-box ; } .finder__status : :after { content : " " ; …" at bounding box center [438, 341] width 318 height 472
click at [560, 87] on button "Save" at bounding box center [562, 83] width 56 height 21
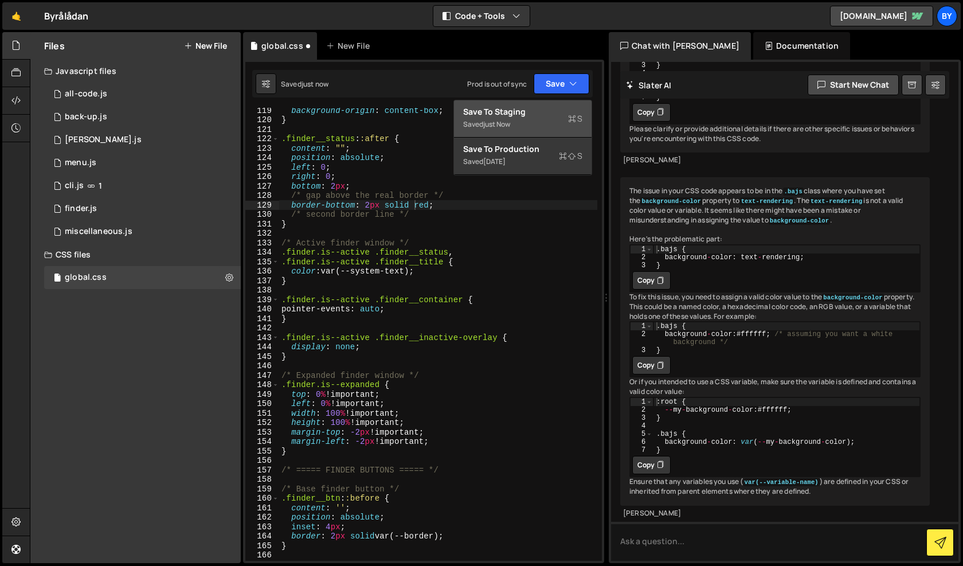
click at [544, 113] on div "Save to Staging S" at bounding box center [522, 111] width 119 height 11
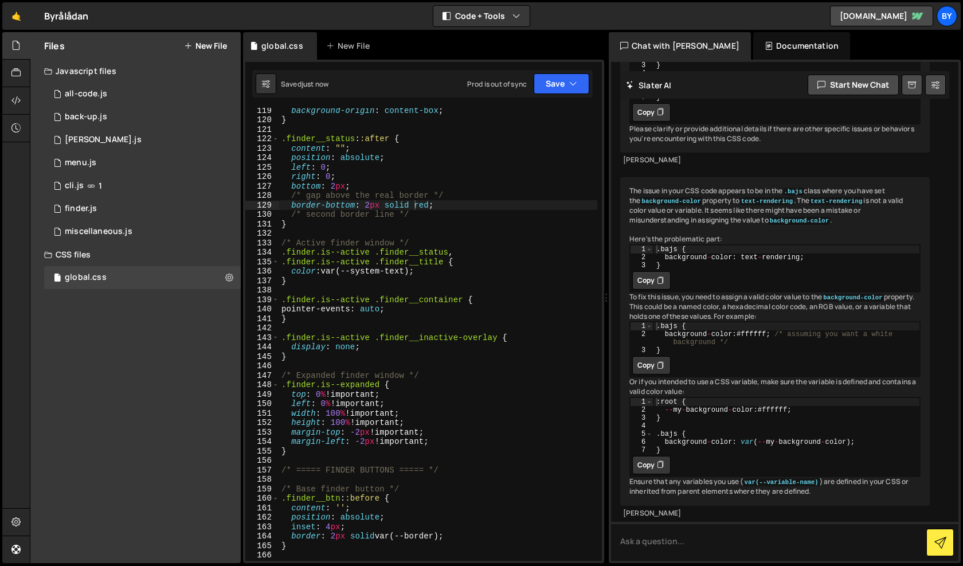
click at [419, 206] on div "background-origin : content-box ; } .finder__status : :after { content : " " ; …" at bounding box center [438, 341] width 318 height 472
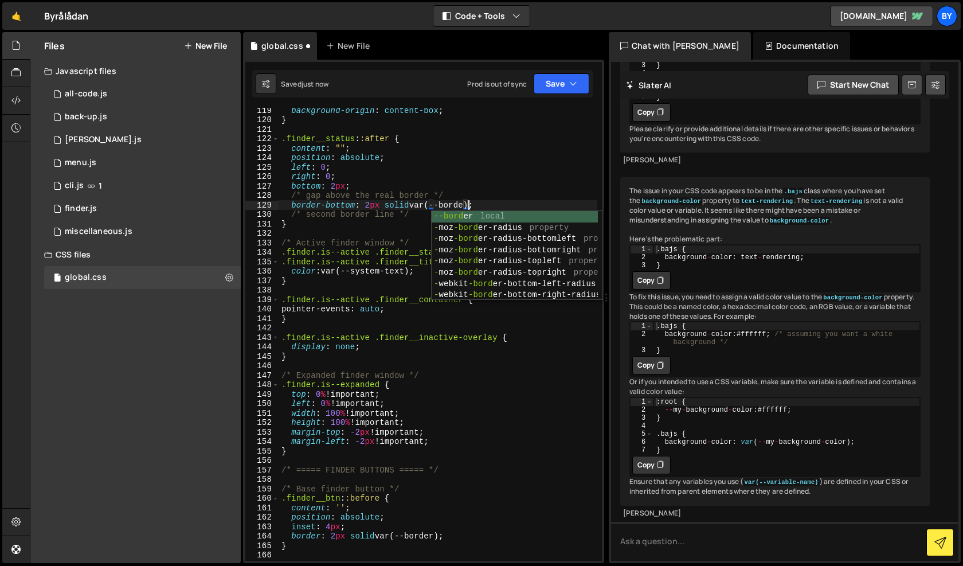
type textarea "border-bottom: 2px solid var(--border);"
click at [526, 134] on div "background-origin : content-box ; } .finder__status : :after { content : " " ; …" at bounding box center [438, 341] width 318 height 472
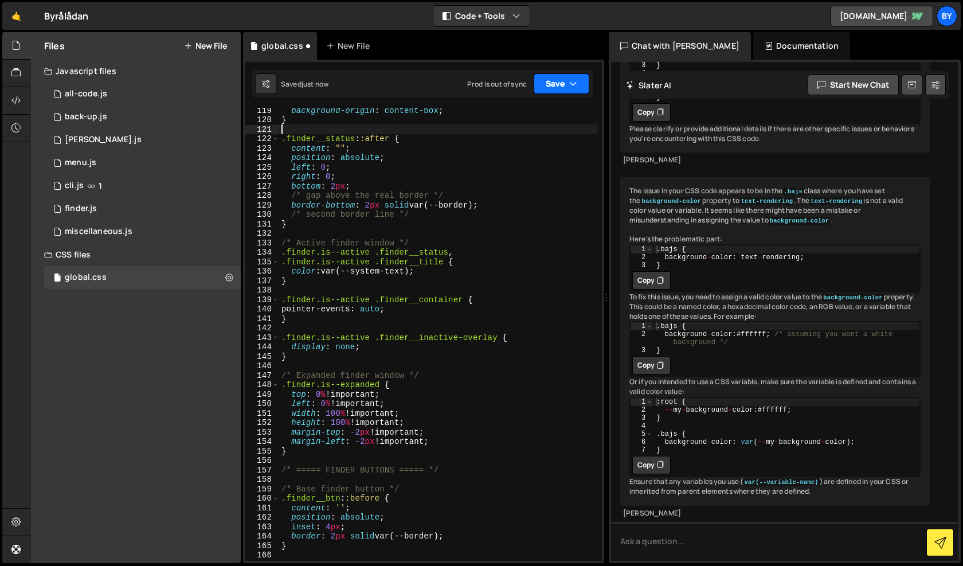
click at [565, 87] on button "Save" at bounding box center [562, 83] width 56 height 21
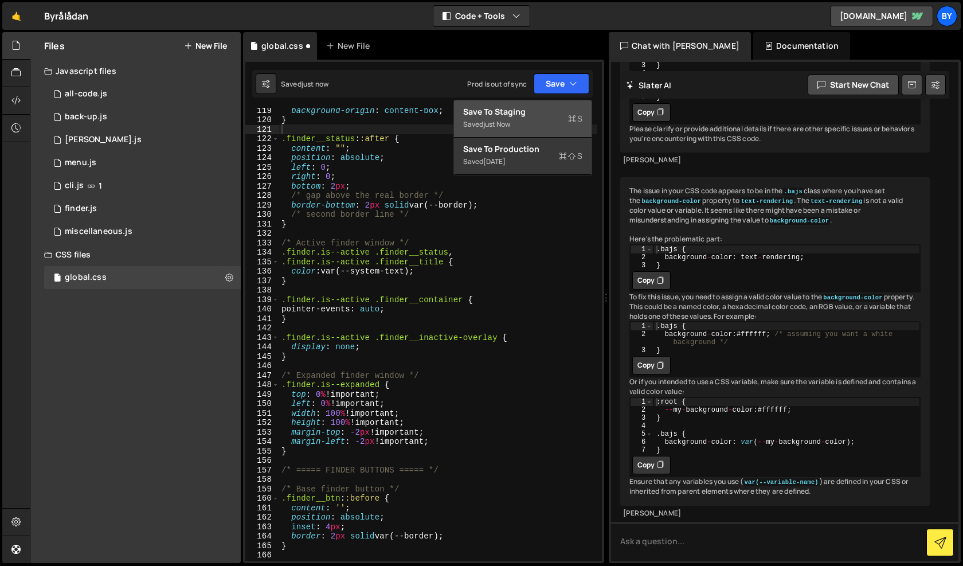
click at [558, 111] on div "Save to Staging S" at bounding box center [522, 111] width 119 height 11
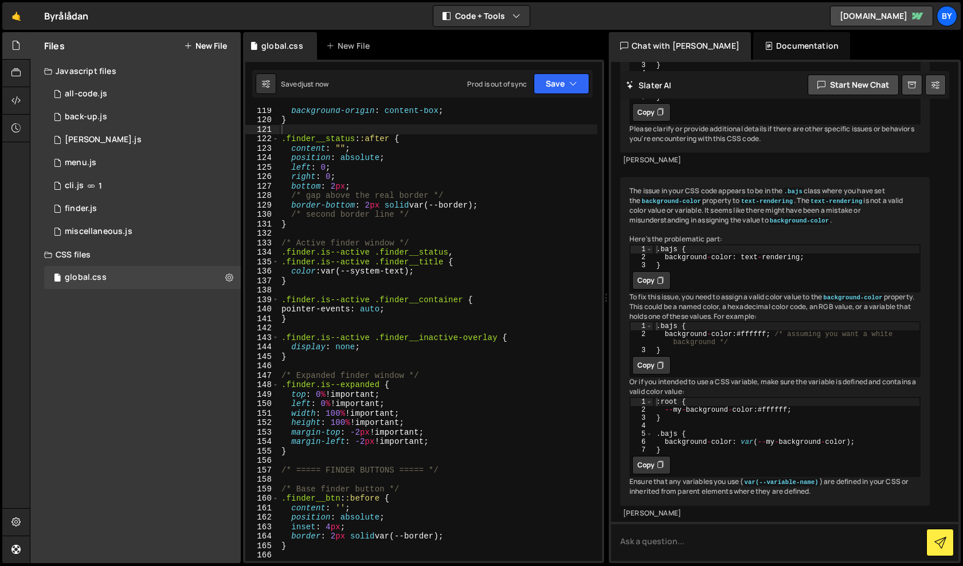
click at [404, 216] on div "background-origin : content-box ; } .finder__status : :after { content : " " ; …" at bounding box center [438, 341] width 318 height 472
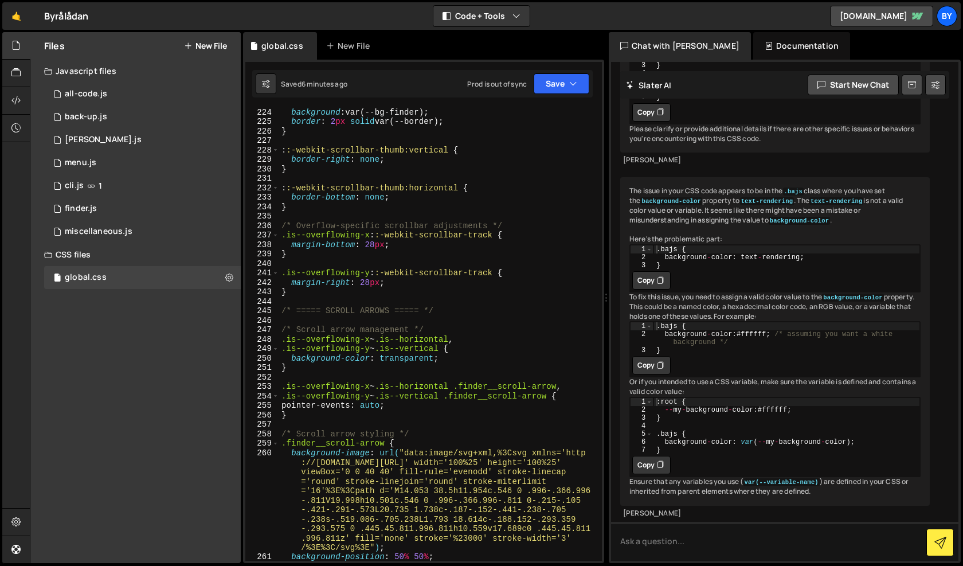
scroll to position [2337, 0]
click at [408, 294] on div "background : var(--bg-finder) ; border : 2 px solid var(--border) ; } : :-webki…" at bounding box center [438, 343] width 318 height 472
type textarea "}"
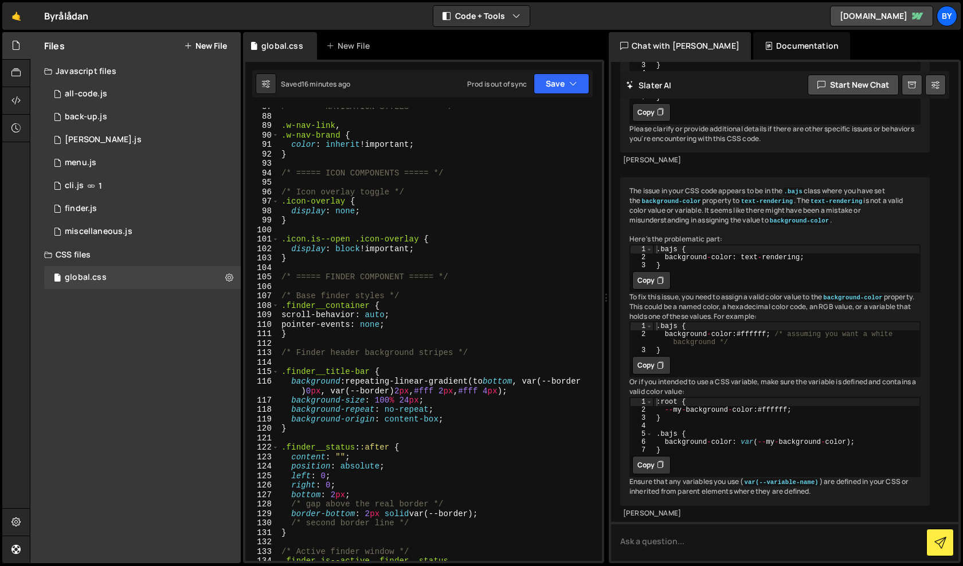
scroll to position [914, 0]
